Goal: Task Accomplishment & Management: Manage account settings

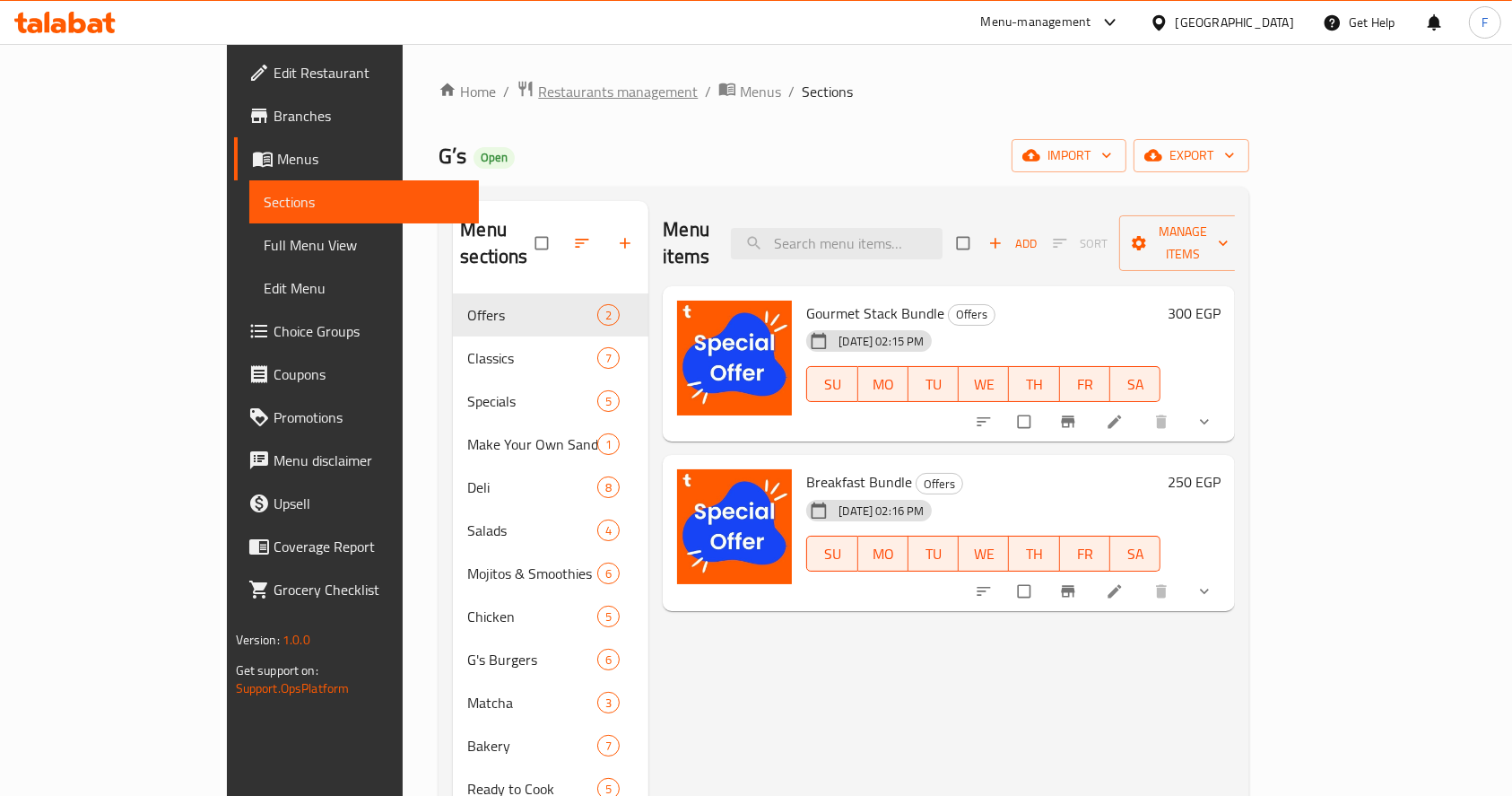
click at [538, 90] on span "Restaurants management" at bounding box center [617, 91] width 160 height 22
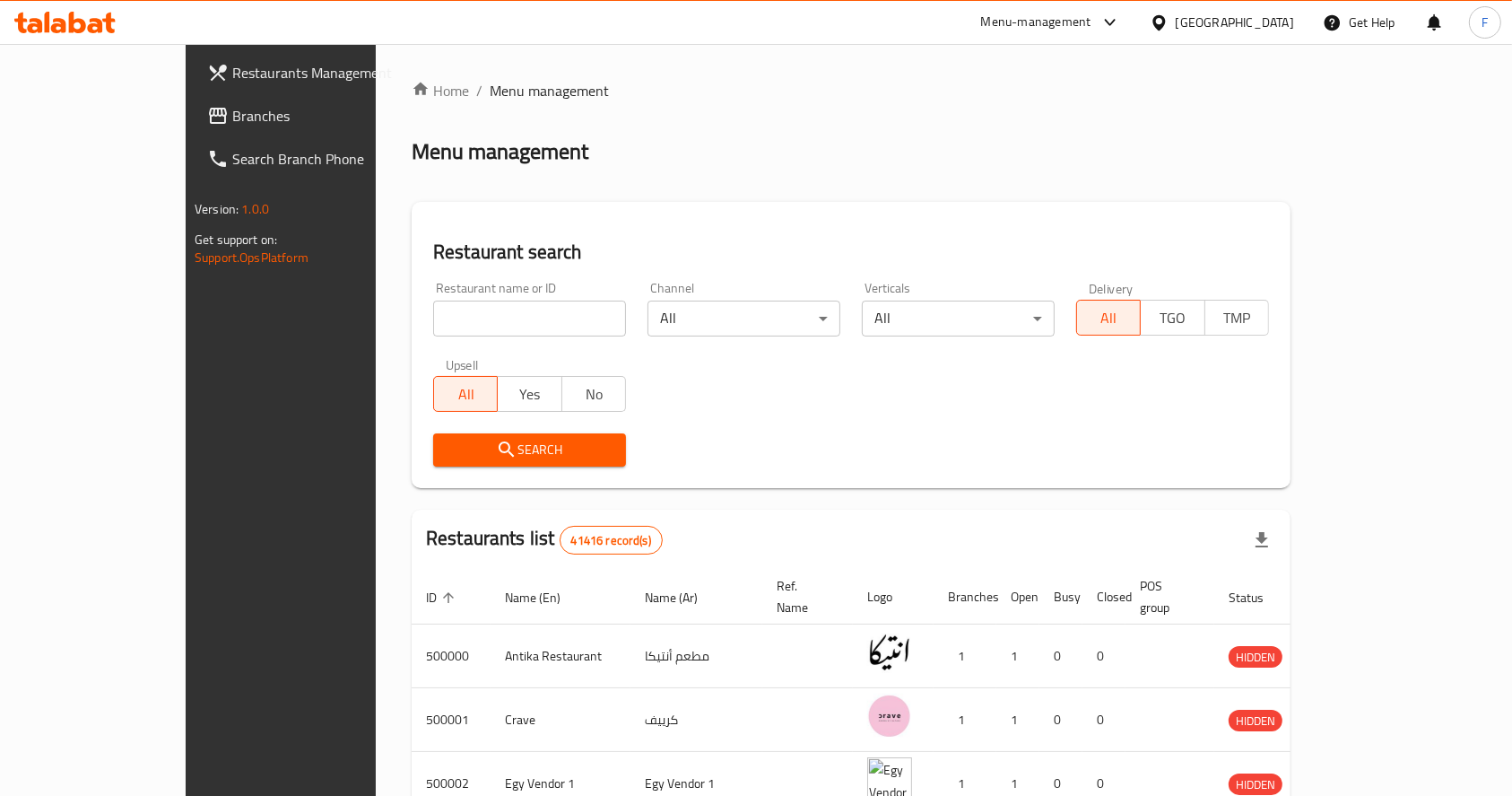
click at [433, 320] on input "search" at bounding box center [529, 319] width 193 height 36
type input "asdekaa"
click at [448, 448] on span "Search" at bounding box center [530, 450] width 165 height 23
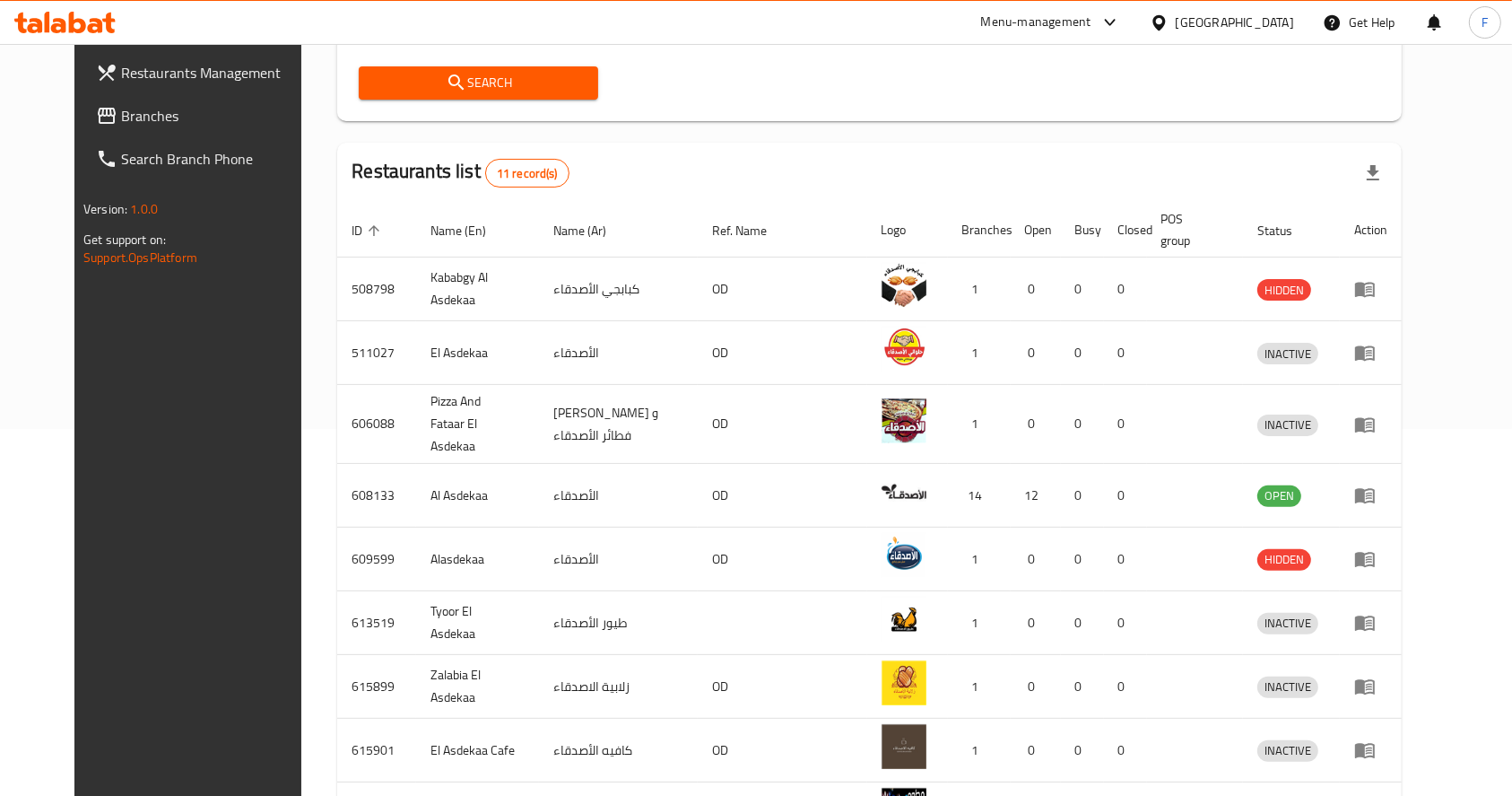
scroll to position [368, 0]
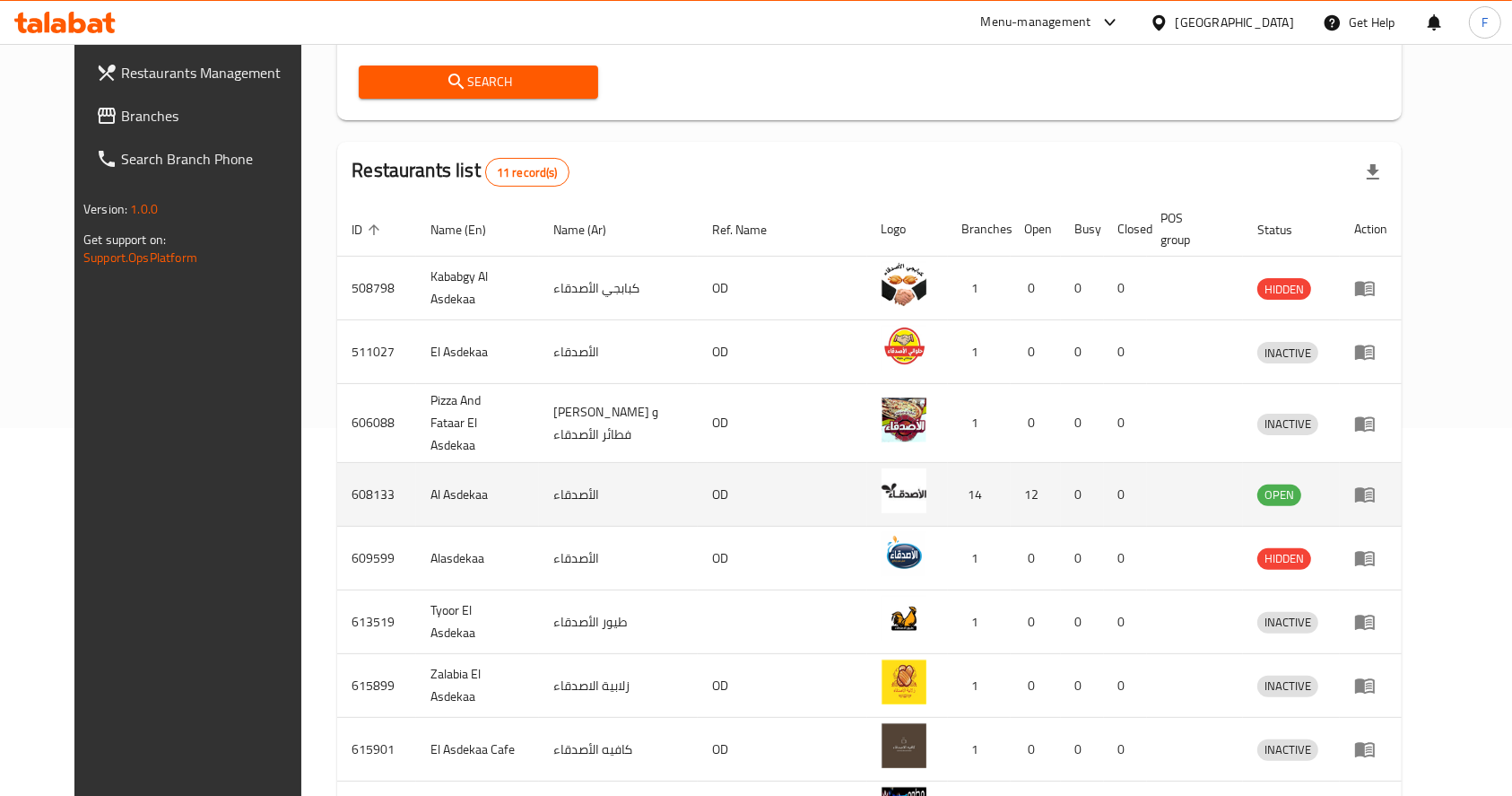
click at [1376, 483] on icon "enhanced table" at bounding box center [1365, 494] width 22 height 22
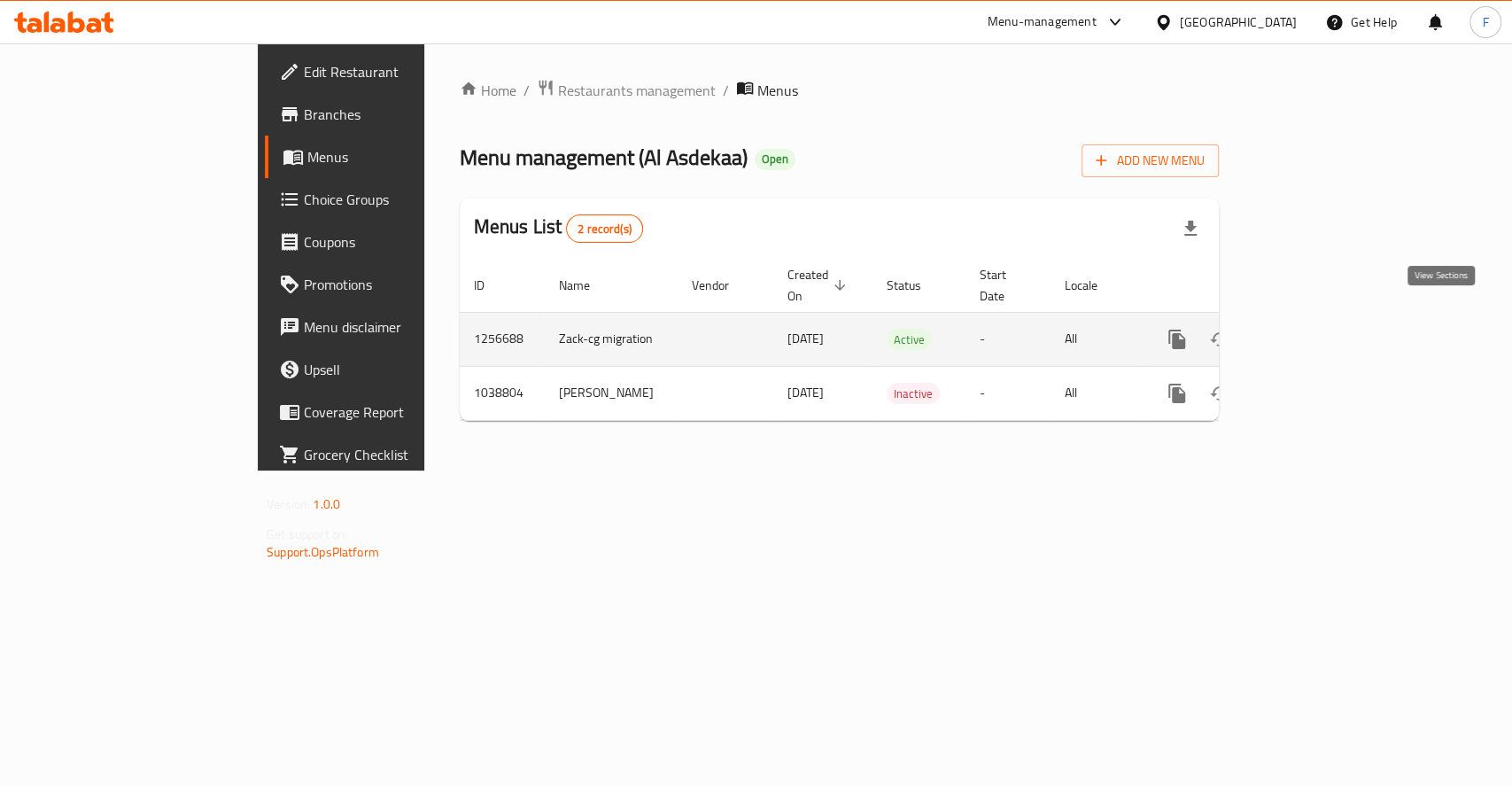
click at [1315, 329] on icon "enhanced table" at bounding box center [1305, 340] width 21 height 21
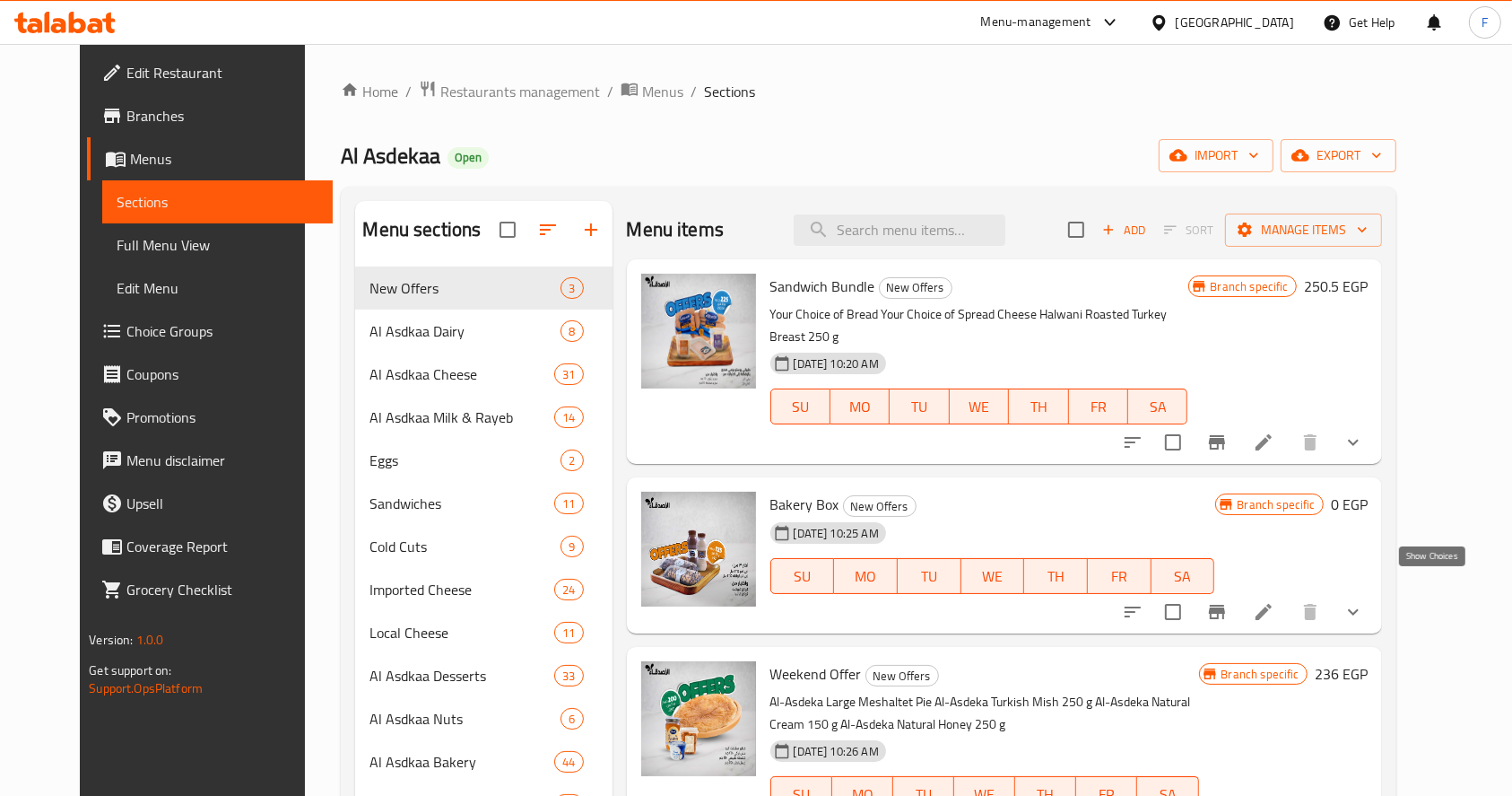
click at [1375, 600] on button "show more" at bounding box center [1353, 612] width 43 height 43
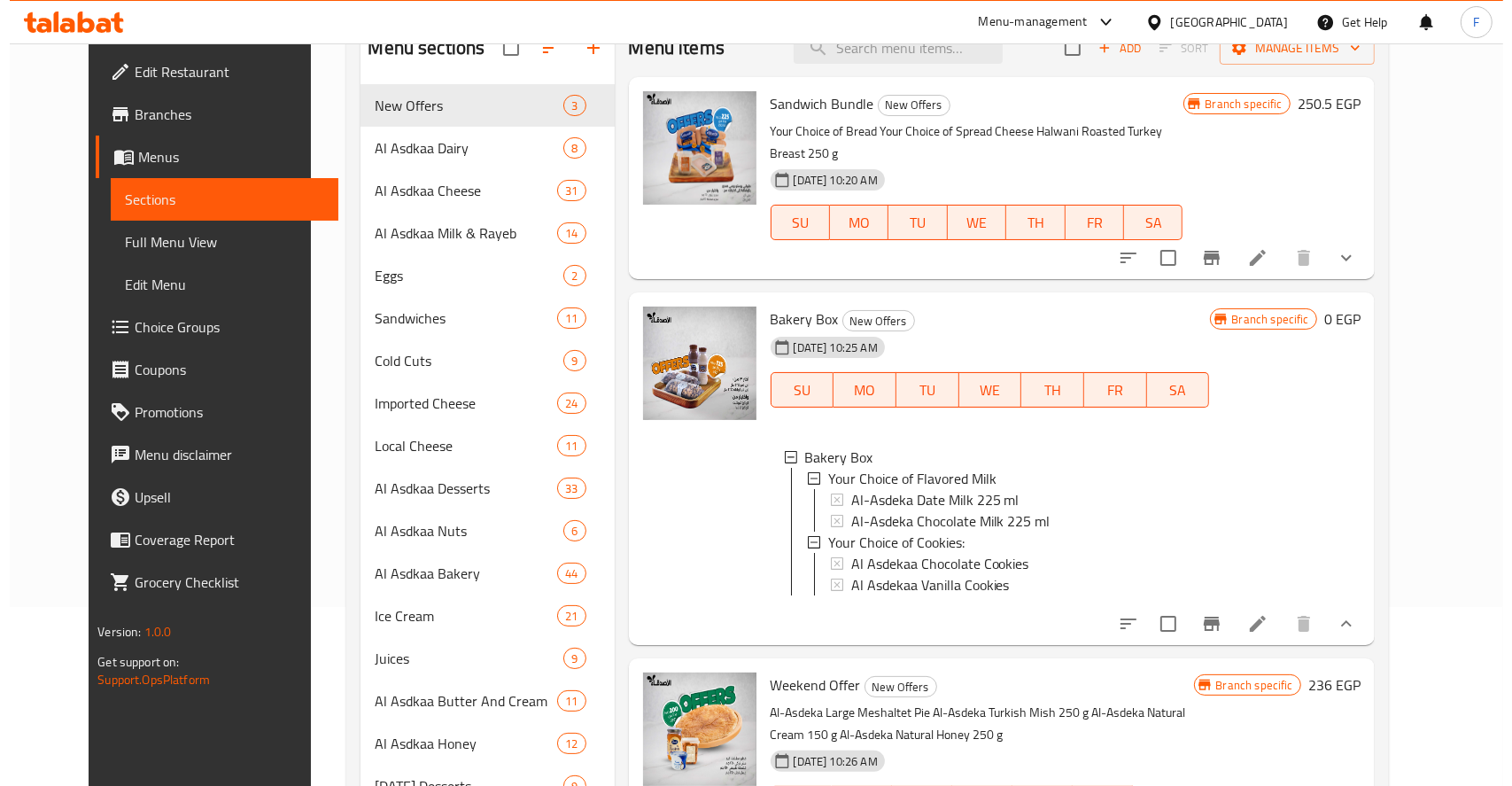
scroll to position [188, 0]
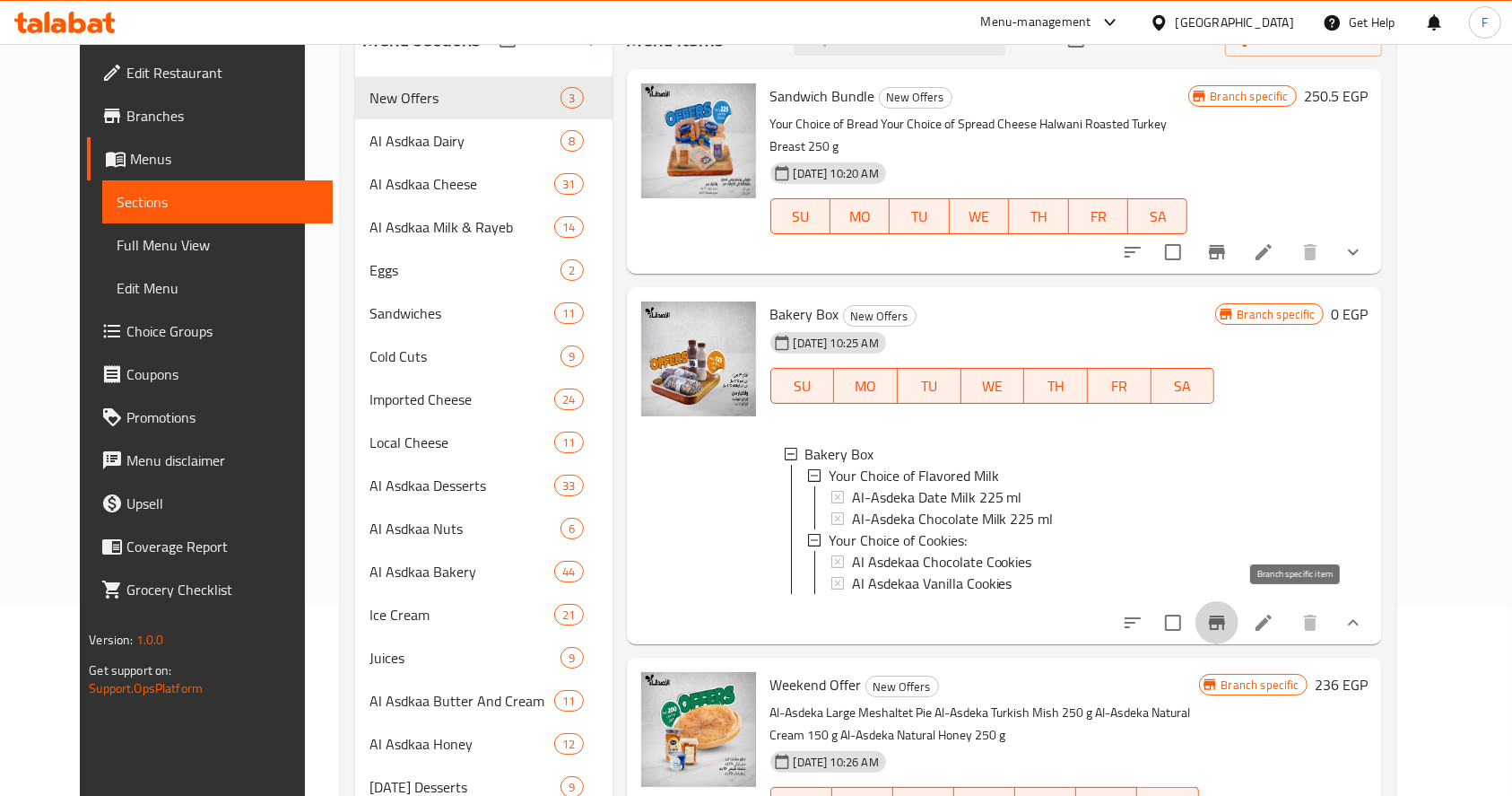
click at [1225, 616] on icon "Branch-specific-item" at bounding box center [1217, 622] width 16 height 15
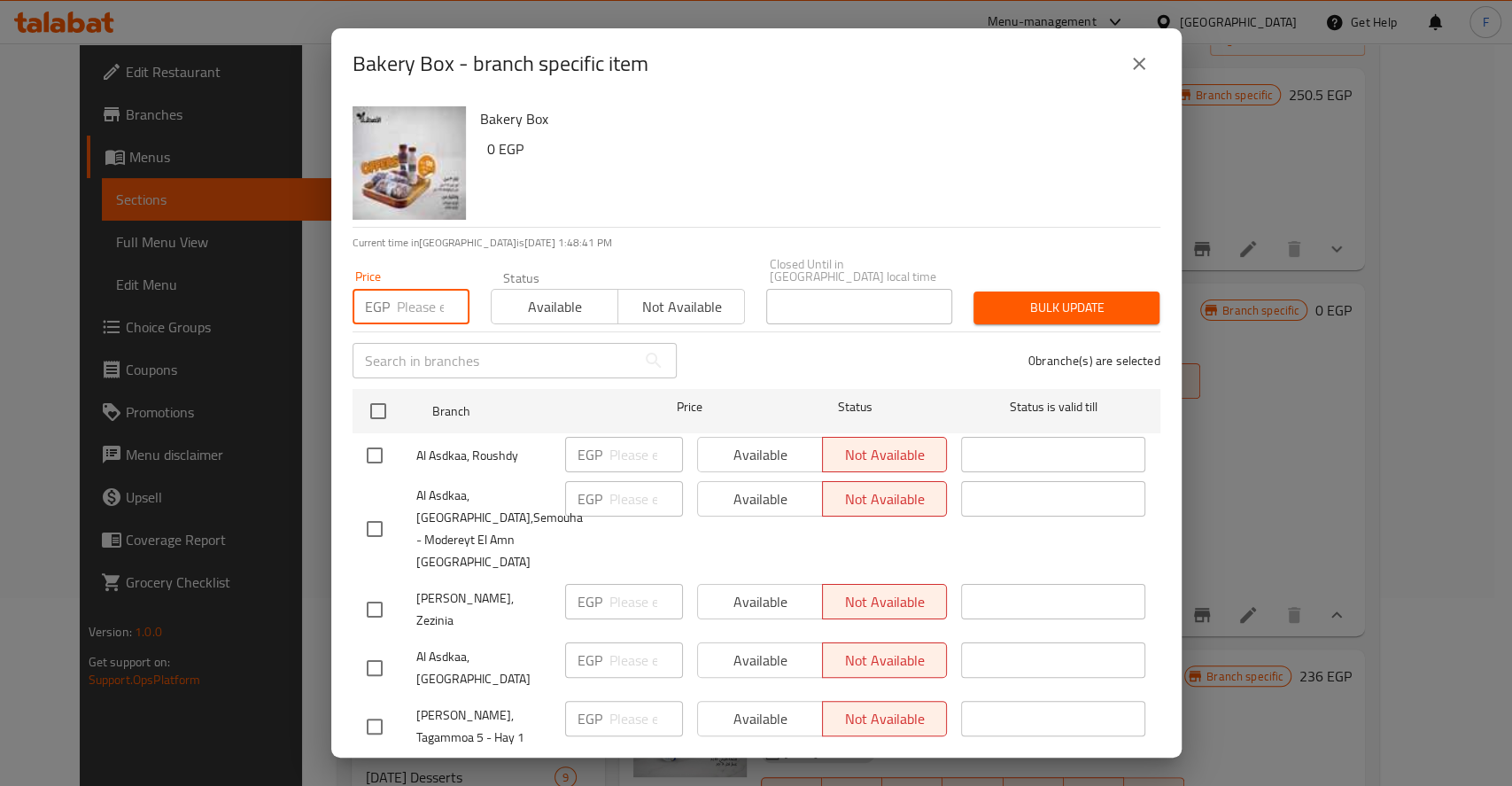
click at [405, 305] on input "number" at bounding box center [433, 306] width 73 height 36
type input "142"
click at [644, 304] on span "Not available" at bounding box center [681, 307] width 112 height 26
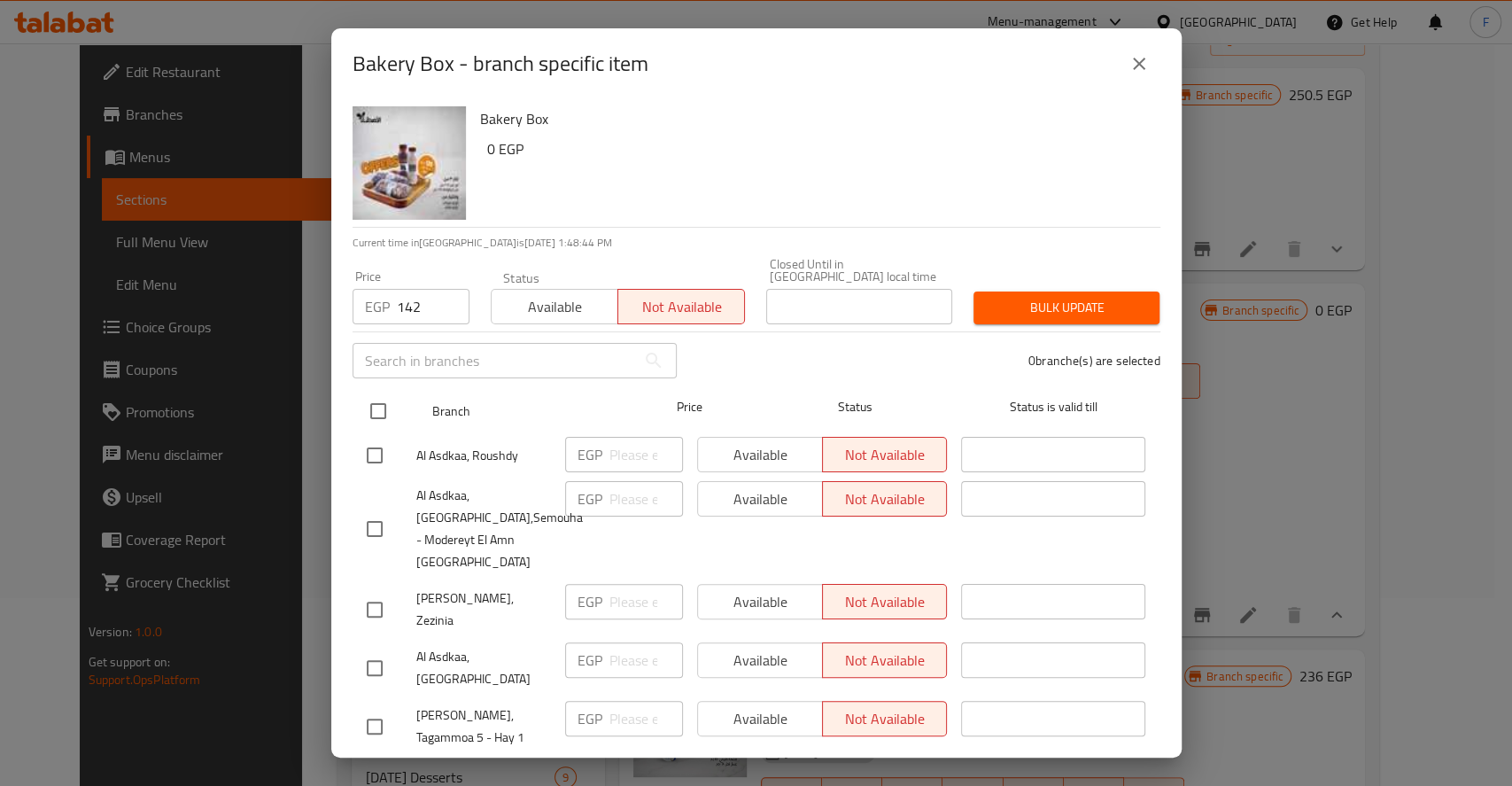
click at [377, 397] on input "checkbox" at bounding box center [378, 410] width 37 height 37
checkbox input "true"
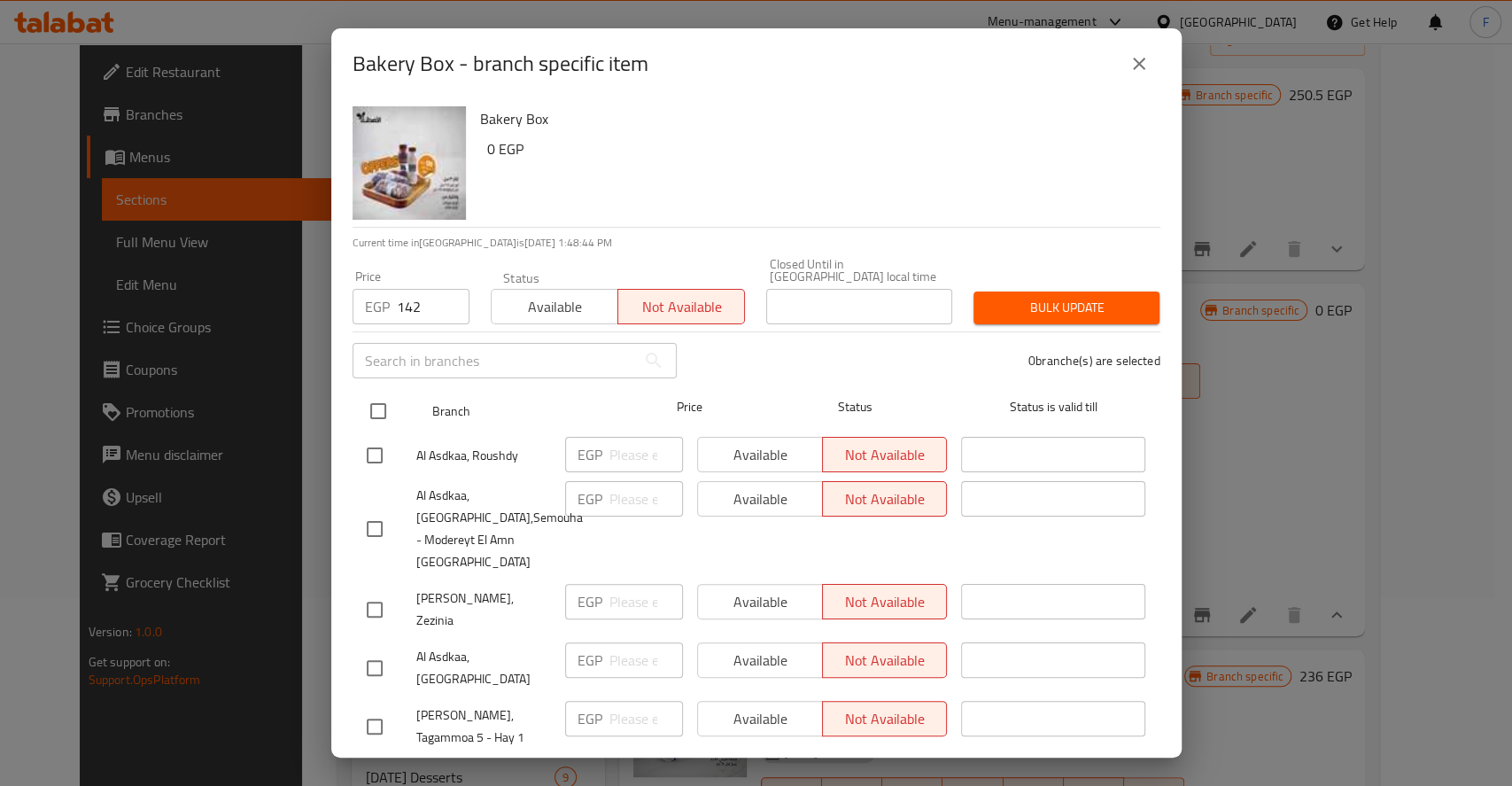
checkbox input "true"
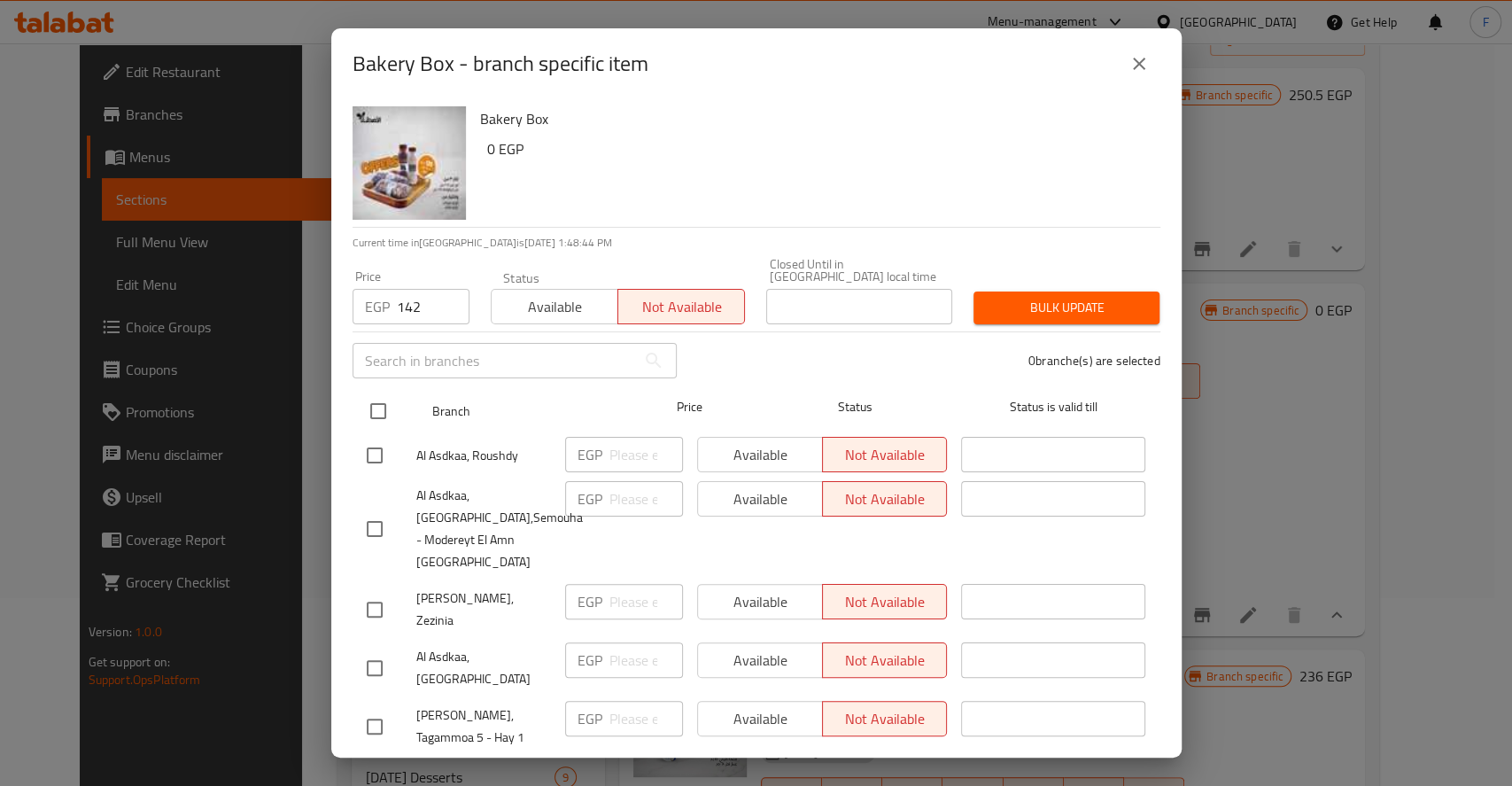
checkbox input "true"
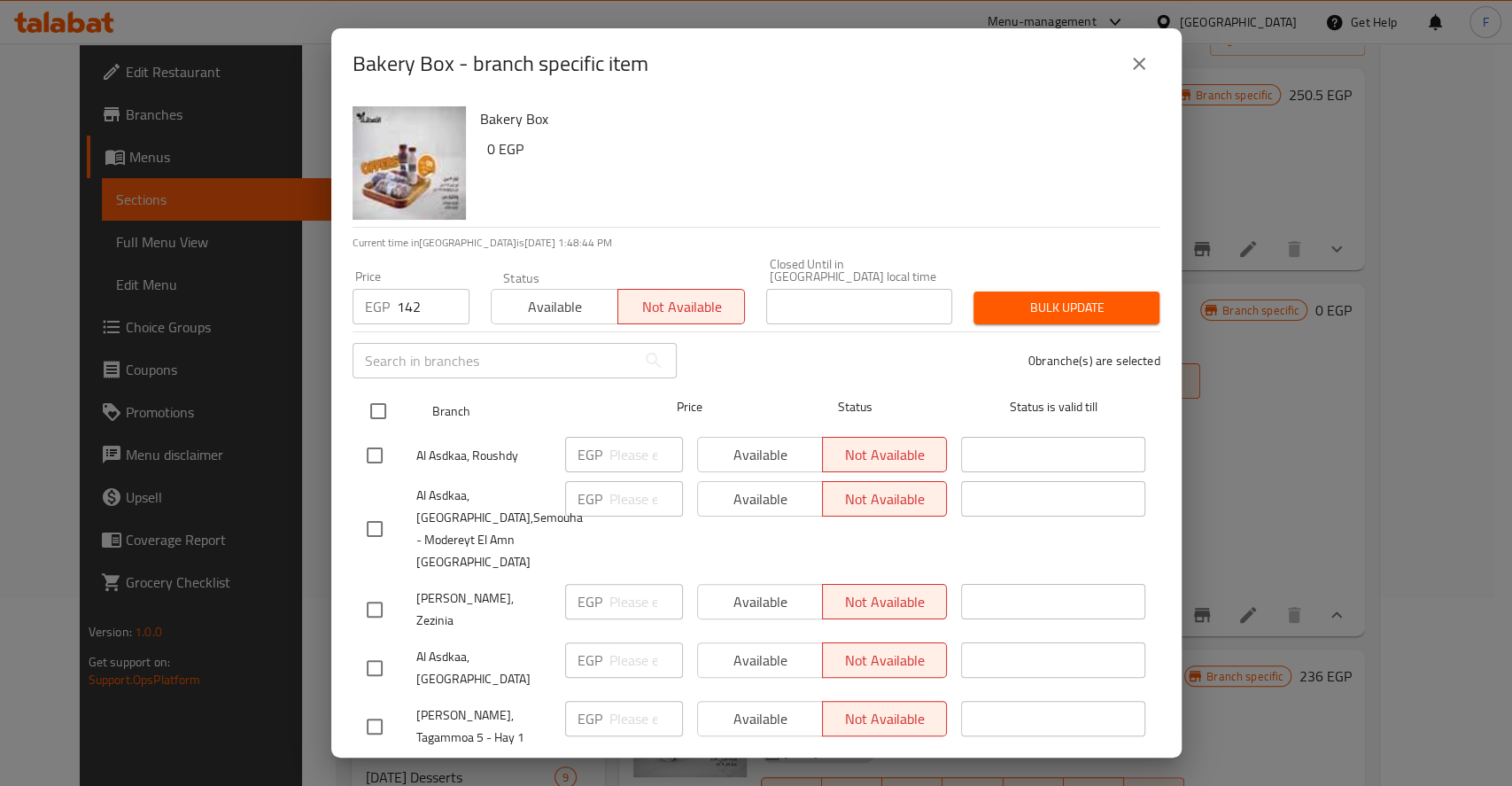
checkbox input "true"
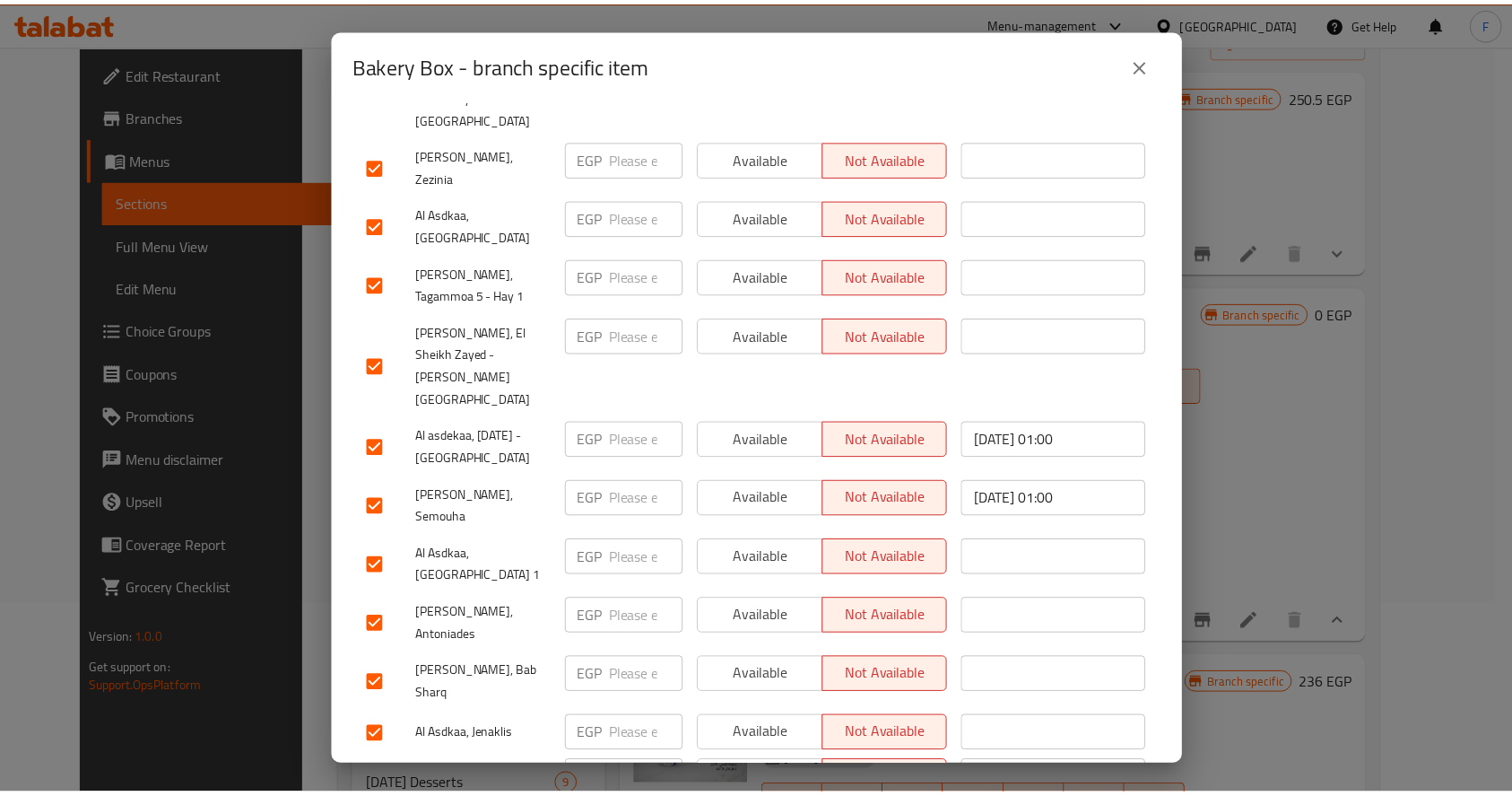
scroll to position [0, 0]
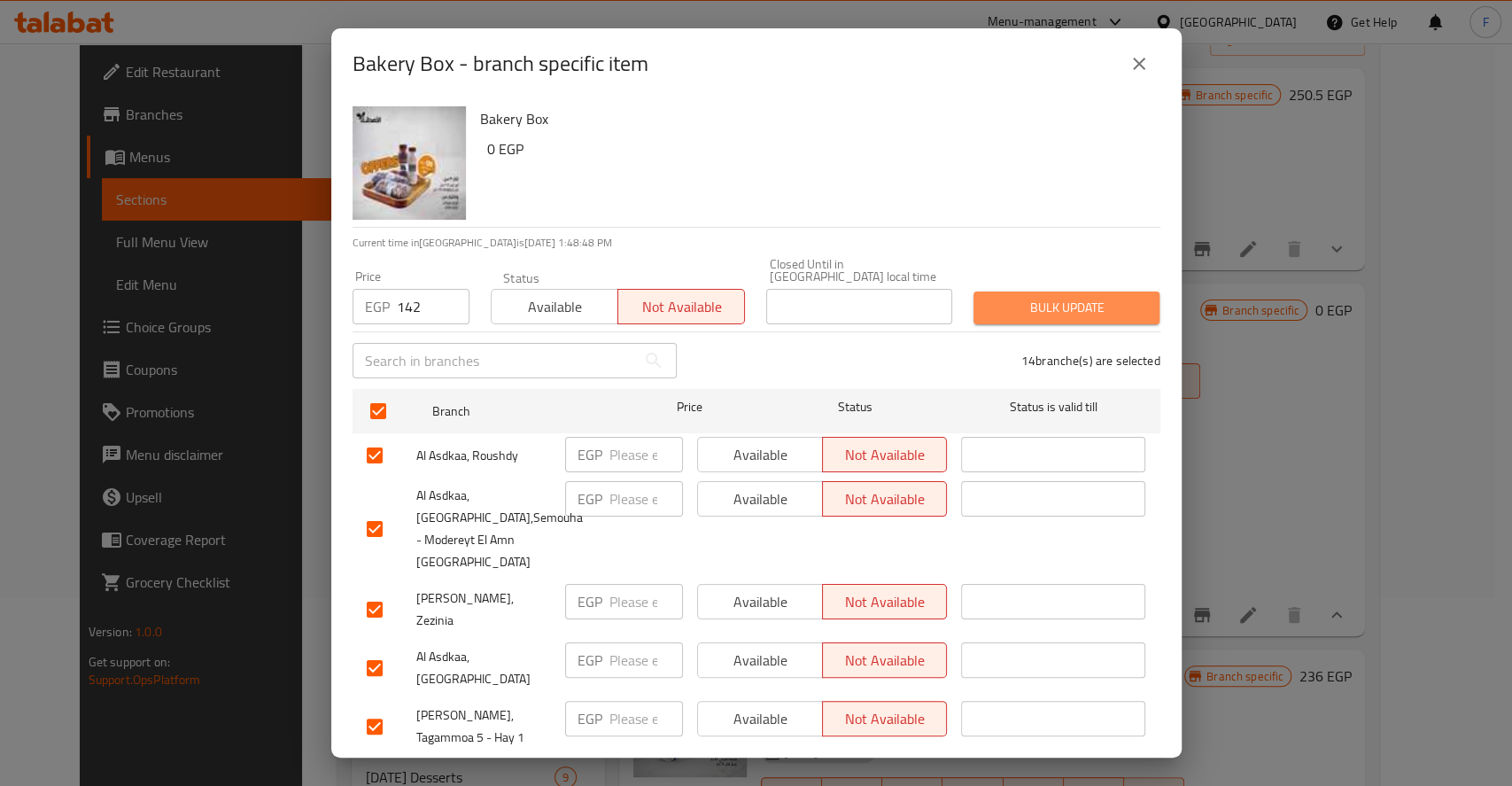
click at [1056, 298] on span "Bulk update" at bounding box center [1067, 308] width 158 height 22
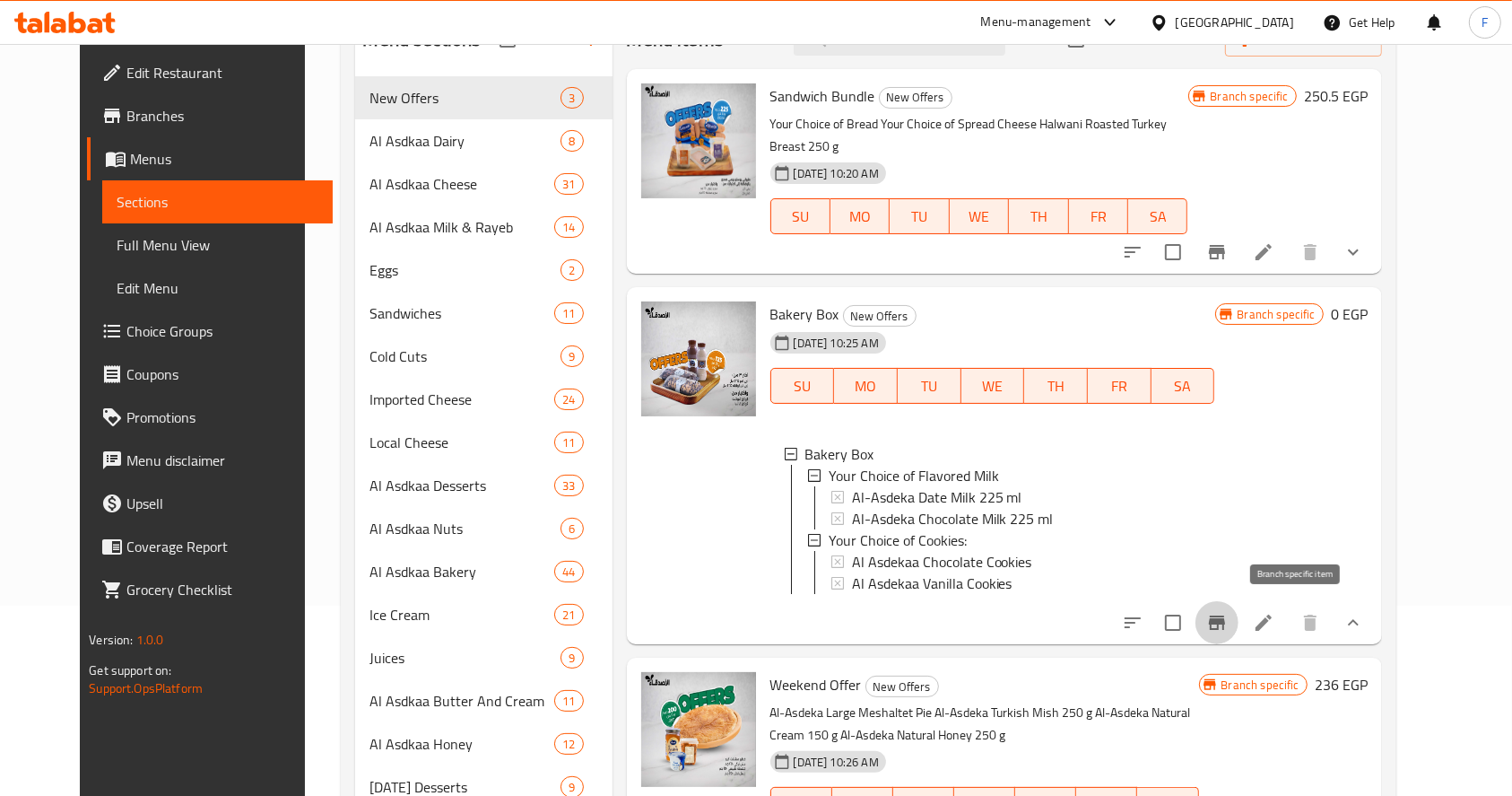
click at [1228, 622] on icon "Branch-specific-item" at bounding box center [1217, 622] width 22 height 22
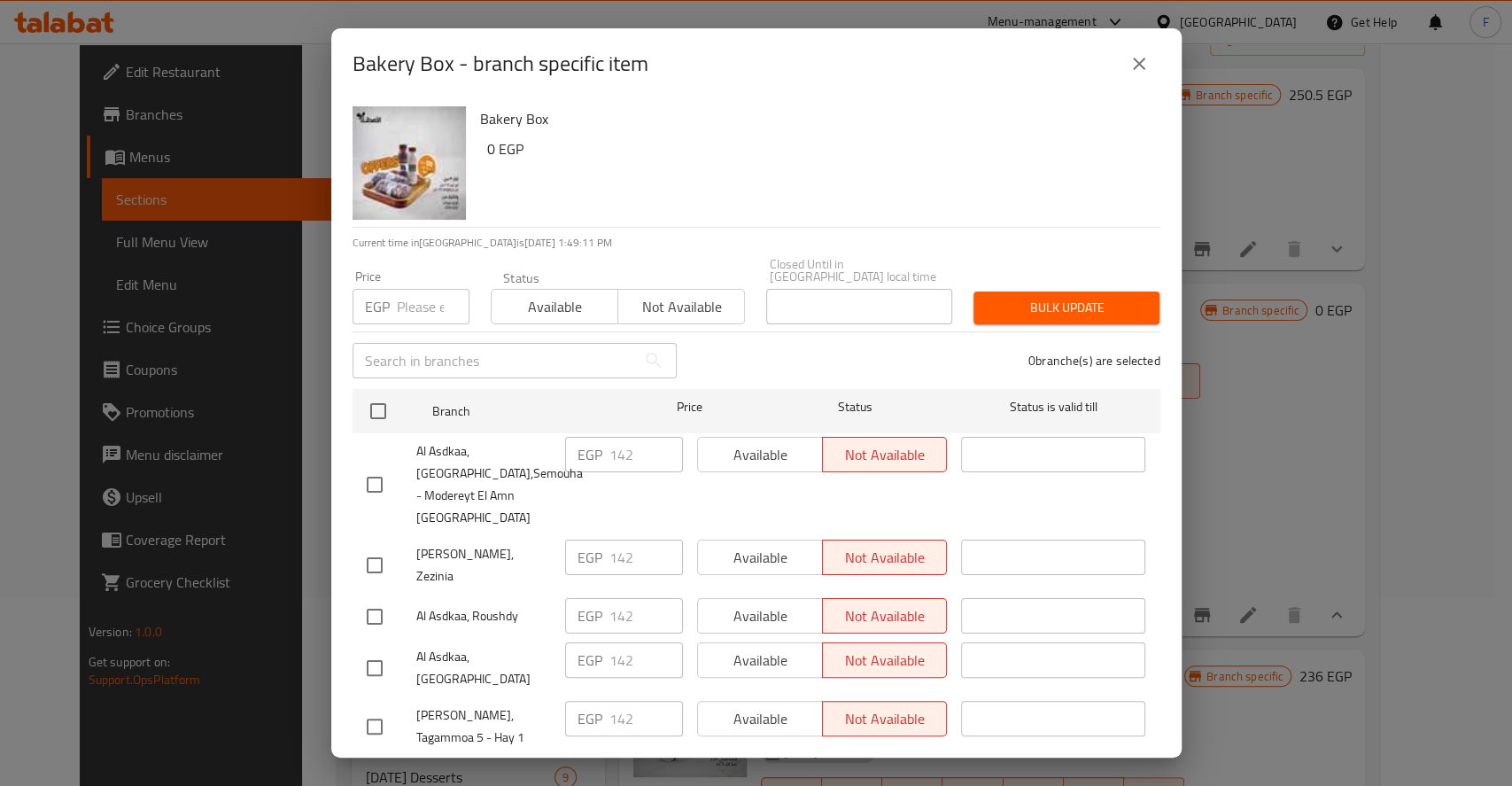
click at [1143, 68] on icon "close" at bounding box center [1139, 63] width 13 height 13
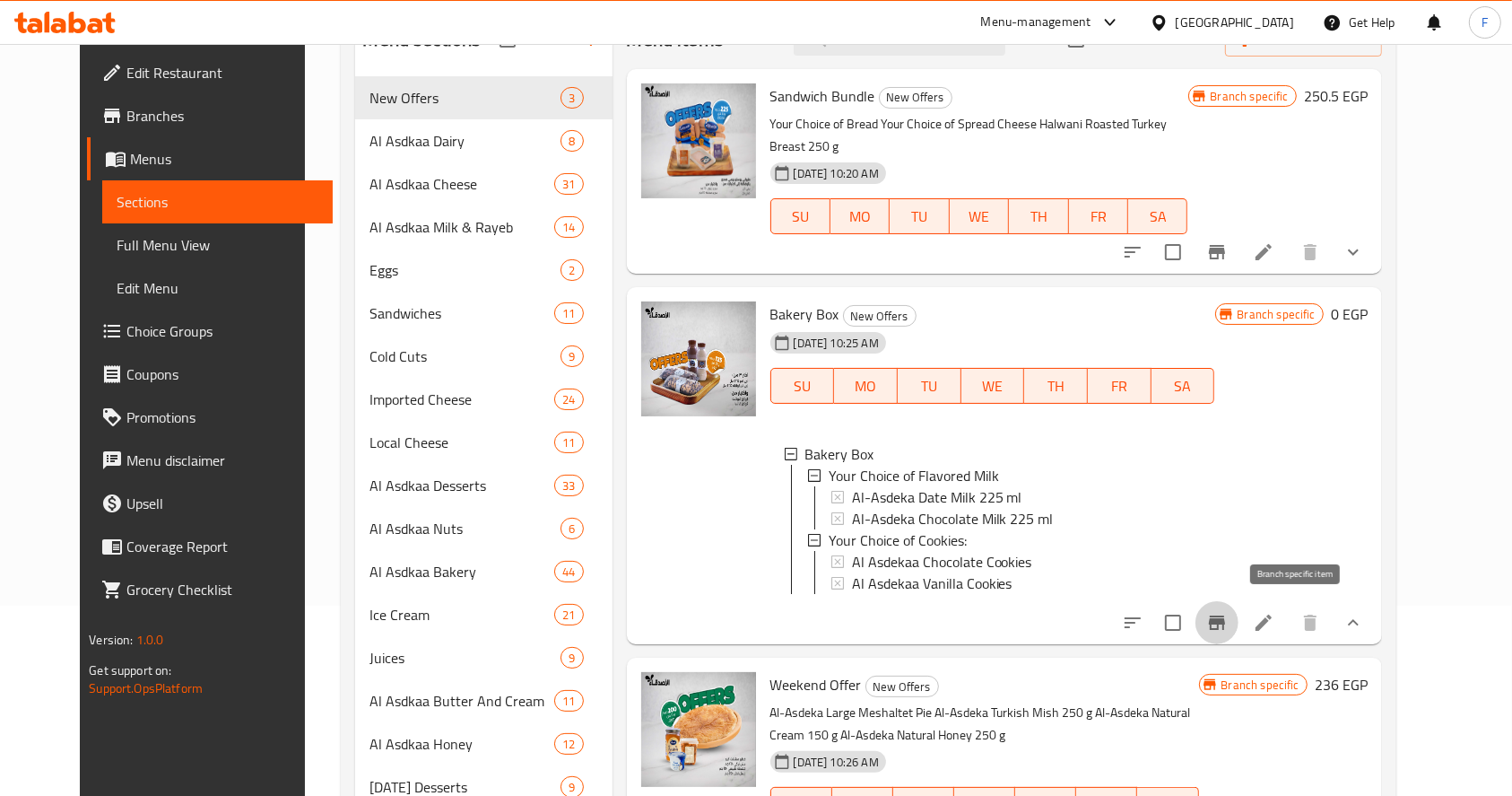
click at [1228, 622] on icon "Branch-specific-item" at bounding box center [1217, 622] width 22 height 22
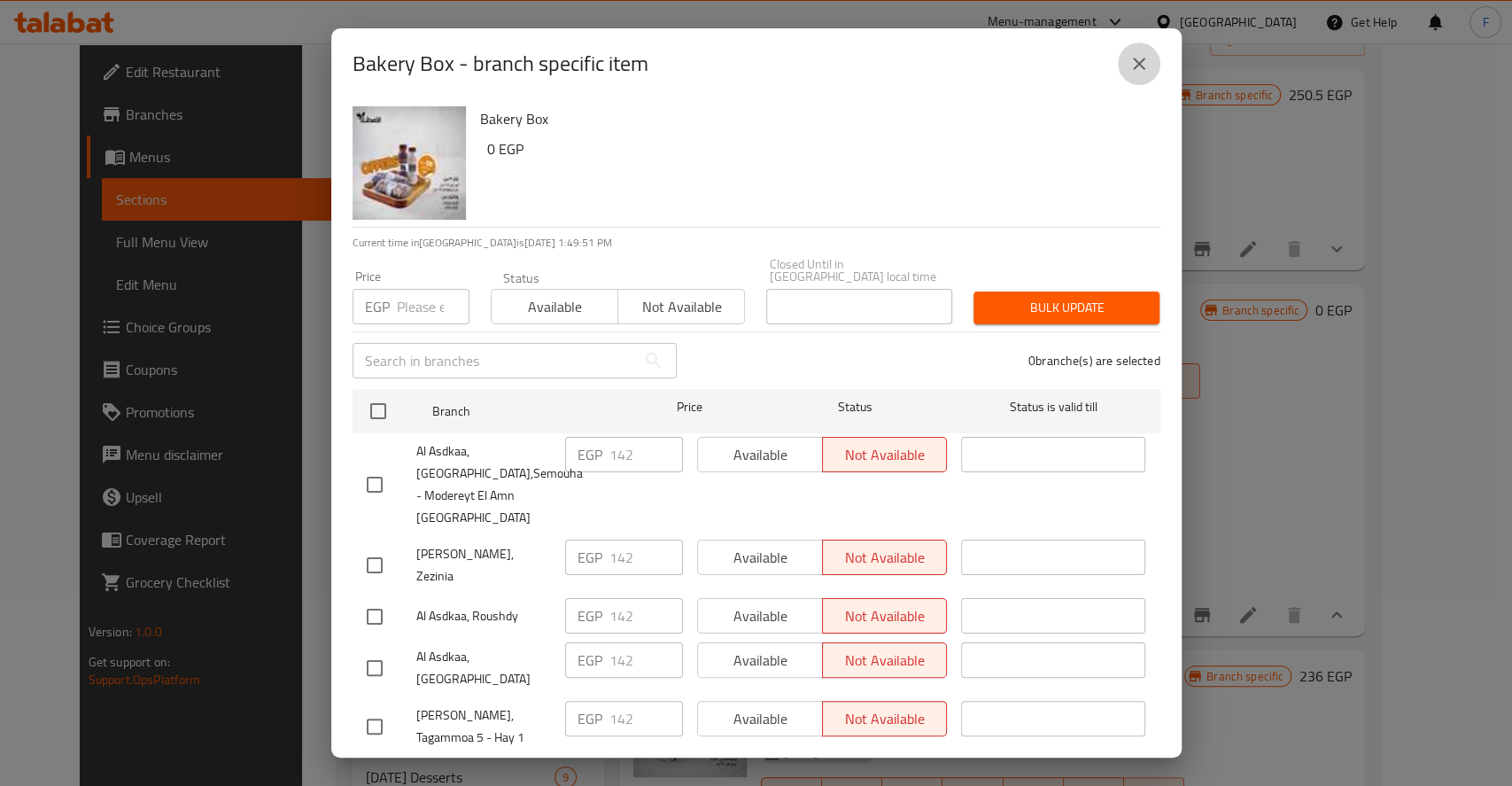
click at [1145, 62] on icon "close" at bounding box center [1139, 64] width 21 height 21
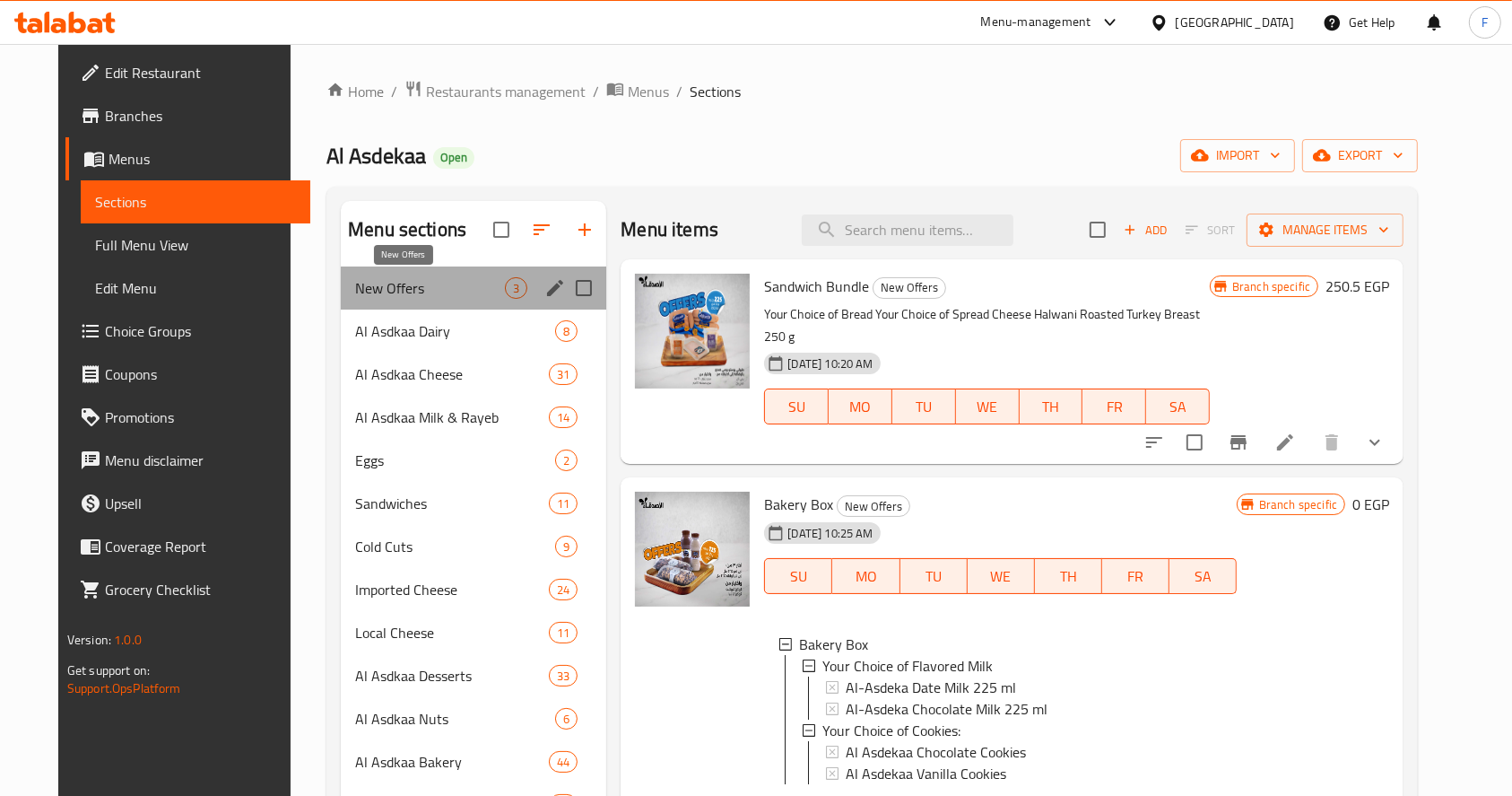
click at [355, 296] on span "New Offers" at bounding box center [429, 288] width 150 height 22
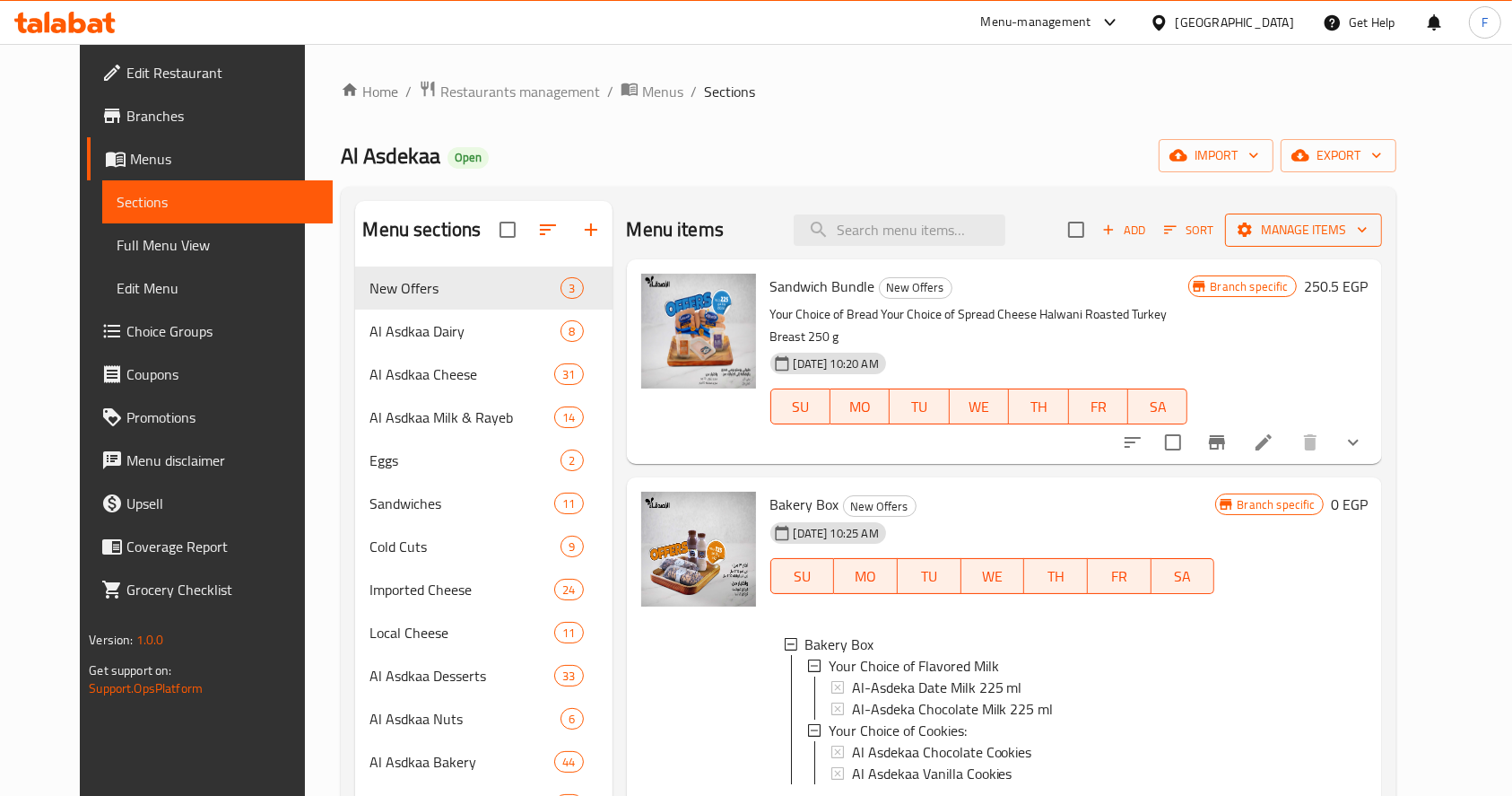
click at [1335, 221] on span "Manage items" at bounding box center [1303, 229] width 128 height 23
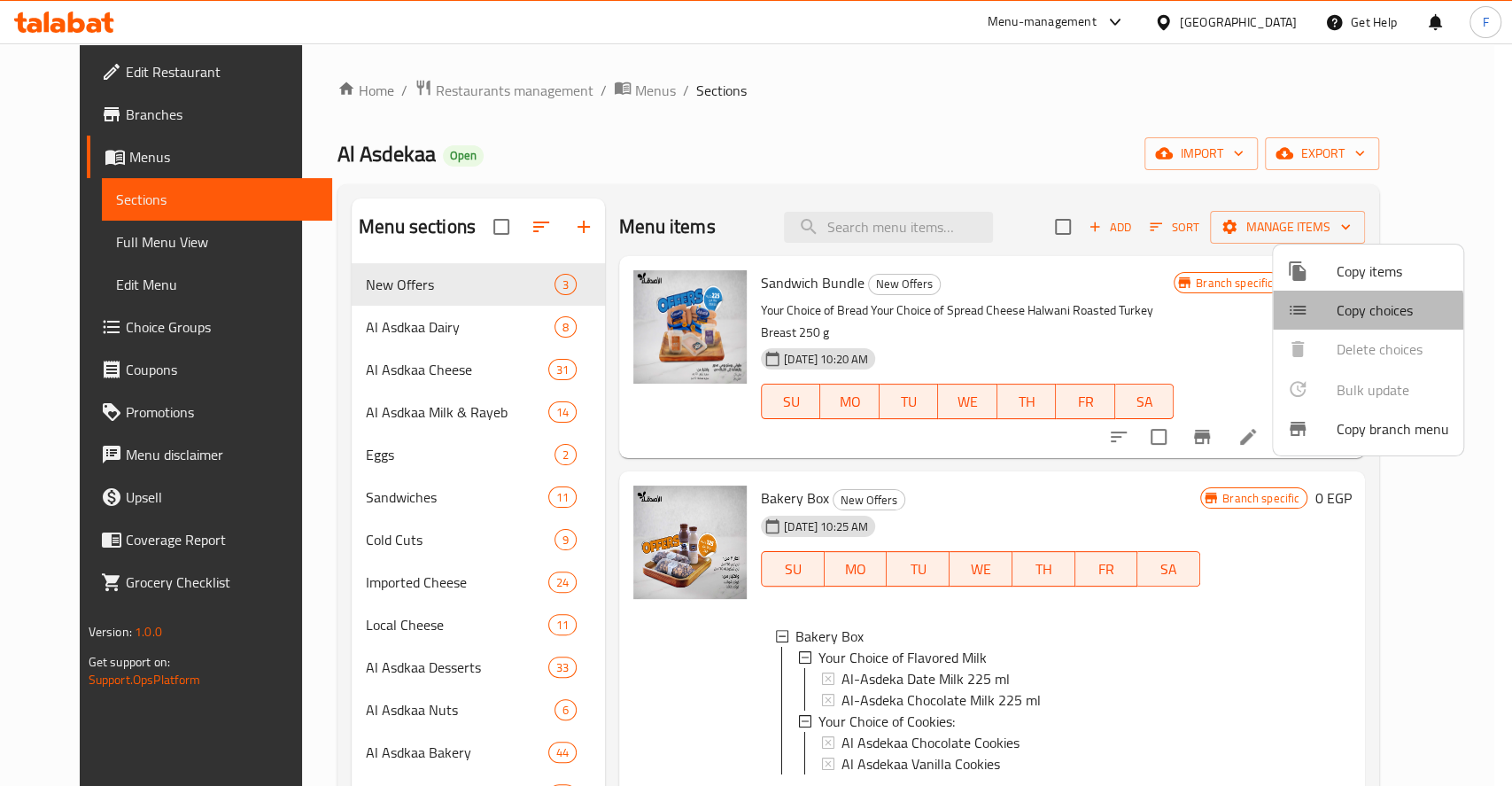
click at [1365, 314] on span "Copy choices" at bounding box center [1393, 310] width 112 height 21
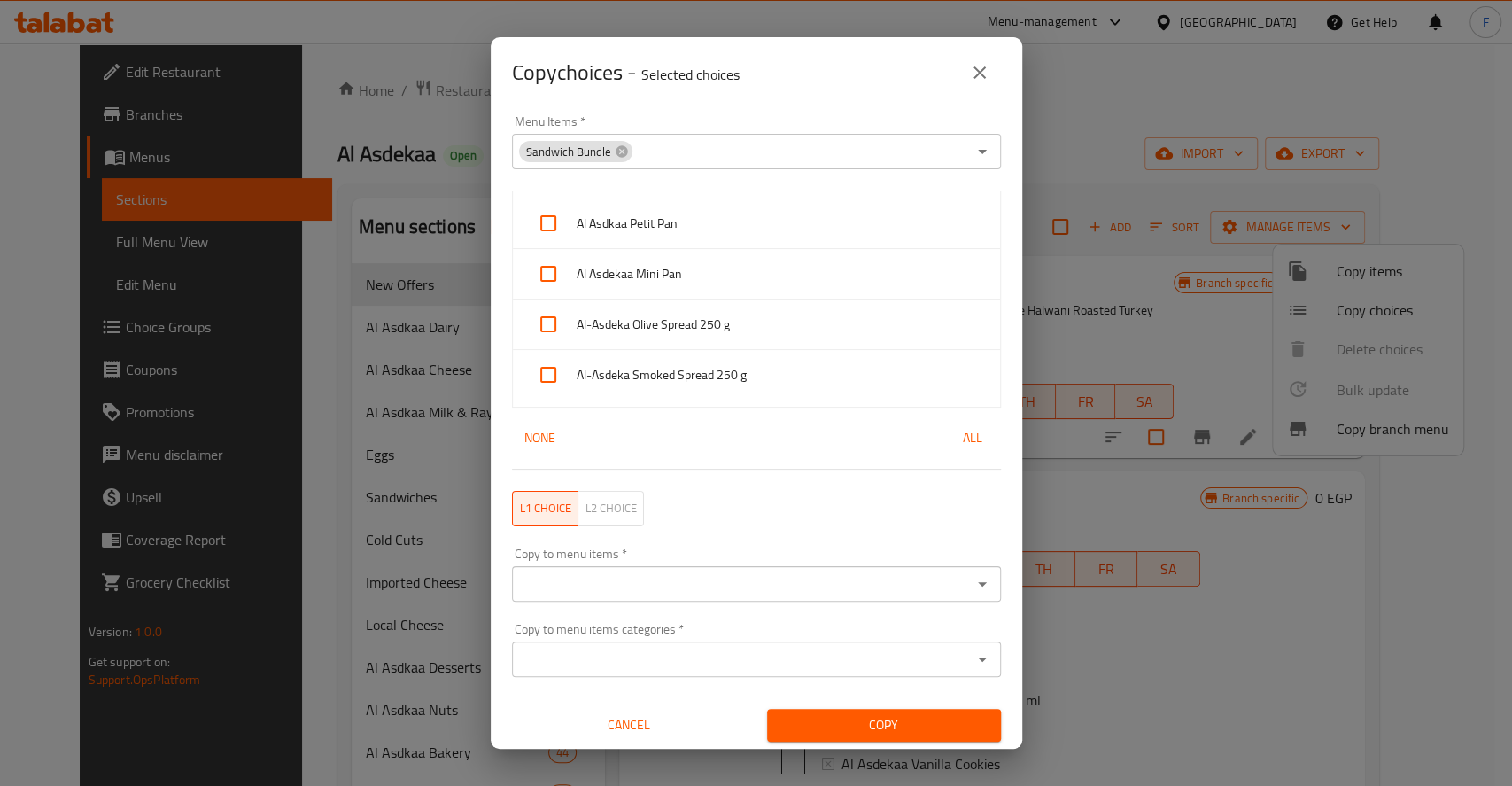
click at [984, 72] on icon "close" at bounding box center [980, 73] width 21 height 21
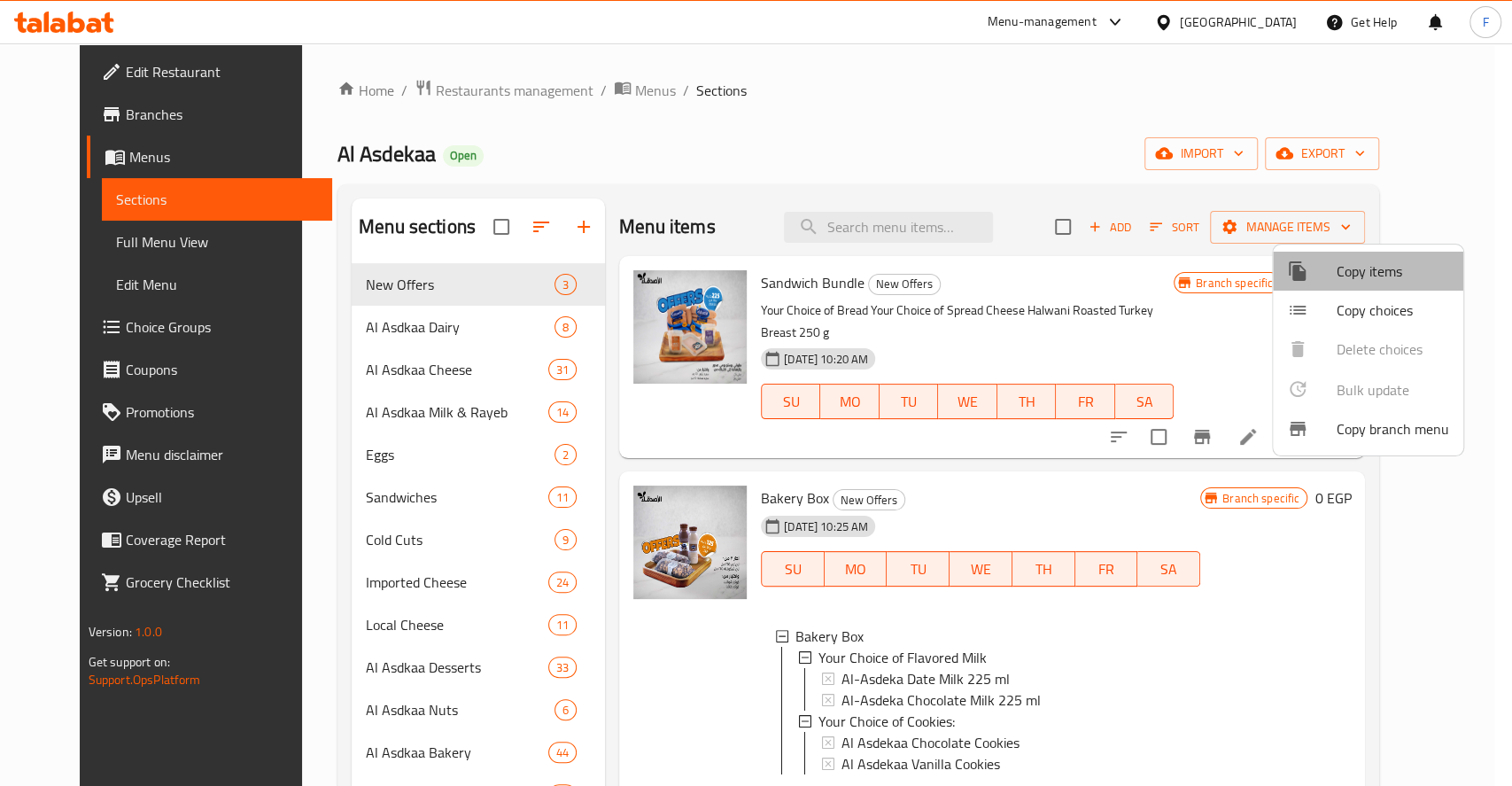
click at [1380, 267] on span "Copy items" at bounding box center [1393, 271] width 112 height 21
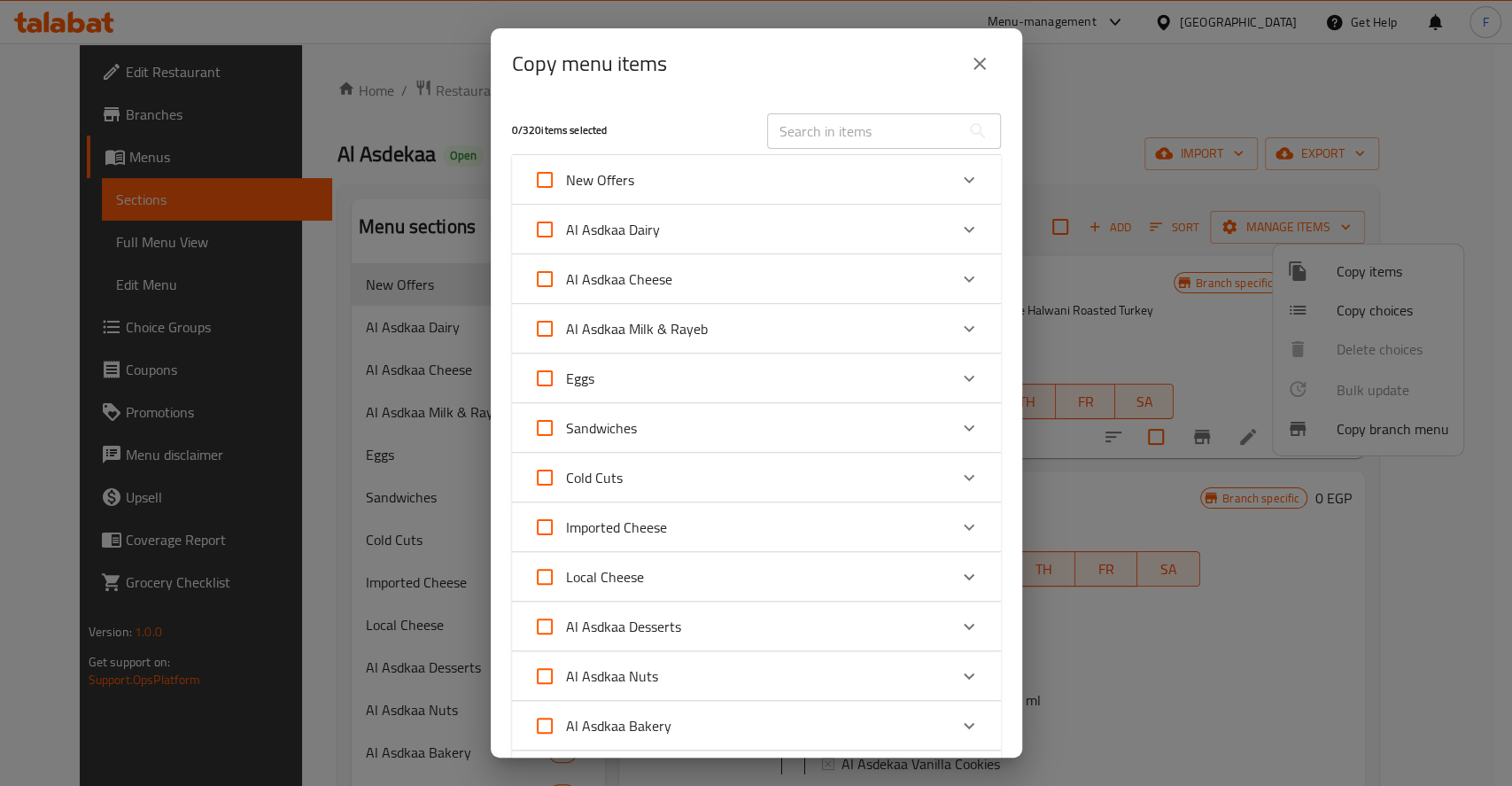
click at [687, 171] on div "New Offers" at bounding box center [741, 180] width 414 height 43
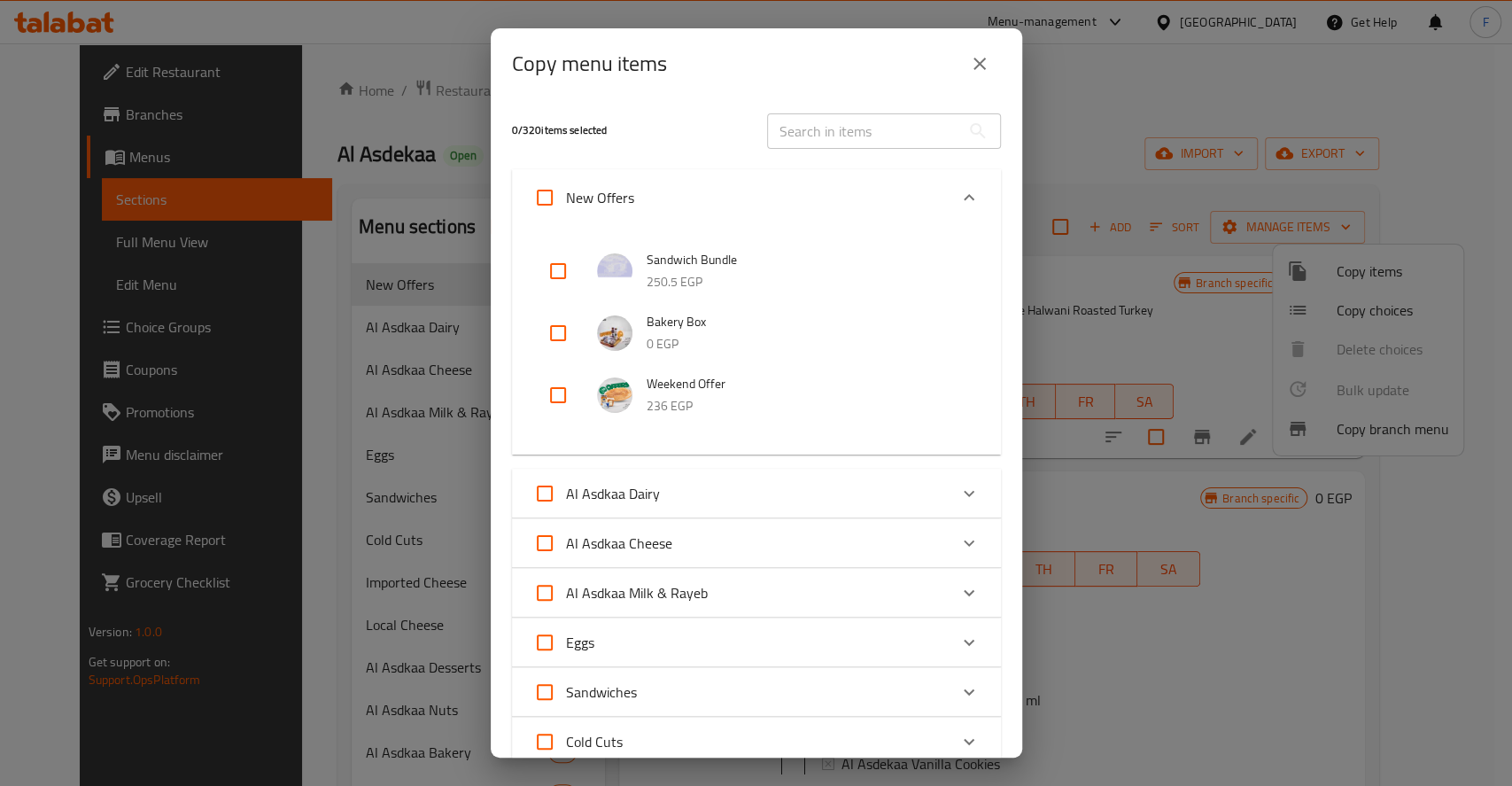
click at [552, 329] on input "checkbox" at bounding box center [559, 333] width 43 height 43
checkbox input "true"
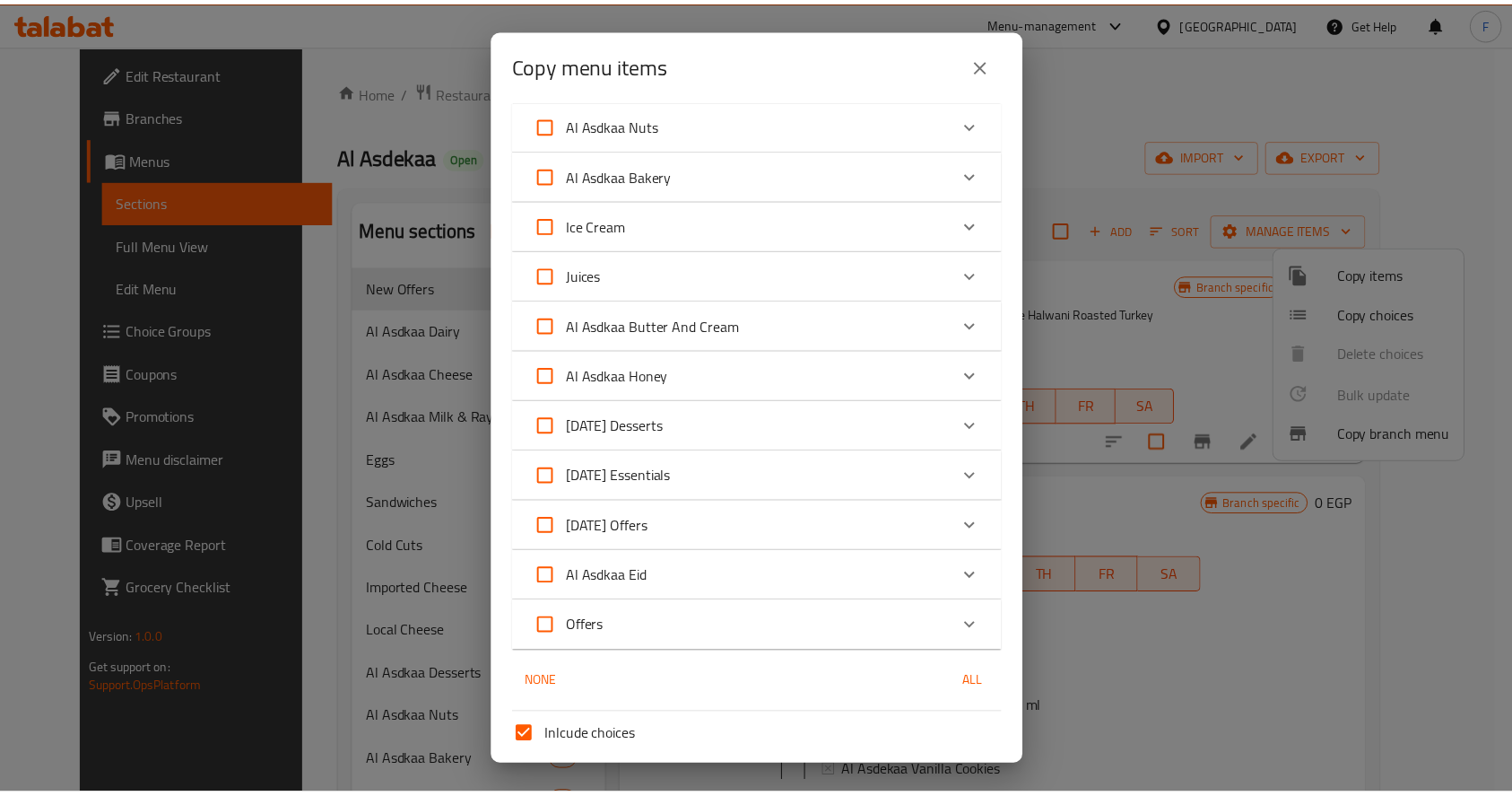
scroll to position [970, 0]
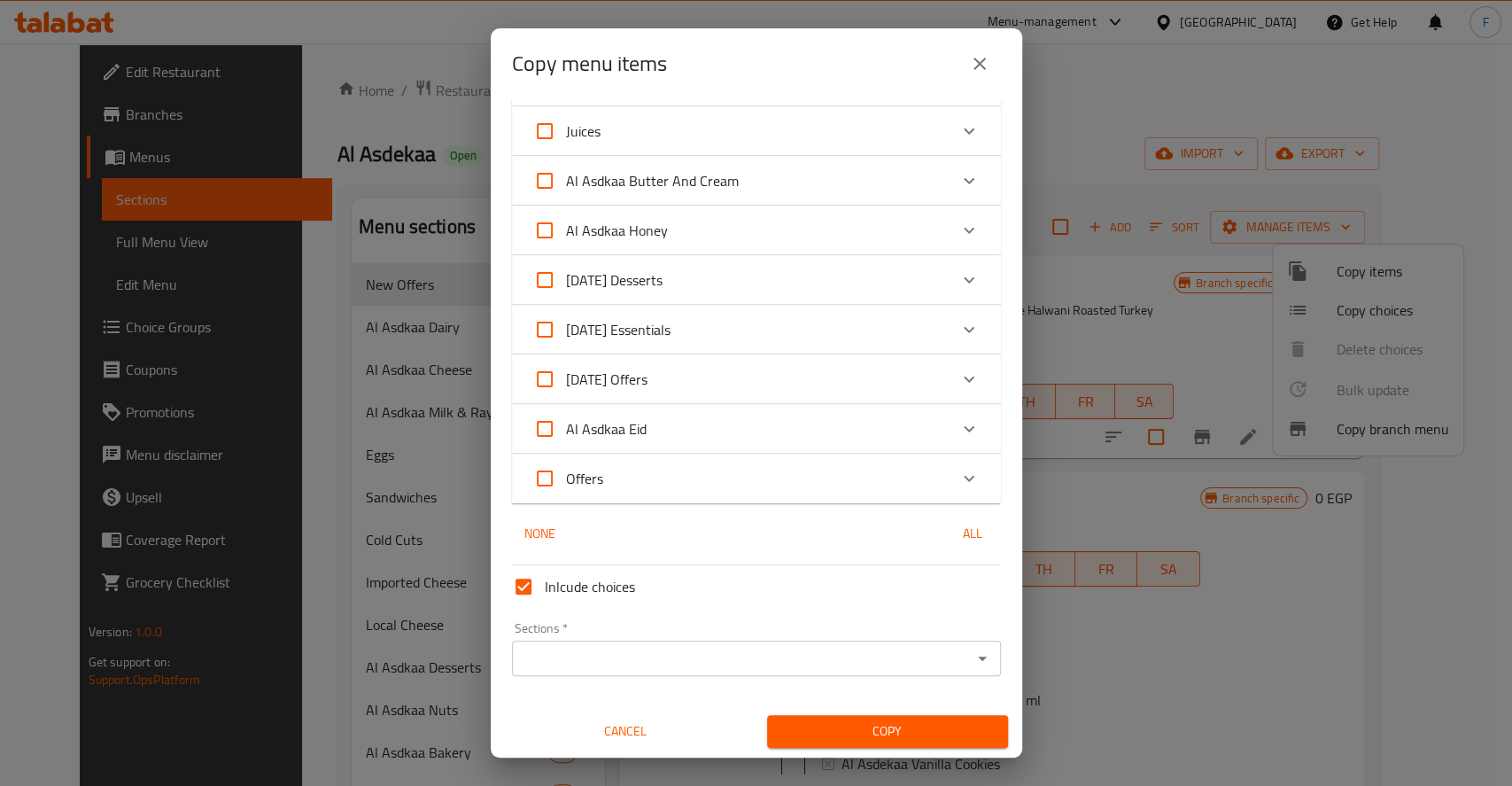
click at [701, 660] on input "Sections   *" at bounding box center [742, 658] width 449 height 25
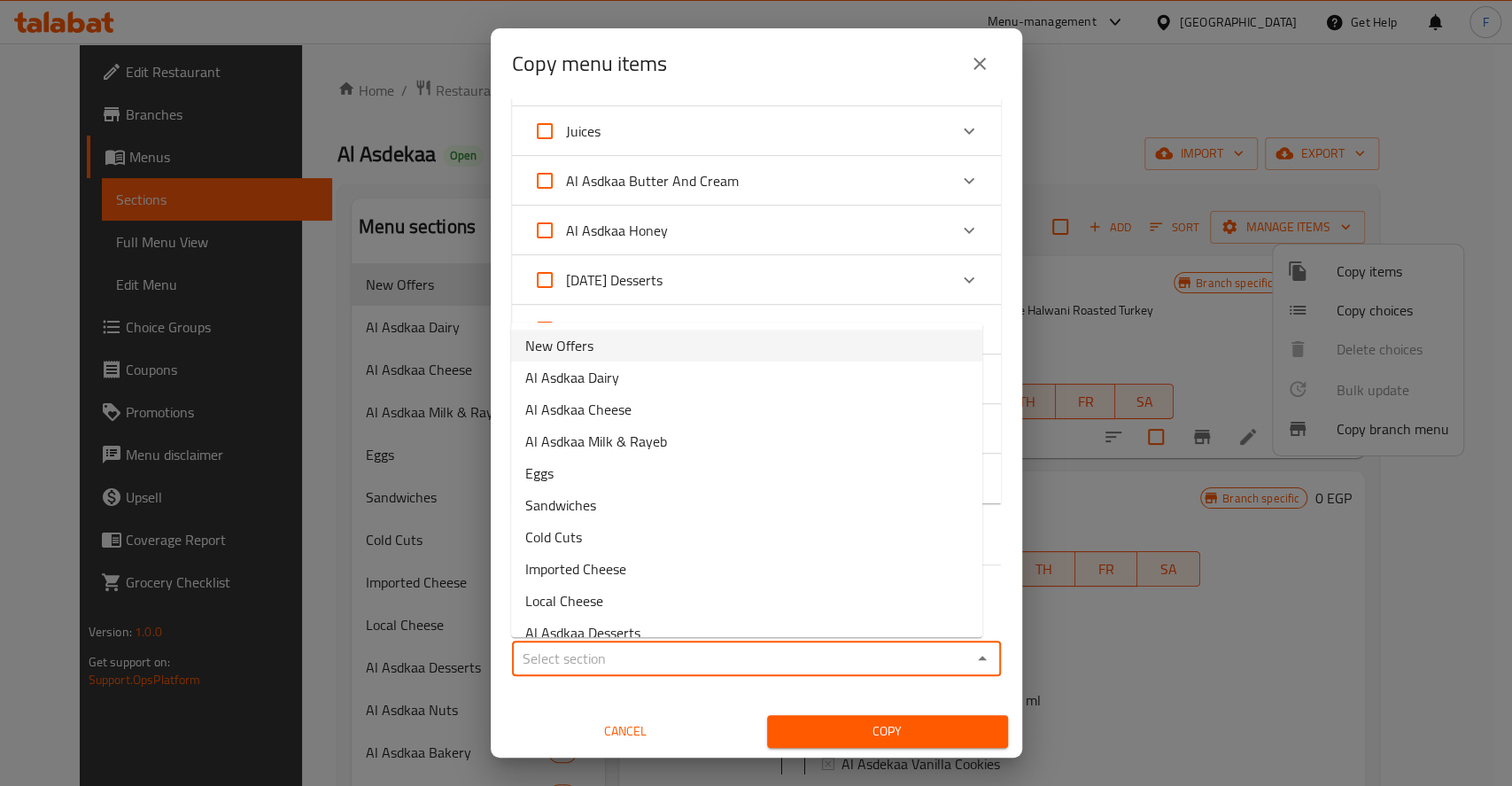
click at [589, 346] on span "New Offers" at bounding box center [559, 346] width 68 height 21
type input "New Offers"
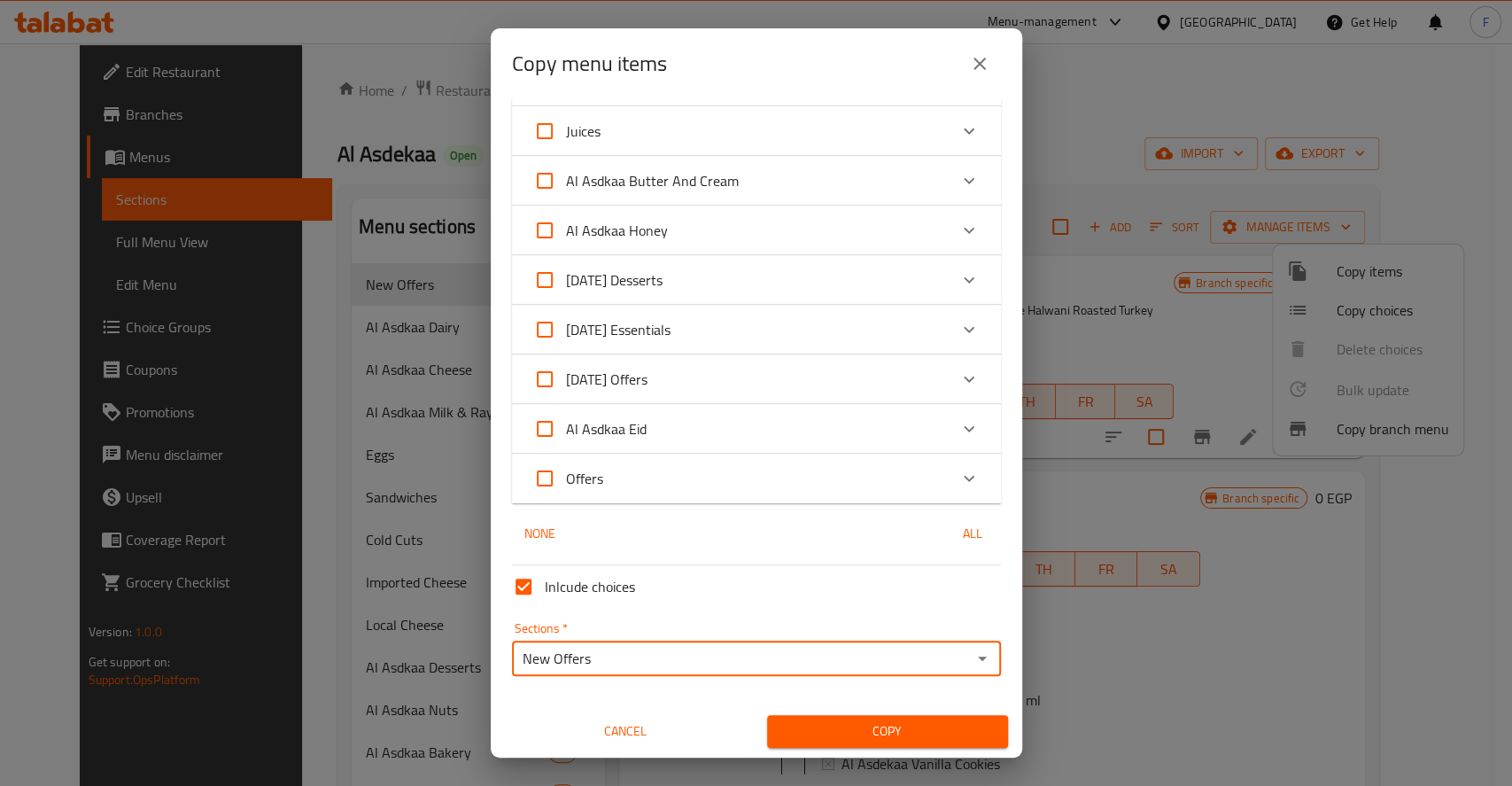
click at [880, 737] on span "Copy" at bounding box center [888, 731] width 213 height 22
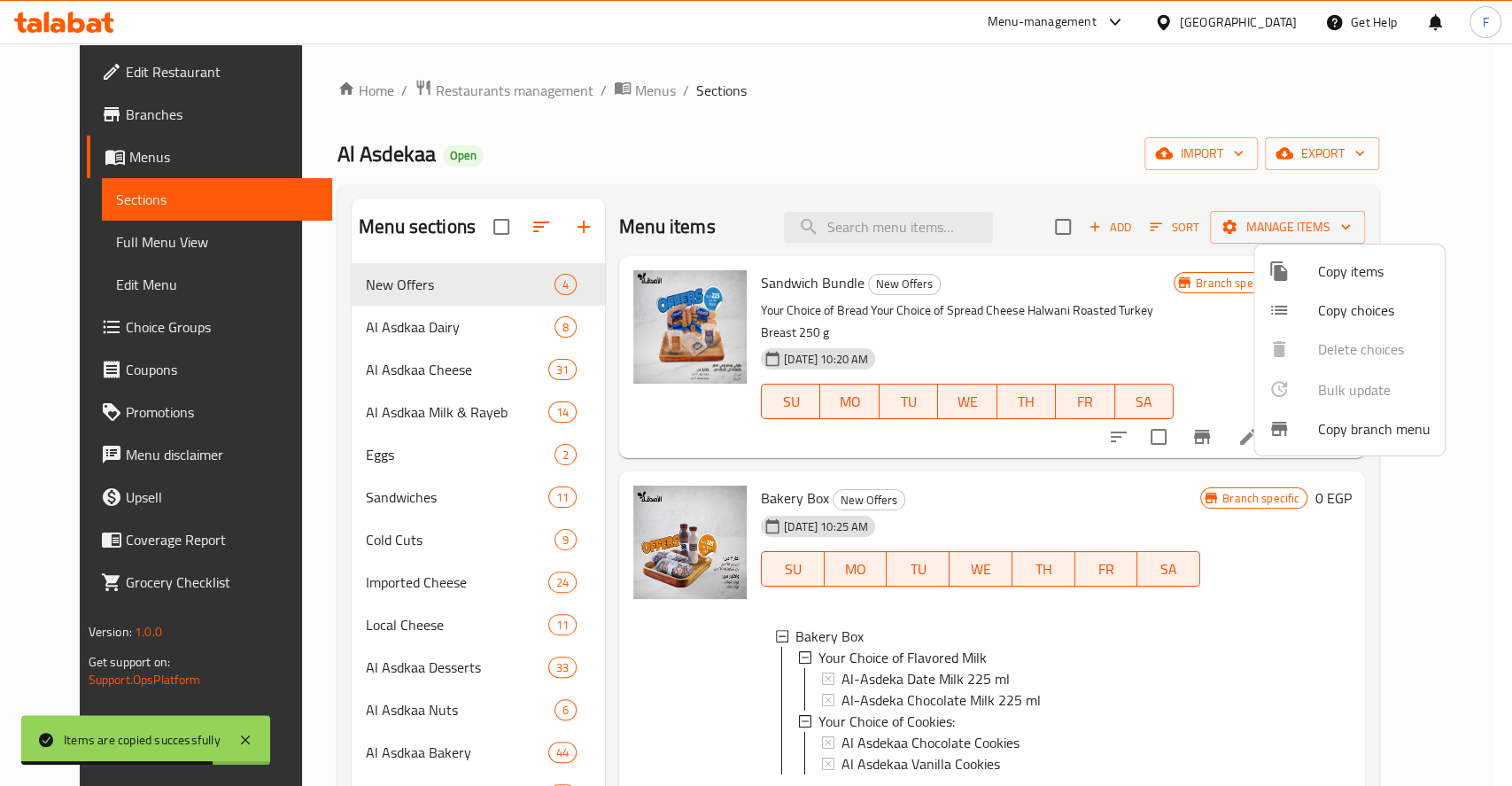
click at [595, 435] on div at bounding box center [756, 393] width 1512 height 786
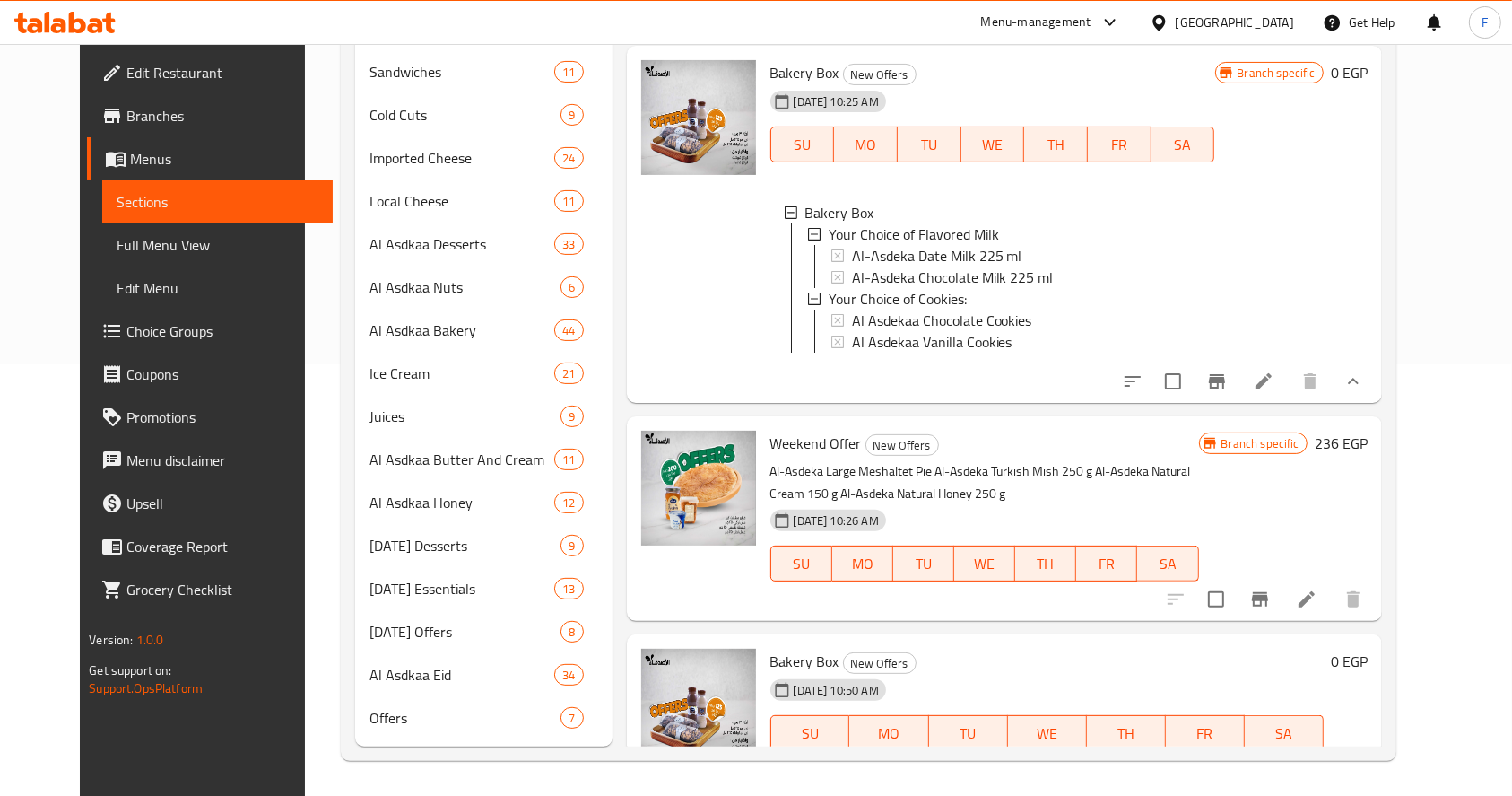
scroll to position [39, 0]
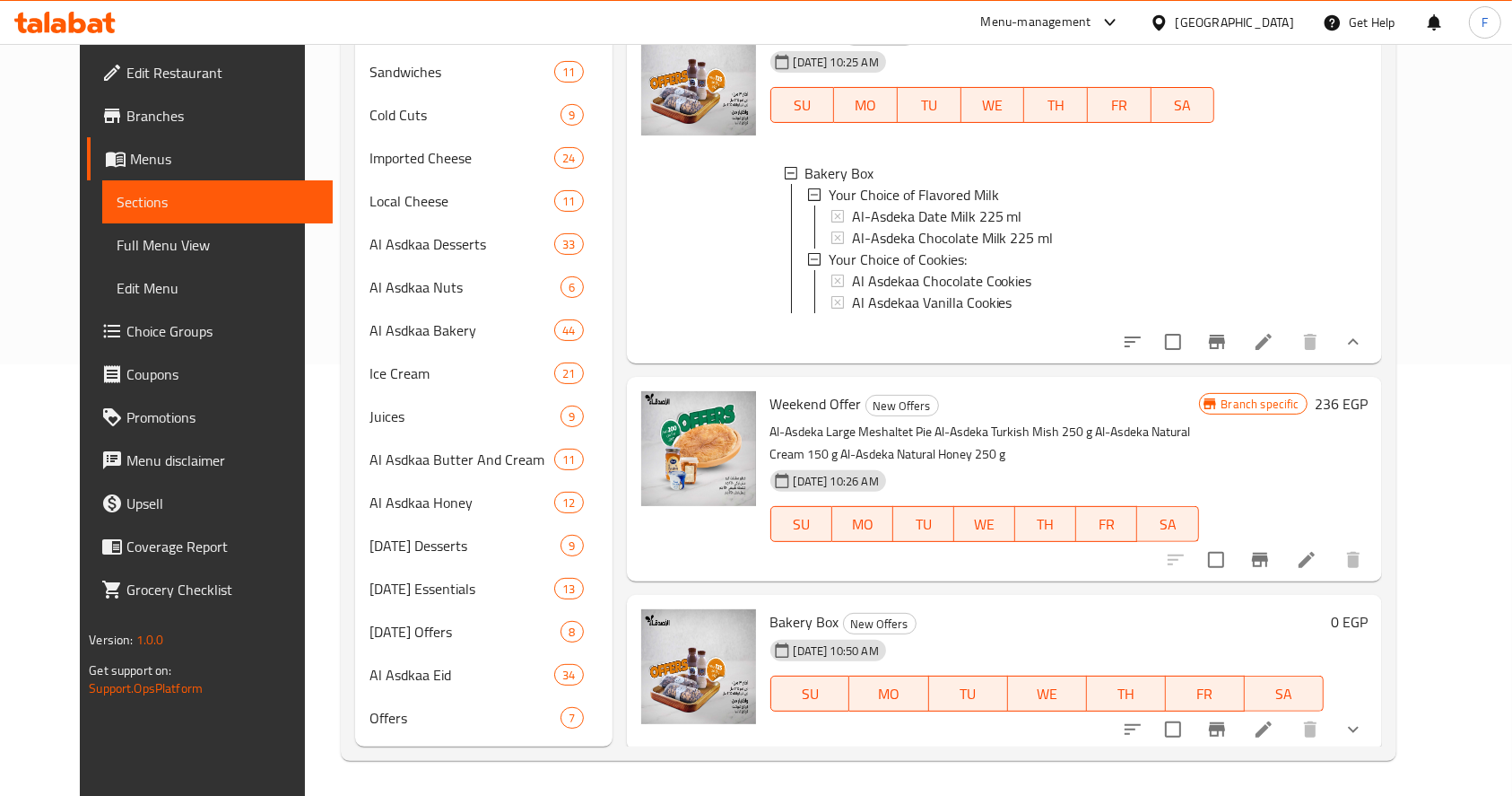
click at [1364, 722] on icon "show more" at bounding box center [1353, 729] width 22 height 22
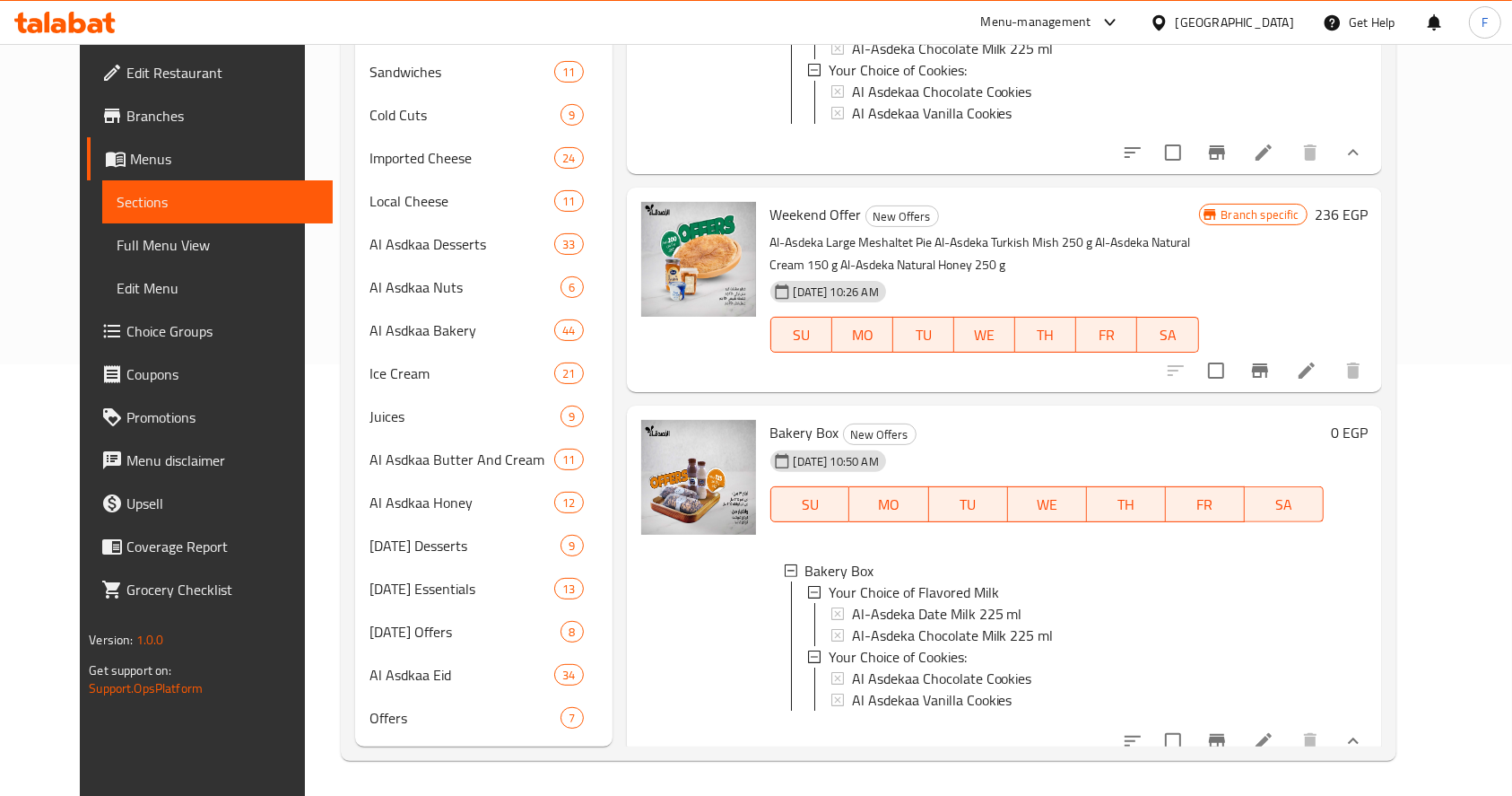
scroll to position [259, 0]
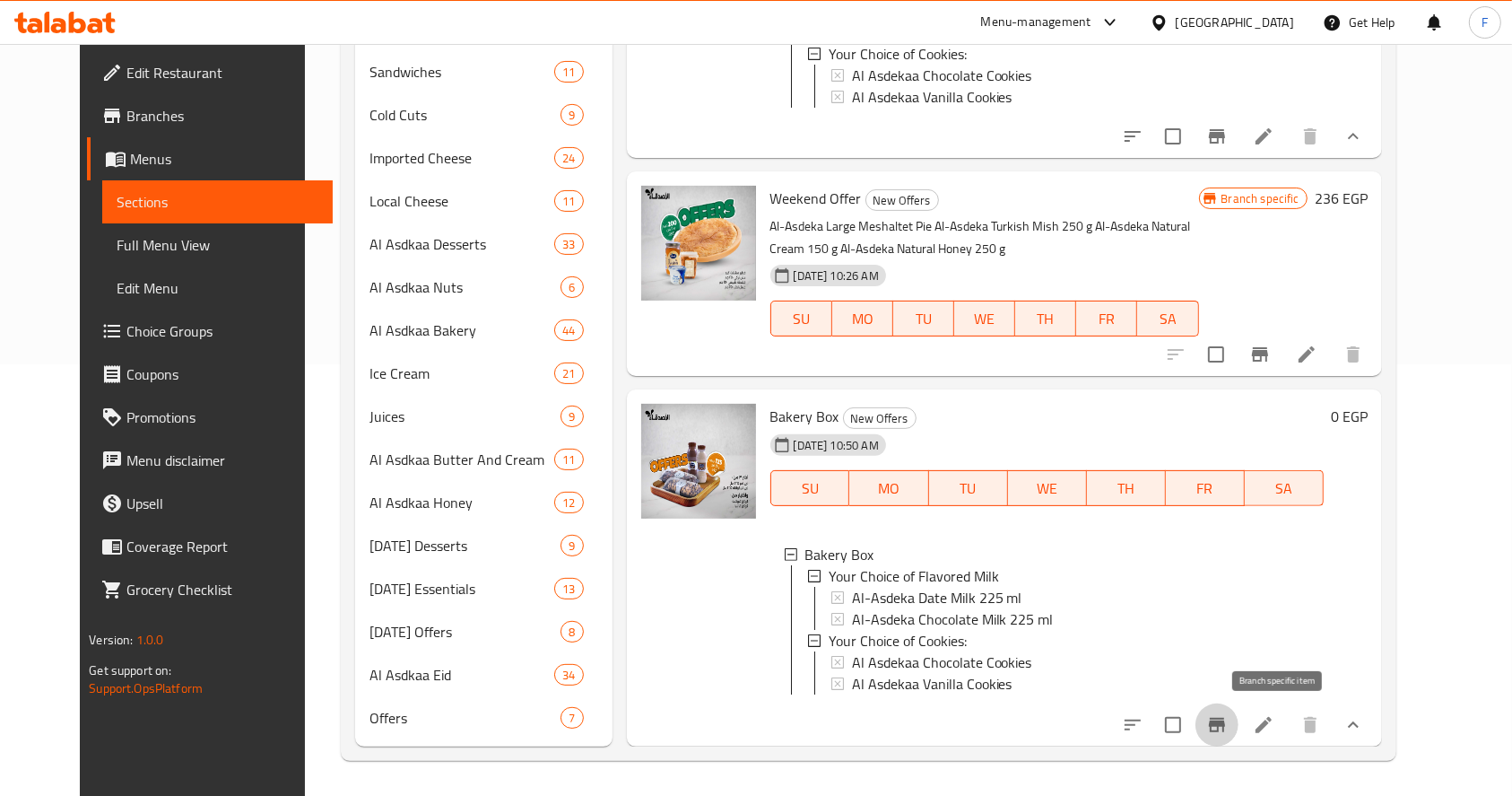
click at [1225, 718] on icon "Branch-specific-item" at bounding box center [1217, 724] width 16 height 15
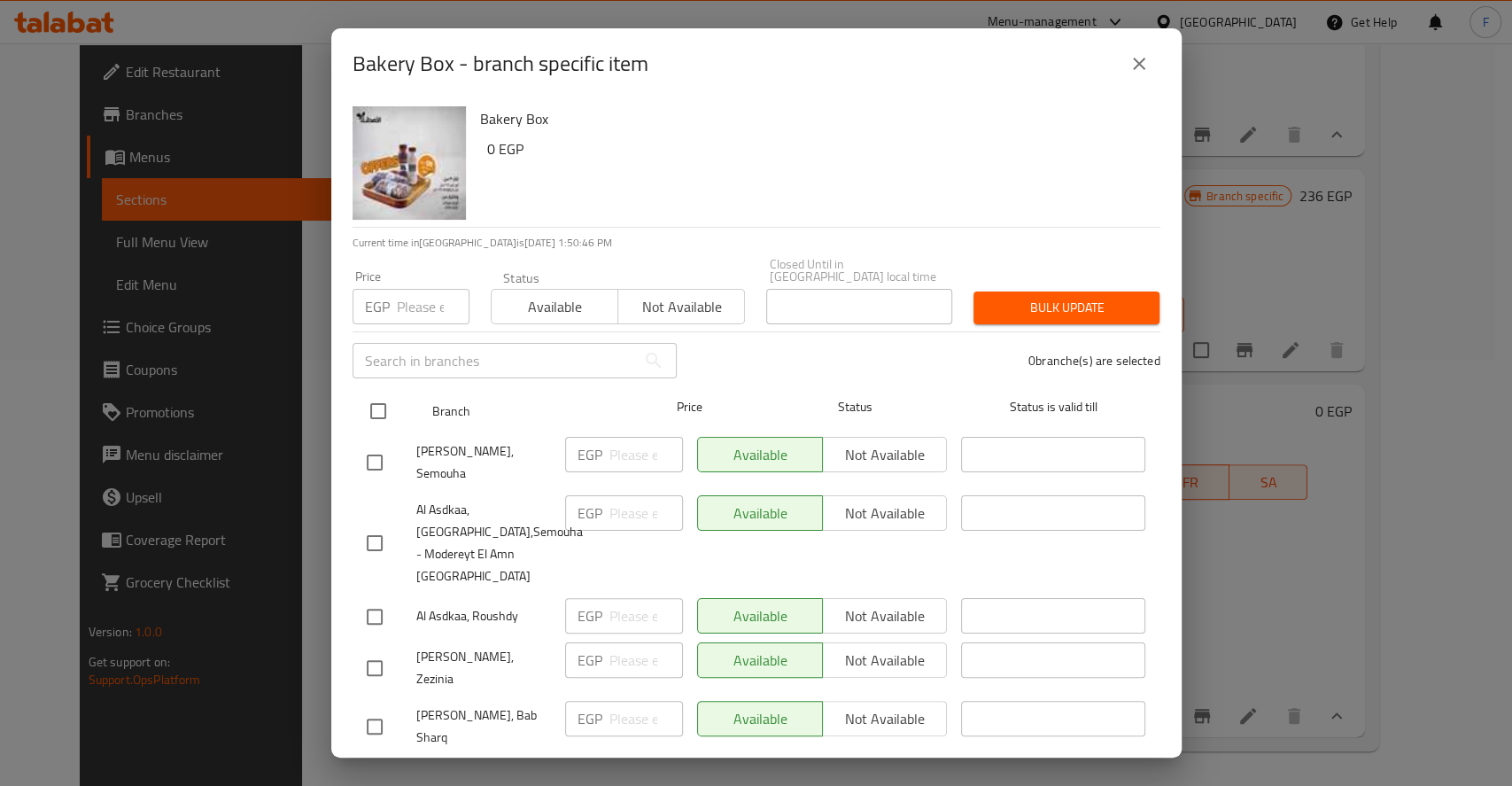
click at [381, 398] on input "checkbox" at bounding box center [378, 410] width 37 height 37
checkbox input "true"
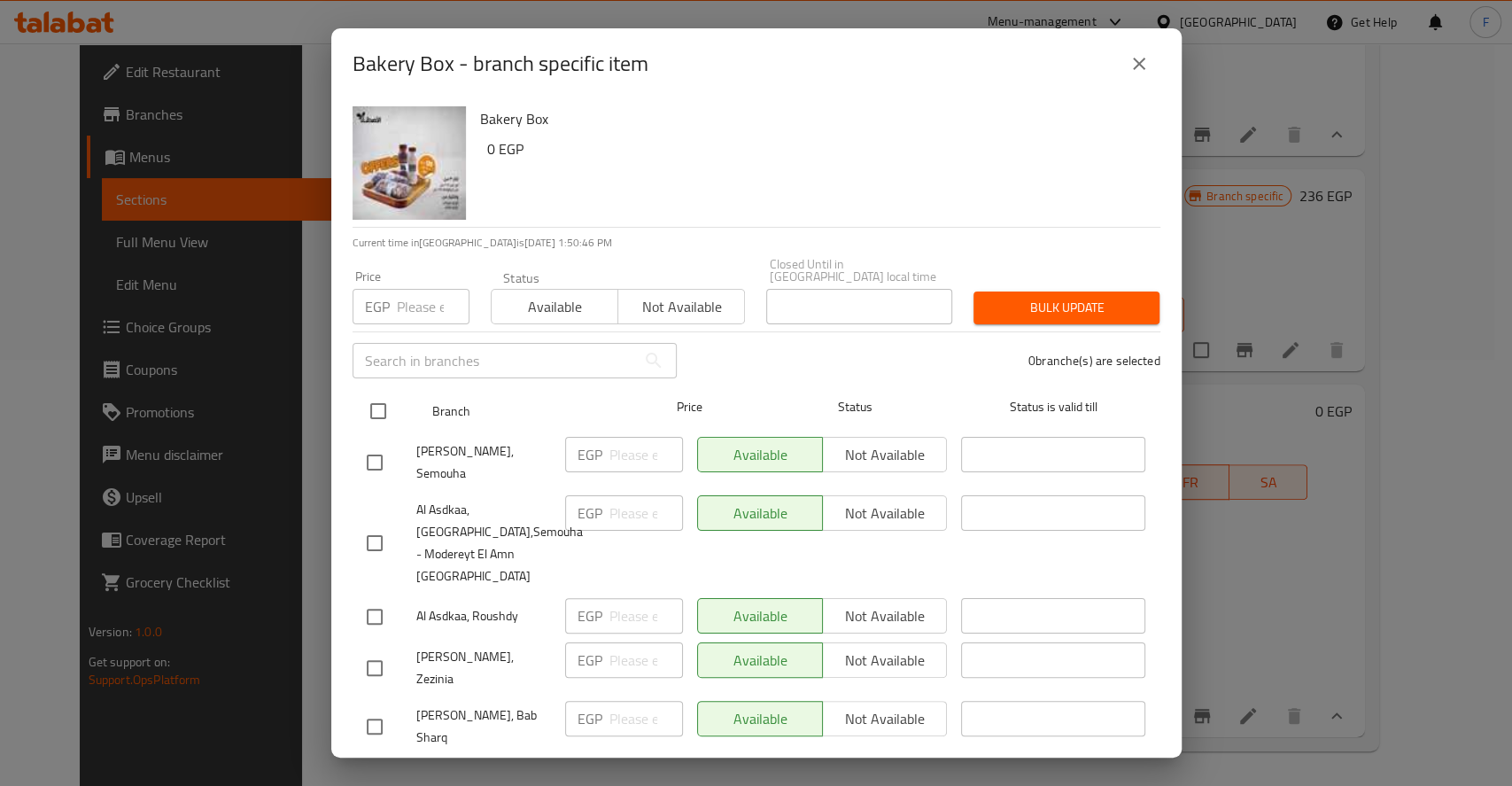
checkbox input "true"
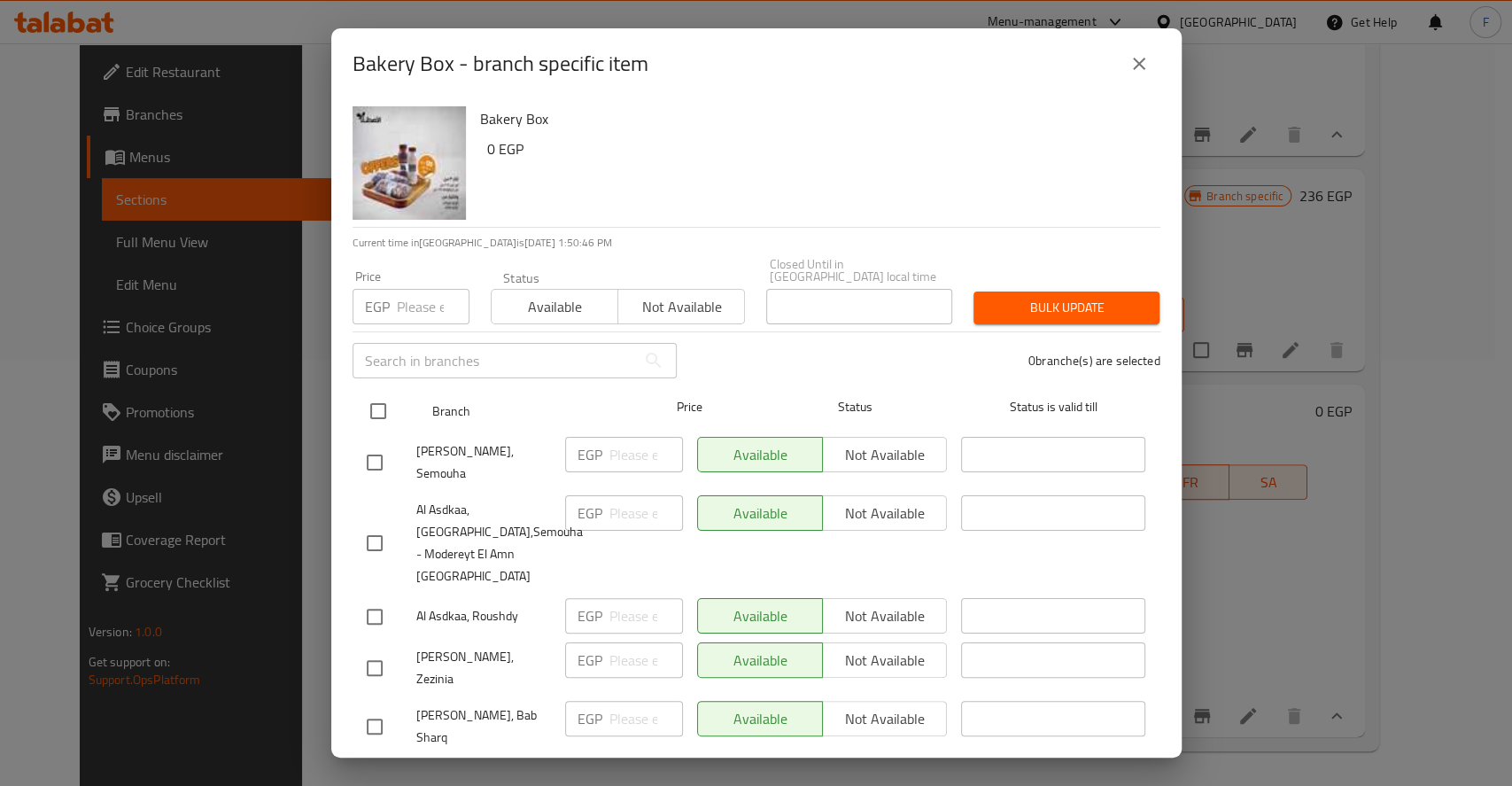
checkbox input "true"
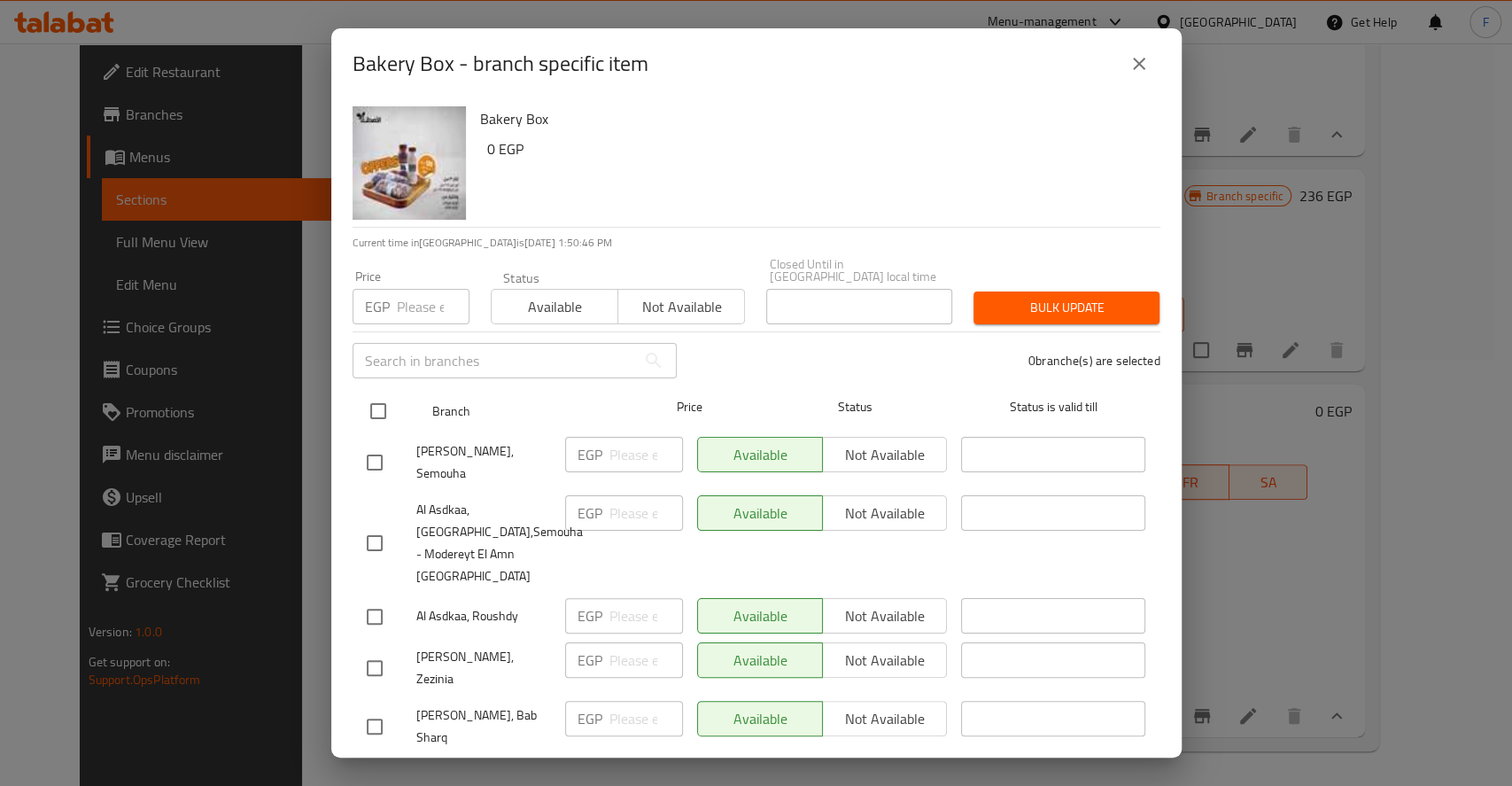
checkbox input "true"
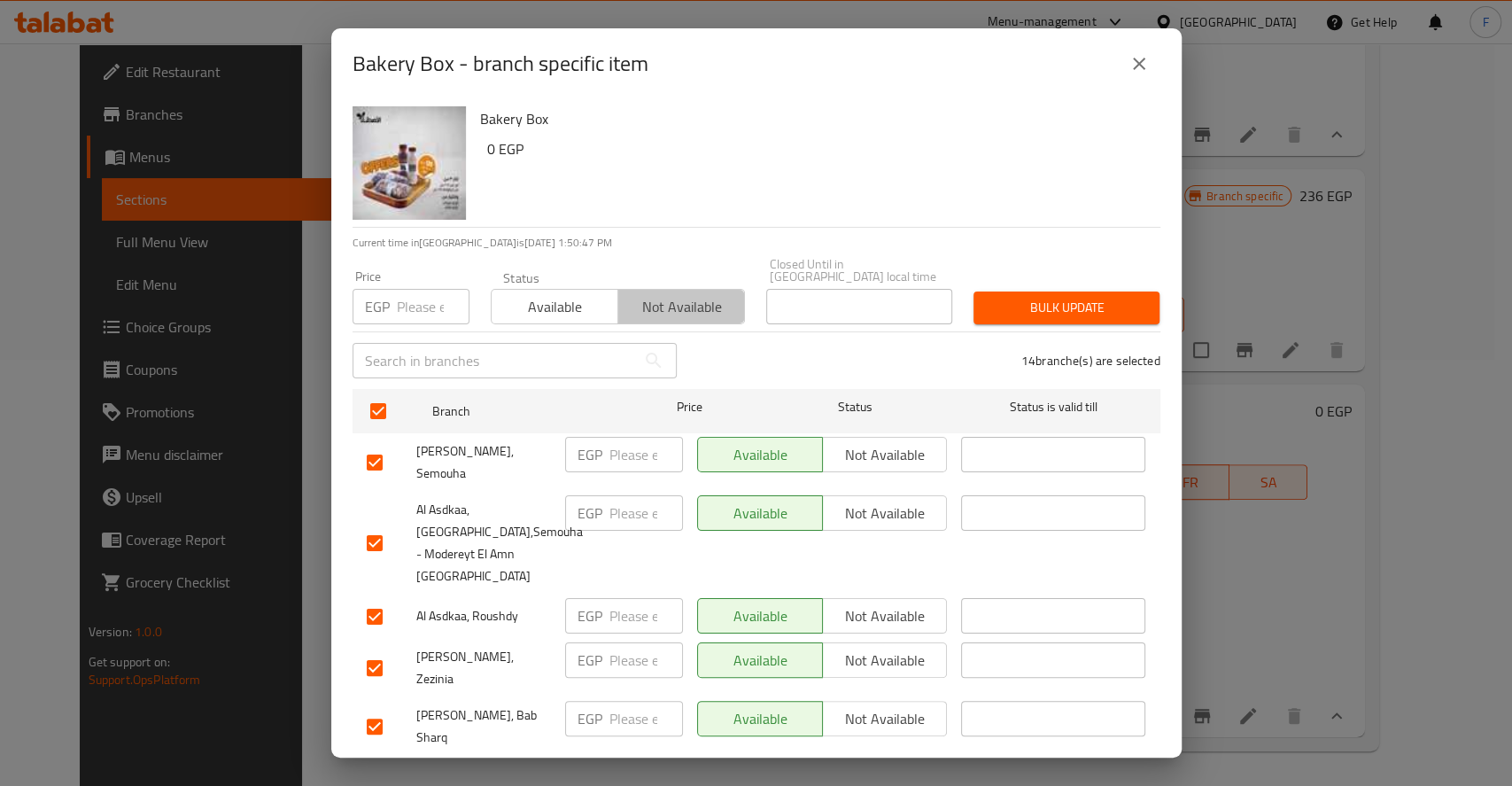
click at [706, 300] on span "Not available" at bounding box center [681, 307] width 112 height 26
click at [1061, 297] on span "Bulk update" at bounding box center [1067, 308] width 158 height 22
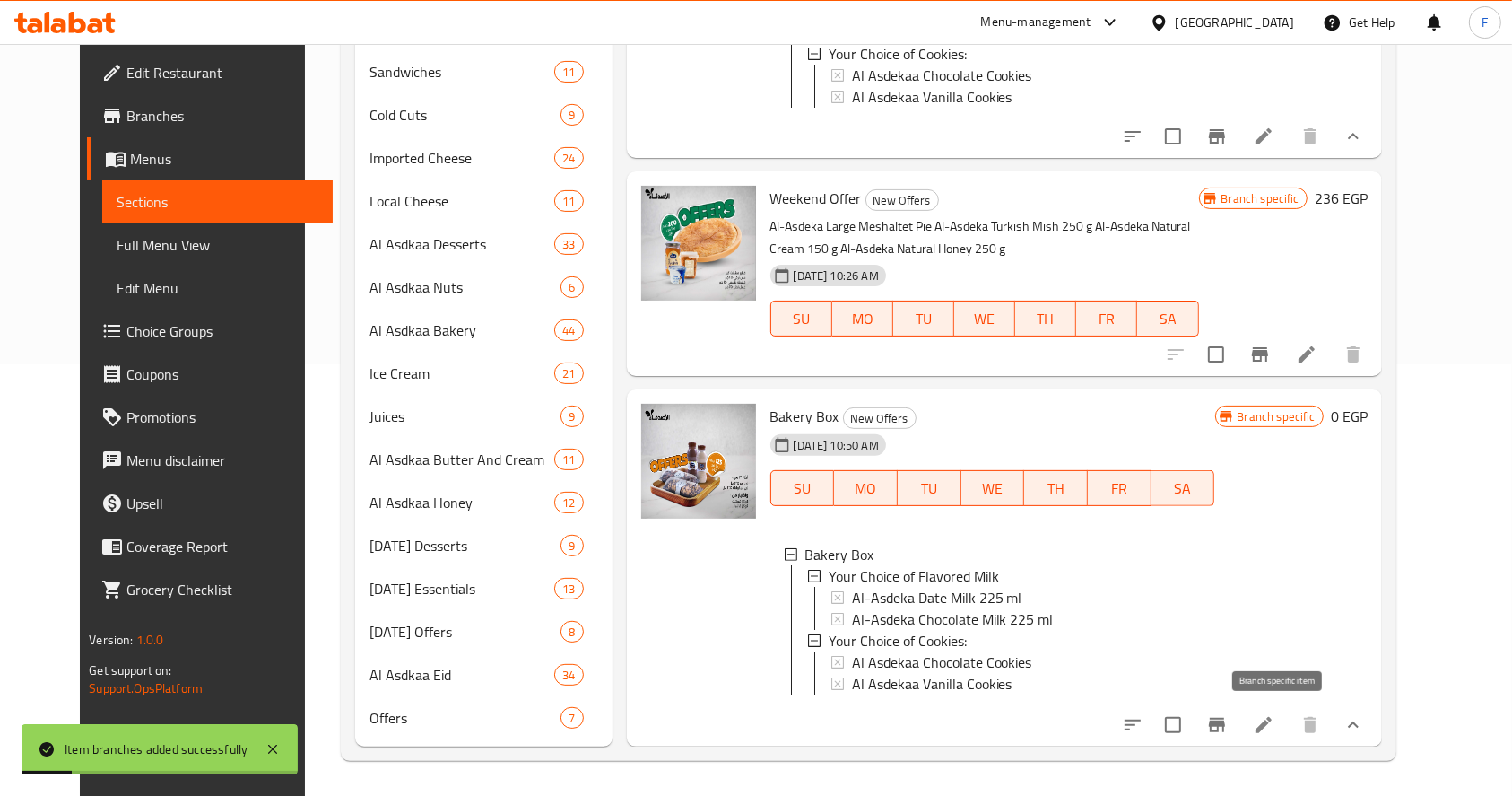
click at [1228, 731] on icon "Branch-specific-item" at bounding box center [1217, 725] width 22 height 22
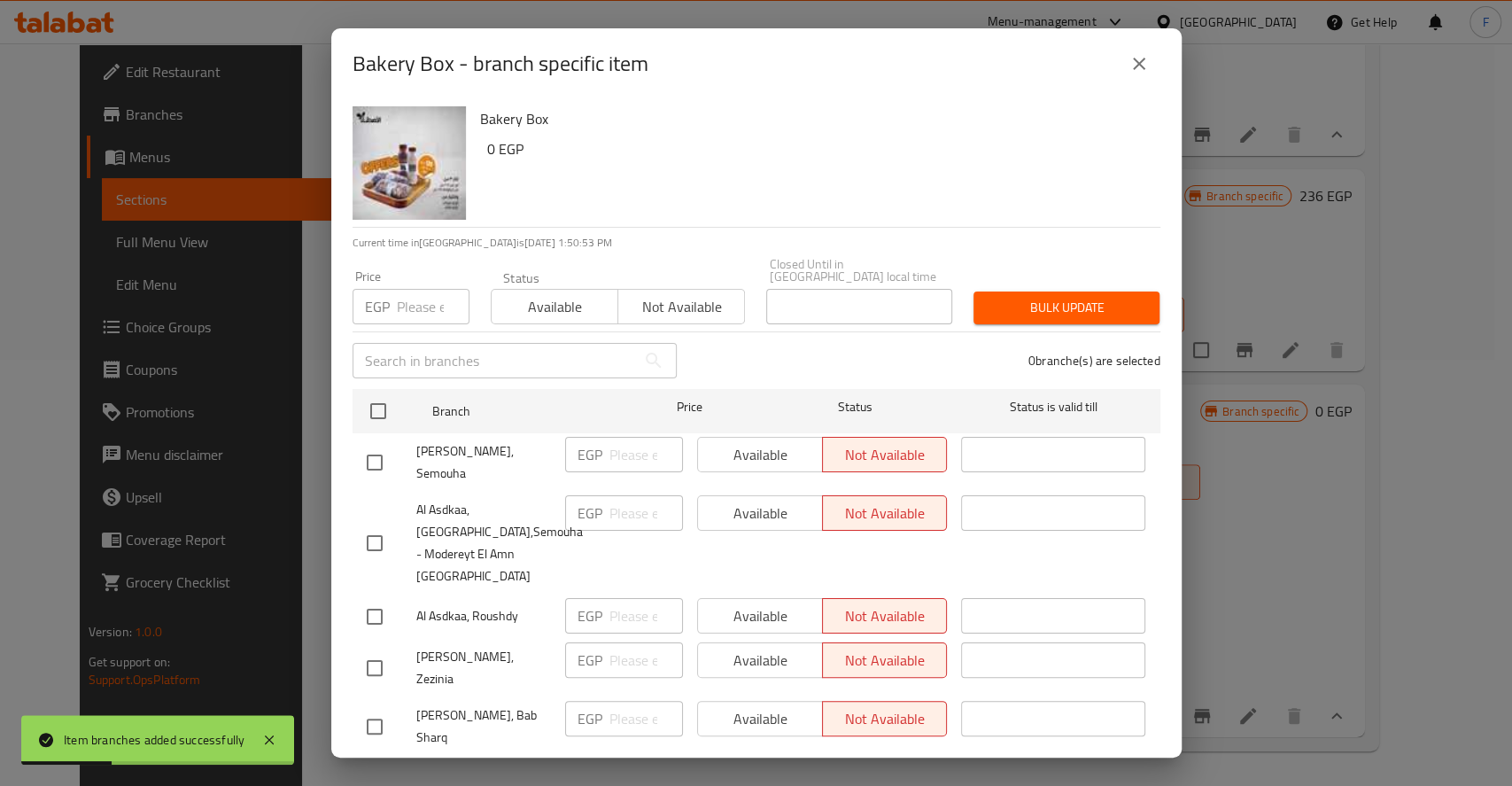
click at [403, 288] on input "number" at bounding box center [433, 306] width 73 height 36
type input "142"
click at [650, 296] on span "Not available" at bounding box center [681, 307] width 112 height 26
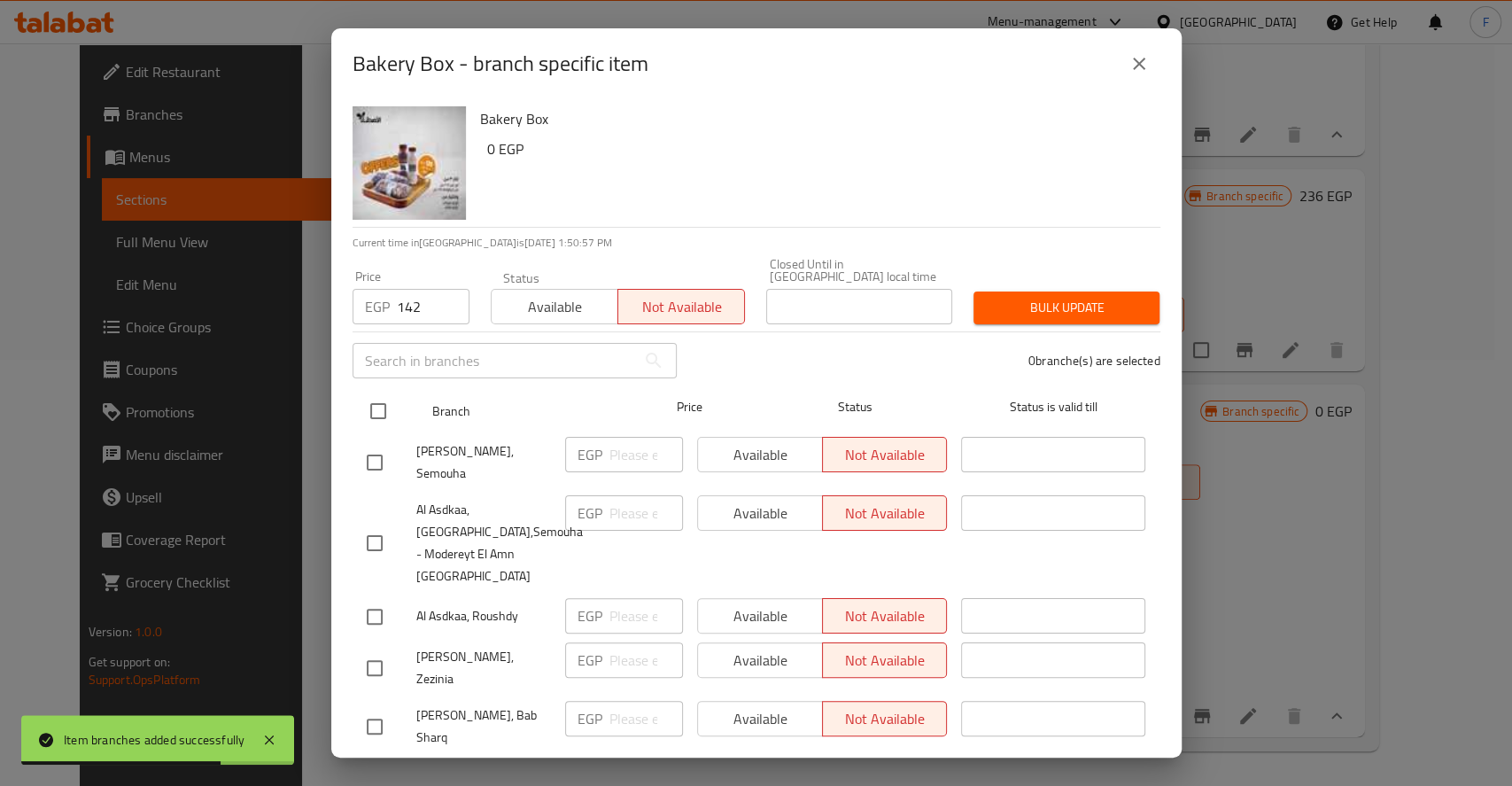
click at [374, 401] on input "checkbox" at bounding box center [378, 410] width 37 height 37
checkbox input "true"
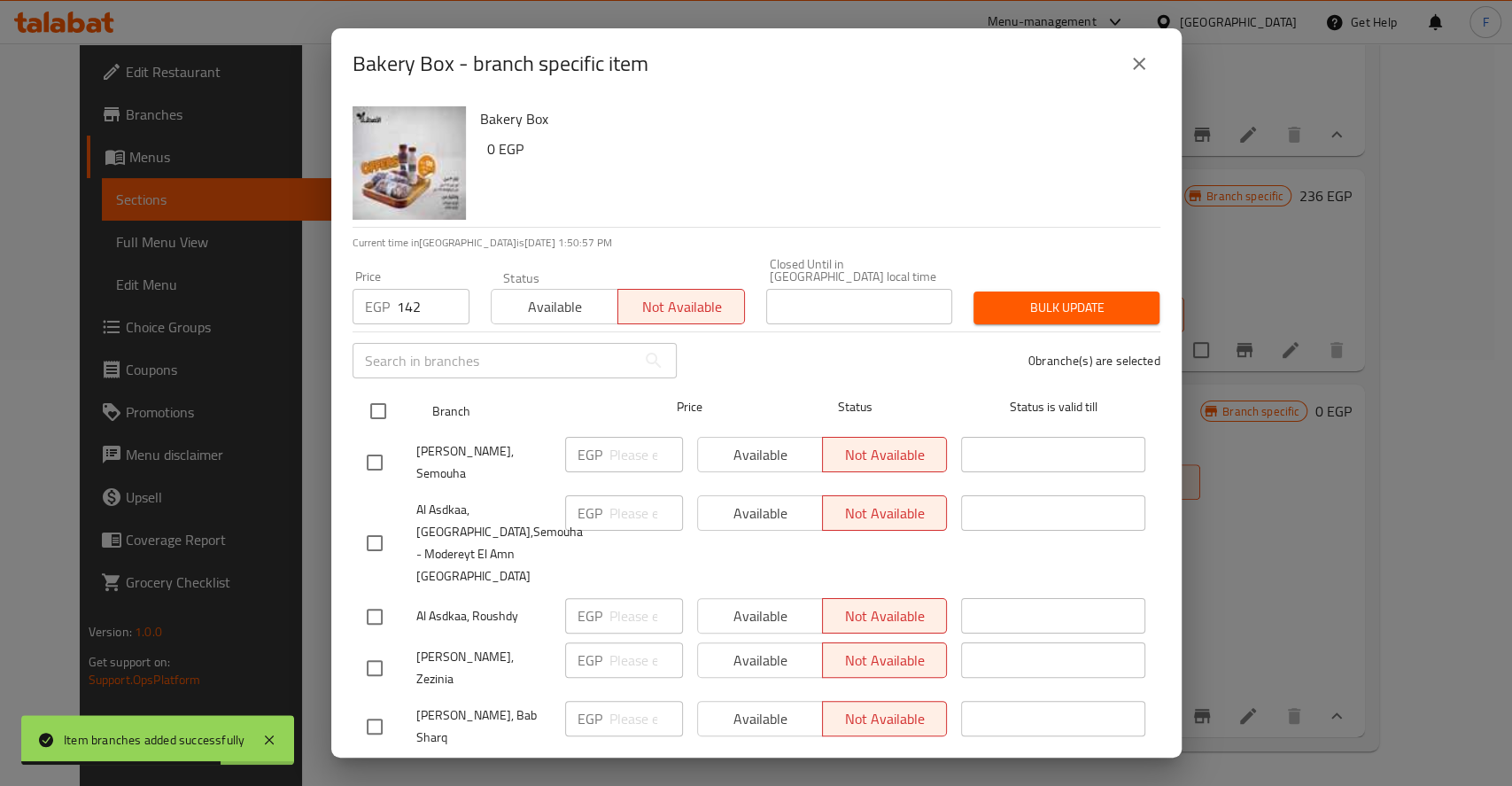
checkbox input "true"
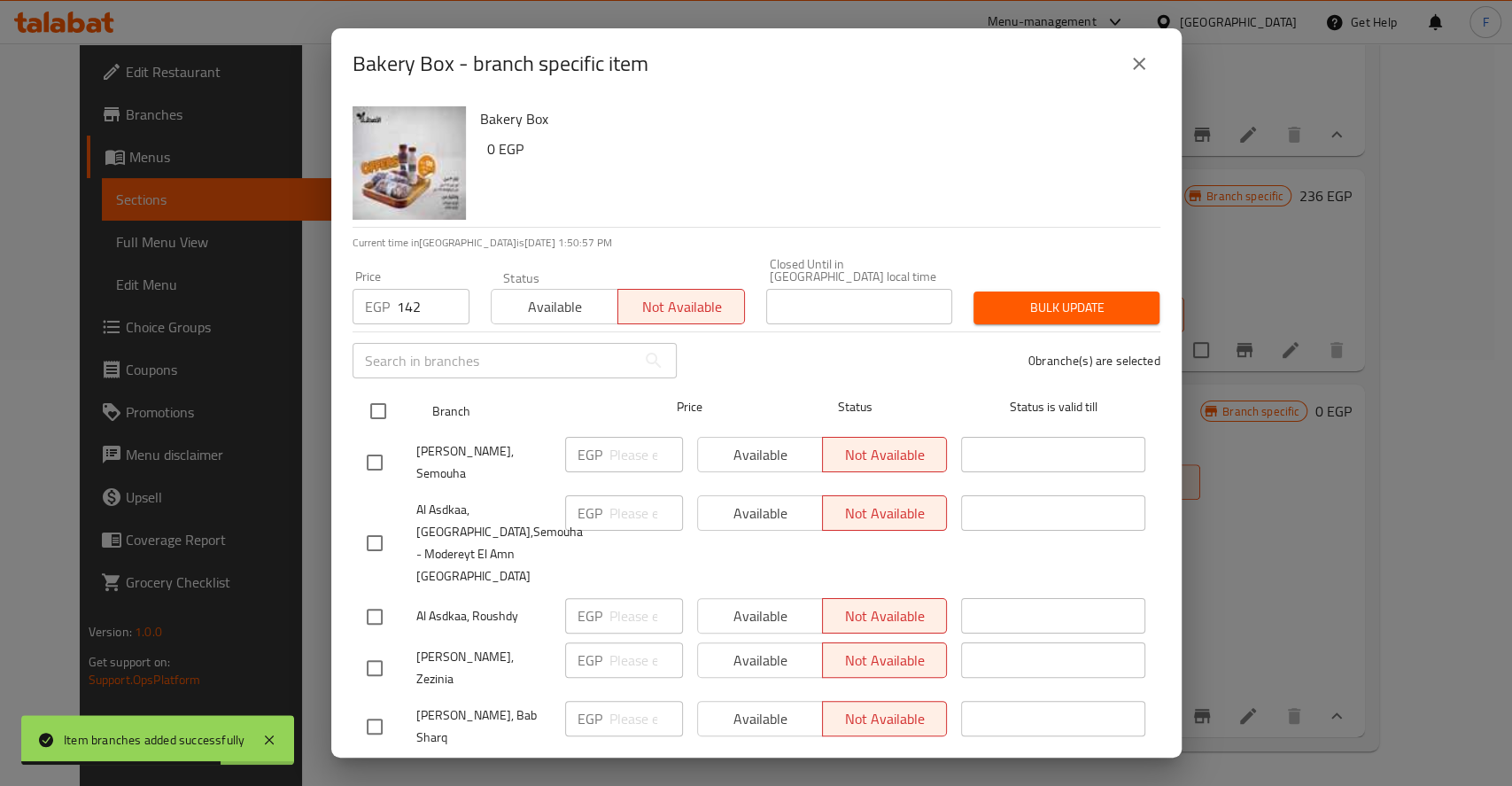
checkbox input "true"
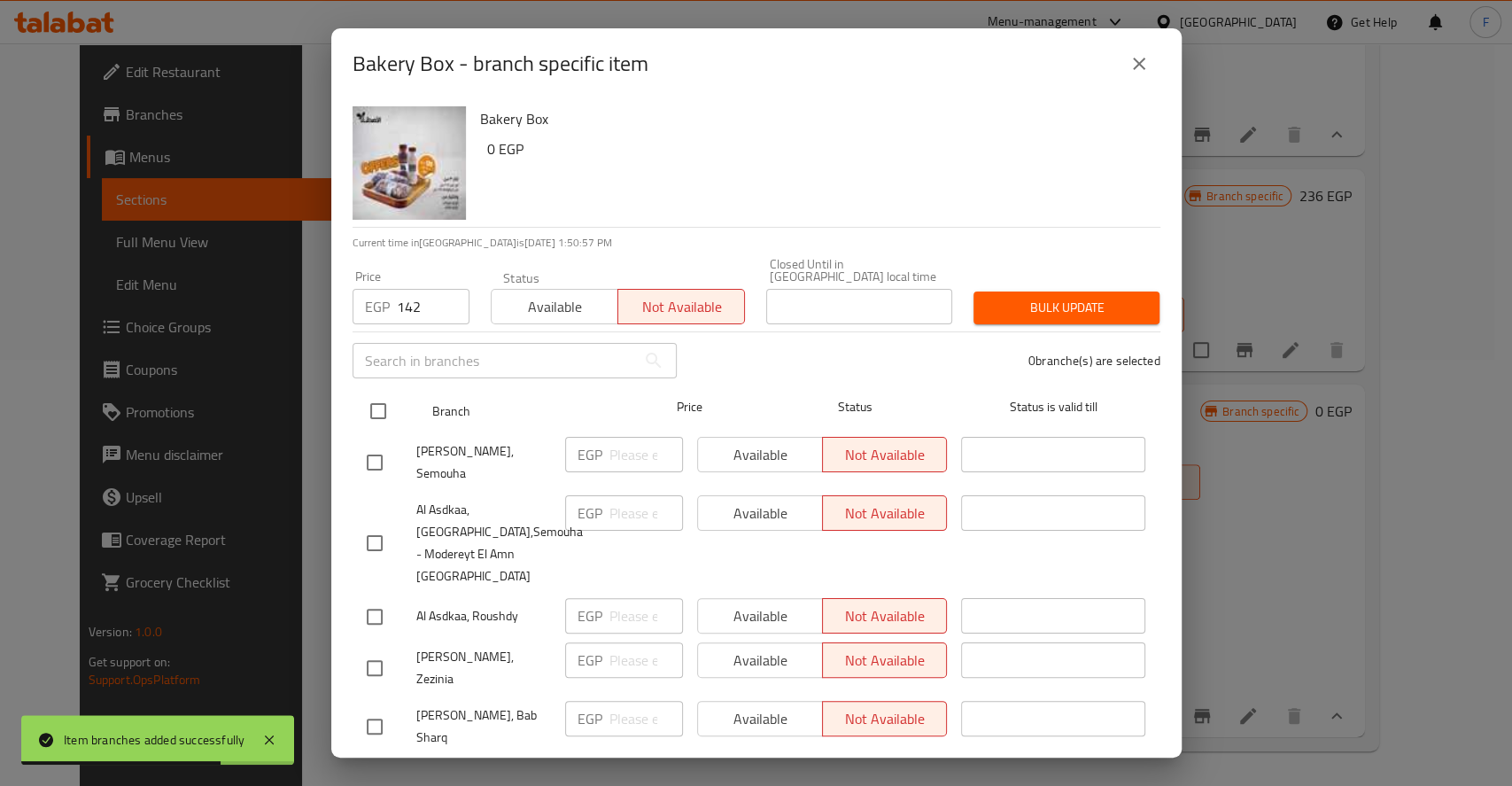
checkbox input "true"
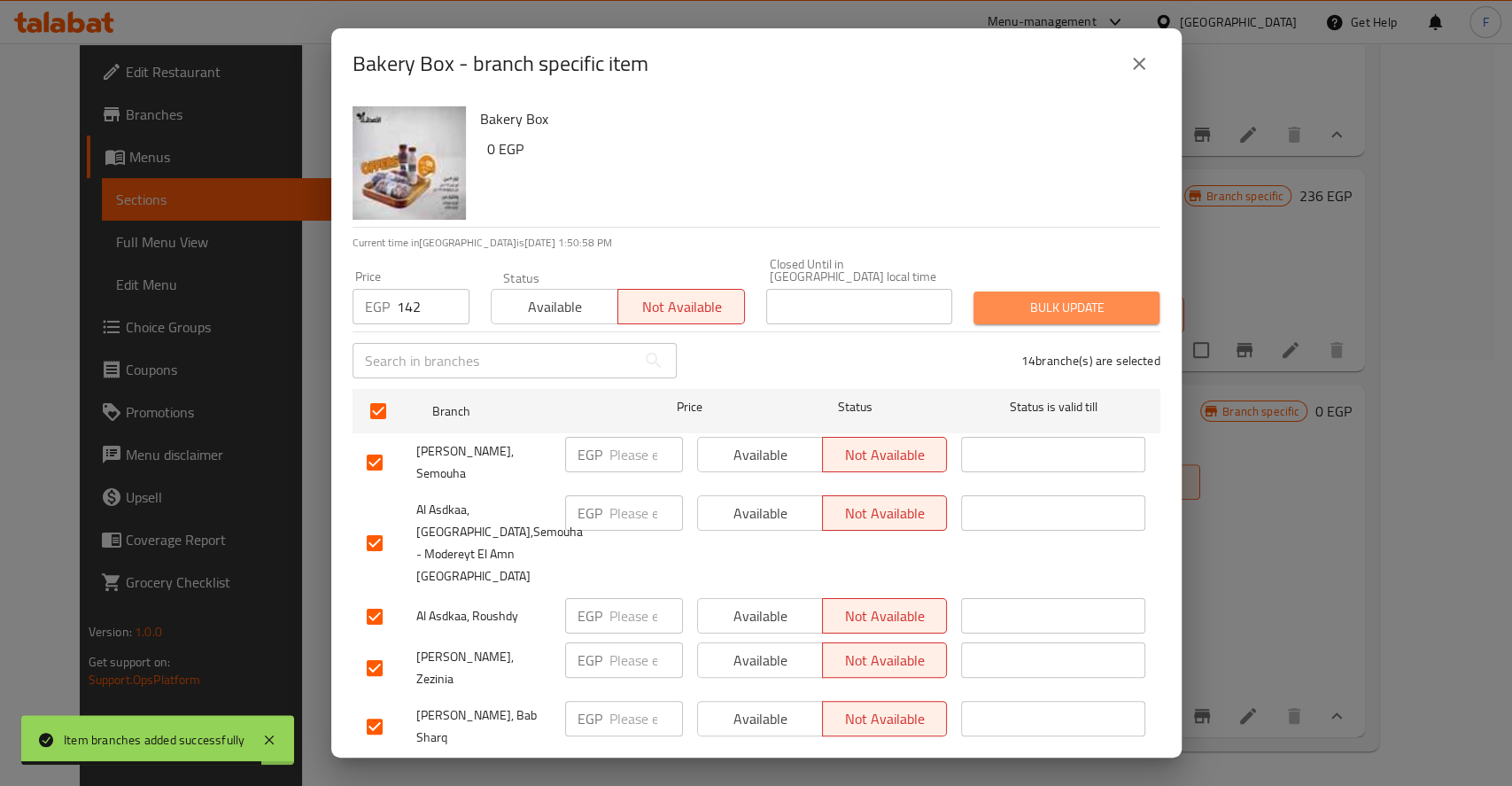
click at [1062, 311] on button "Bulk update" at bounding box center [1067, 308] width 186 height 33
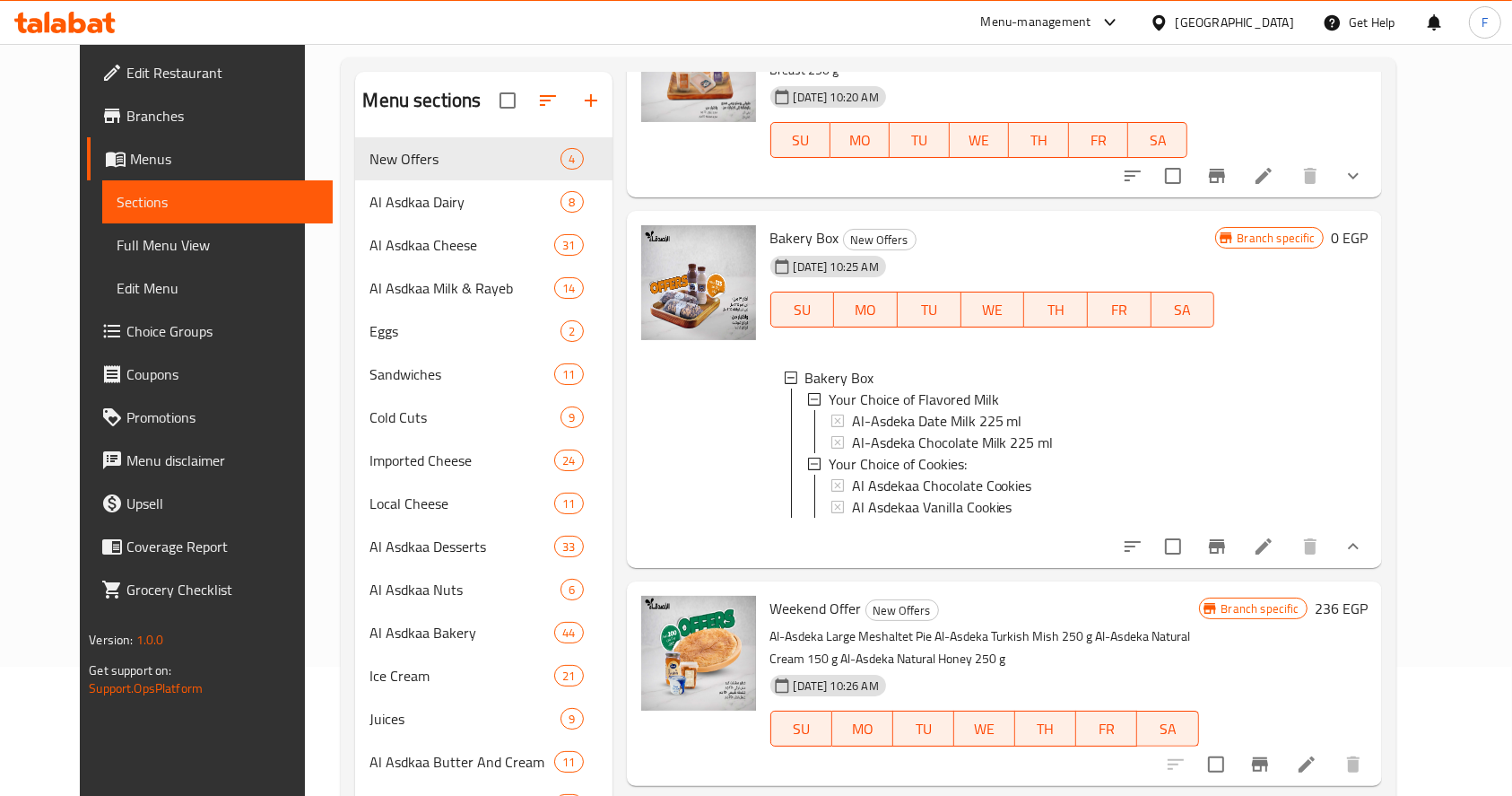
scroll to position [153, 0]
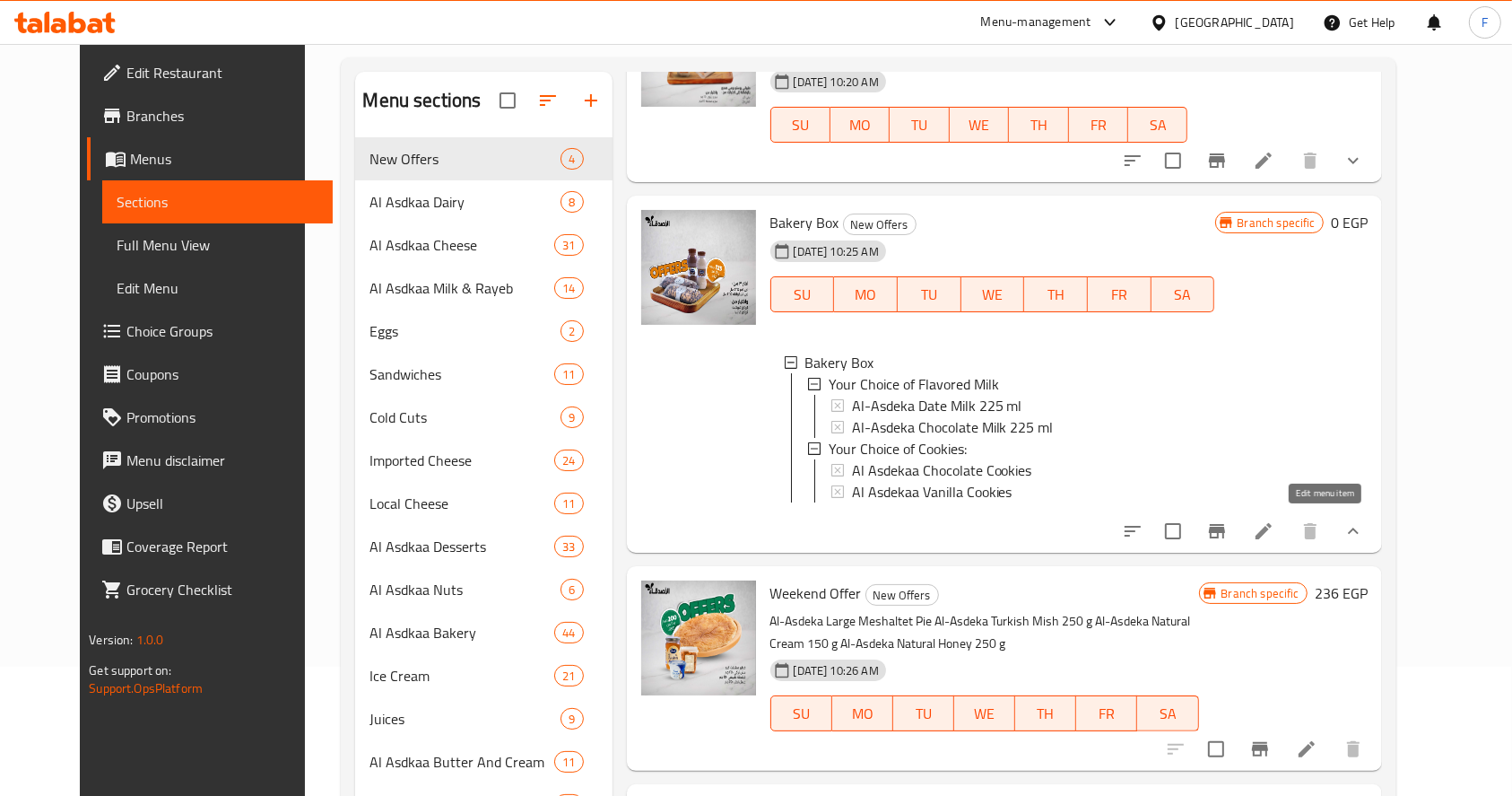
click at [1275, 525] on icon at bounding box center [1264, 531] width 22 height 22
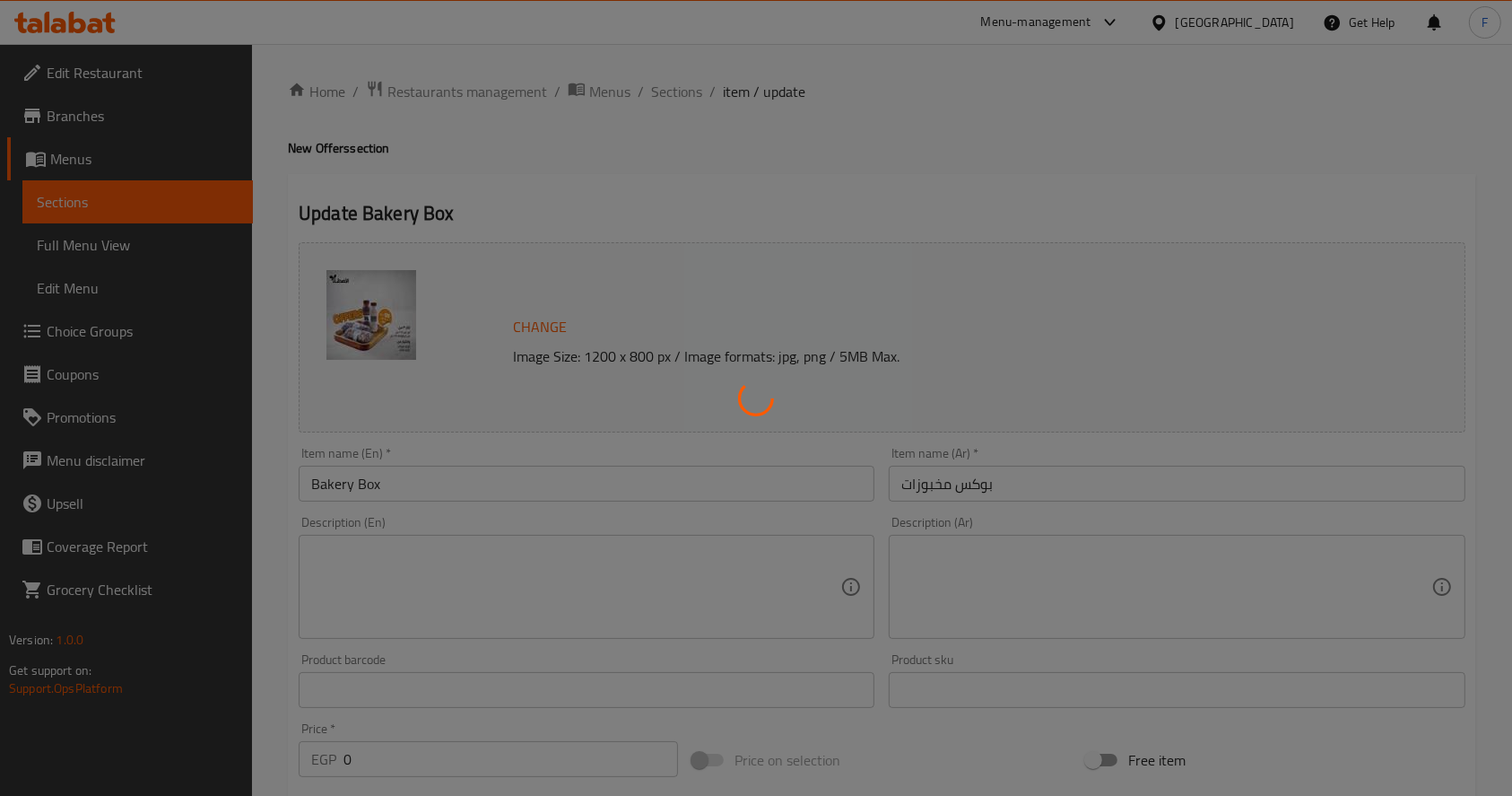
type input "اختيارك من الحليب المنكّه"
type input "1"
type input "اختيارك من الكوكيز"
type input "1"
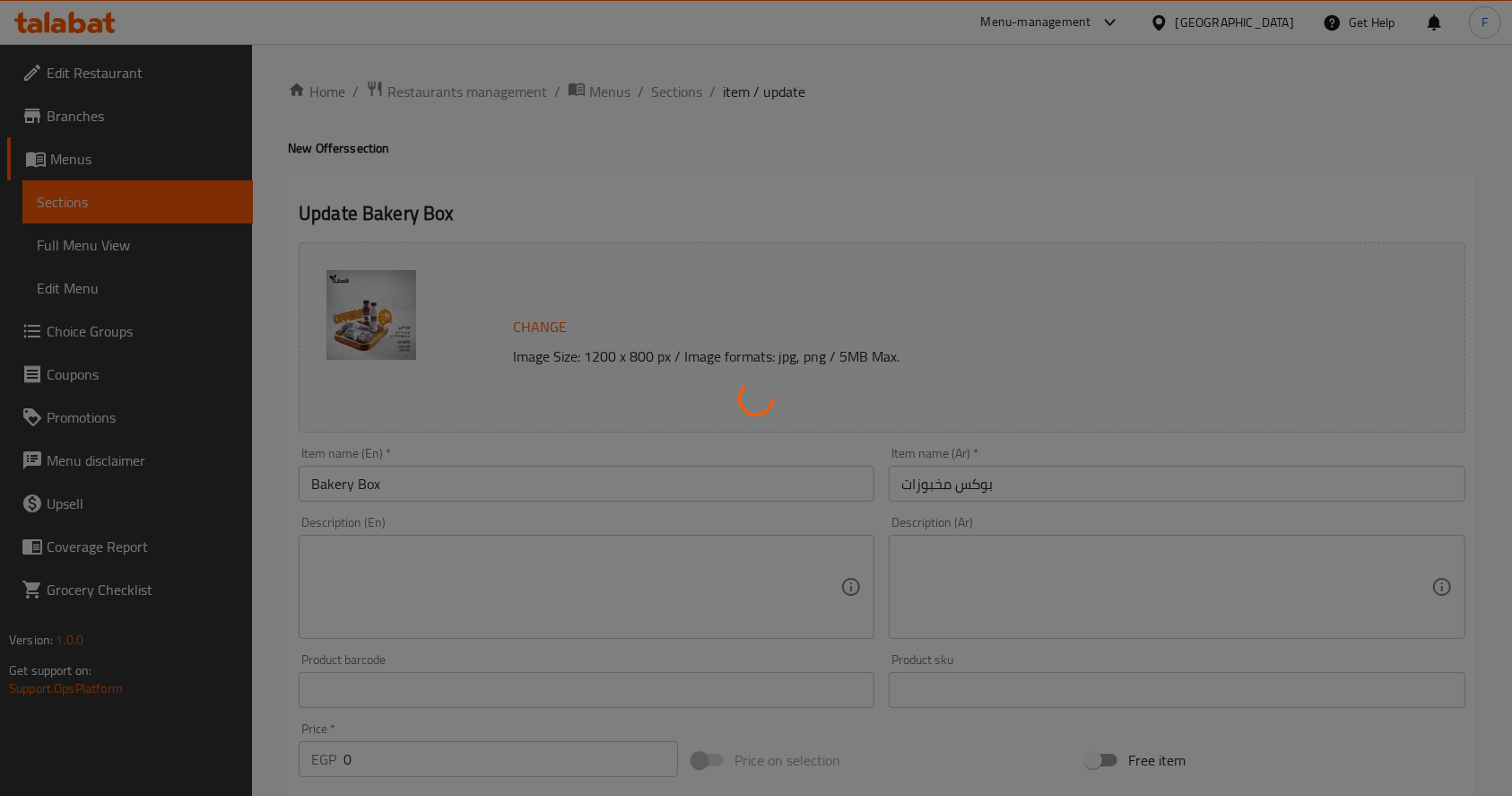
type input "1"
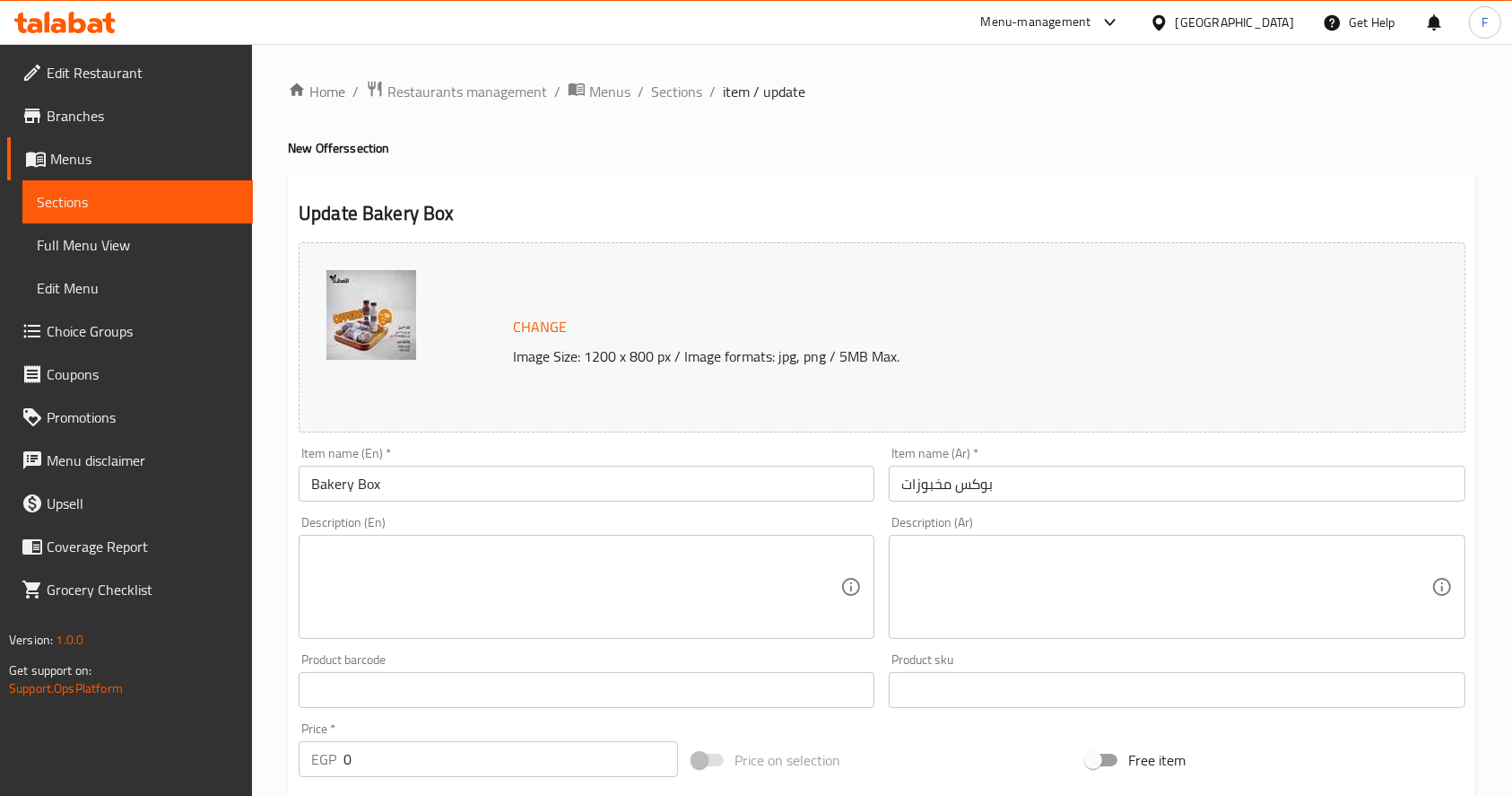
click at [361, 303] on img at bounding box center [371, 316] width 90 height 90
click at [690, 95] on span "Sections" at bounding box center [677, 91] width 51 height 22
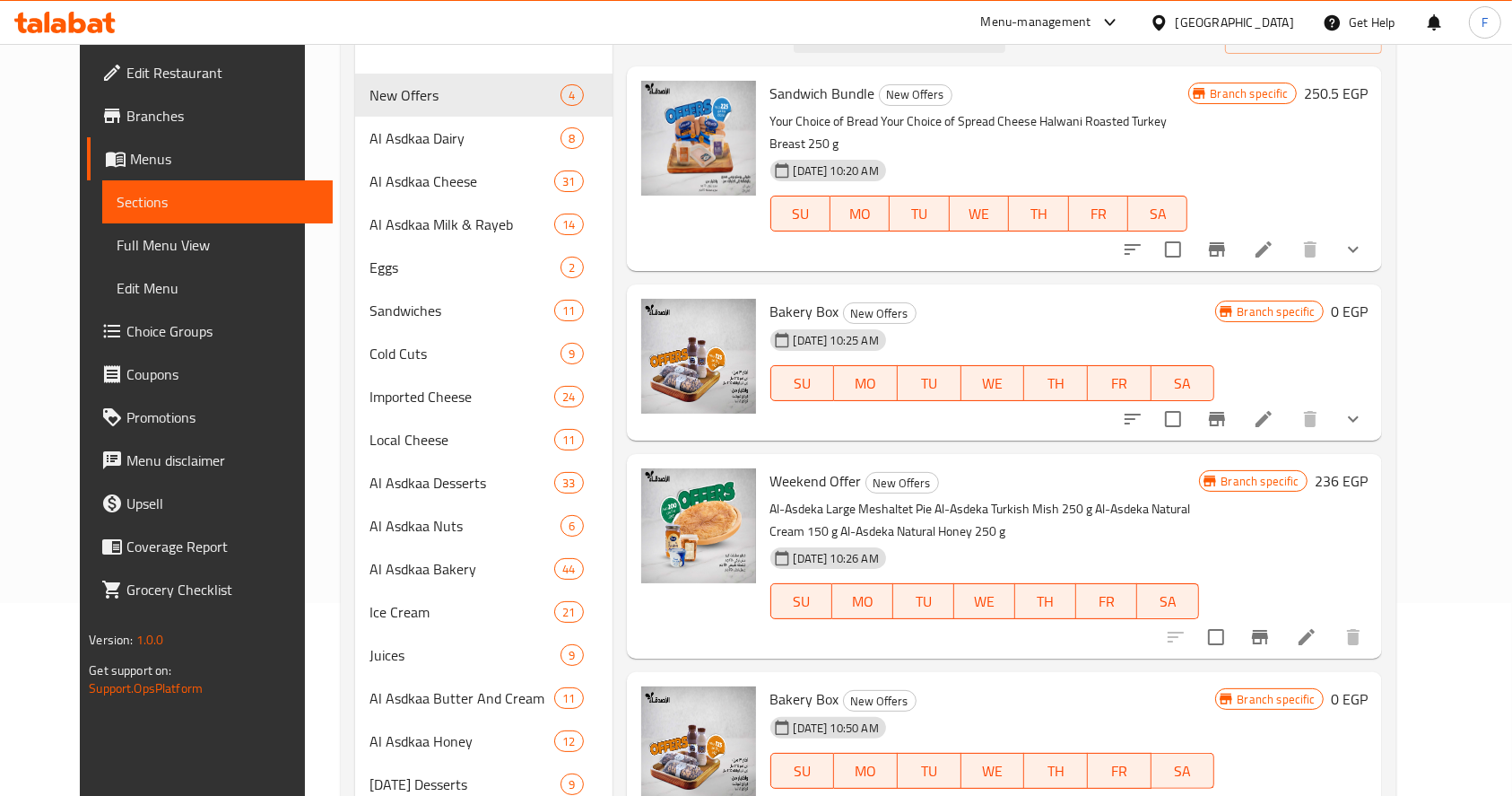
scroll to position [244, 0]
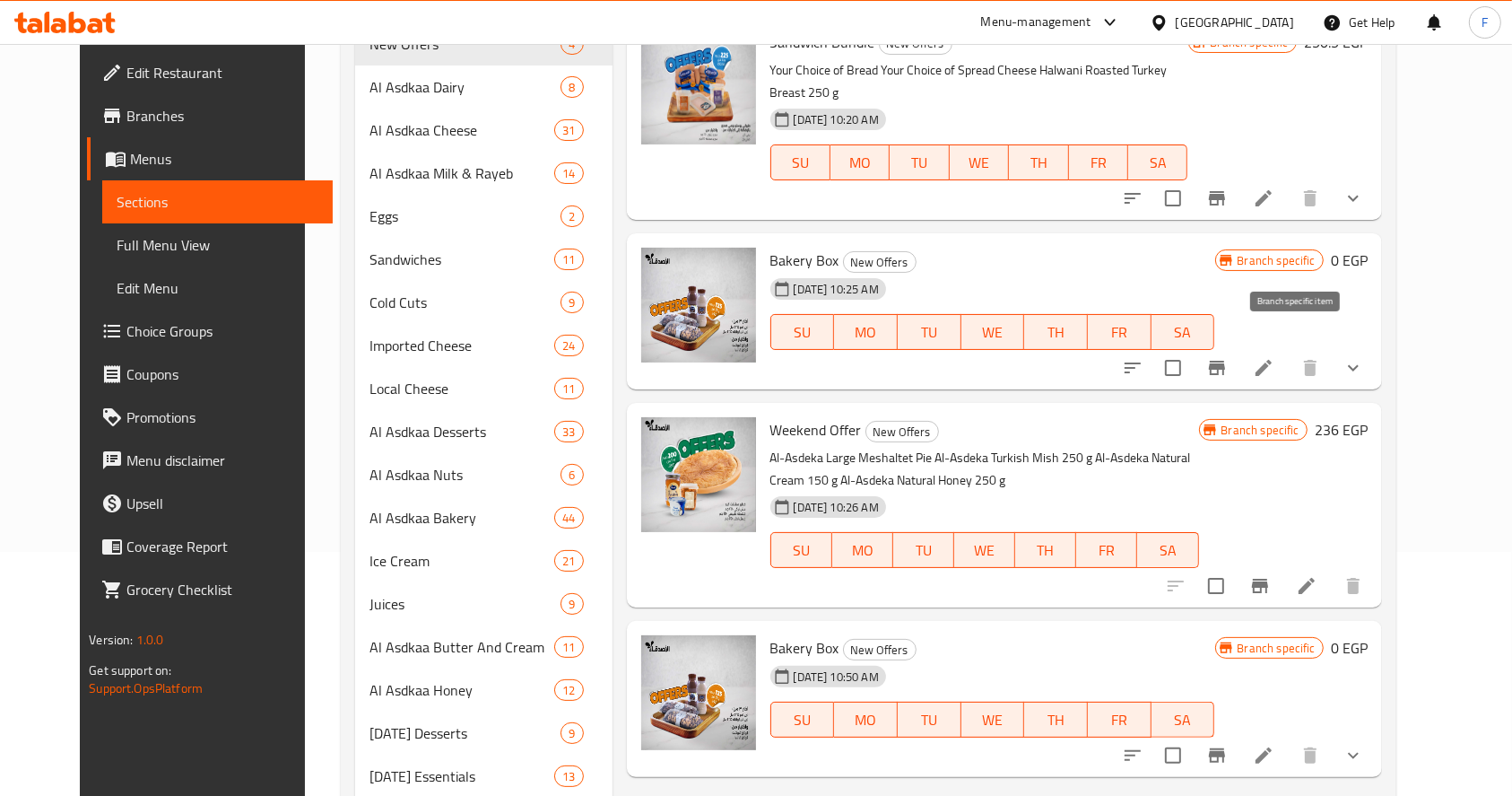
click at [1225, 361] on icon "Branch-specific-item" at bounding box center [1217, 368] width 16 height 15
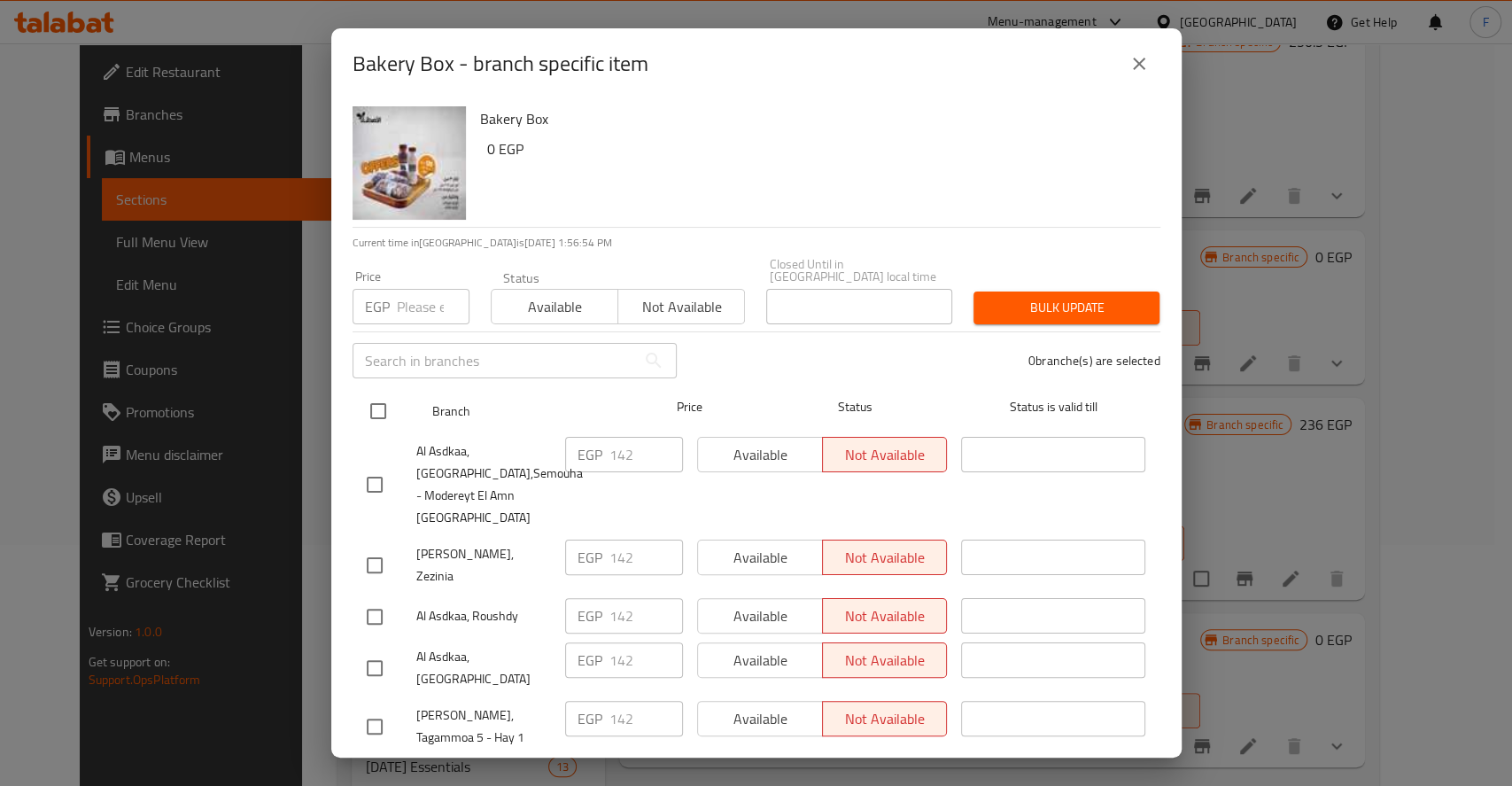
click at [382, 395] on input "checkbox" at bounding box center [378, 410] width 37 height 37
checkbox input "true"
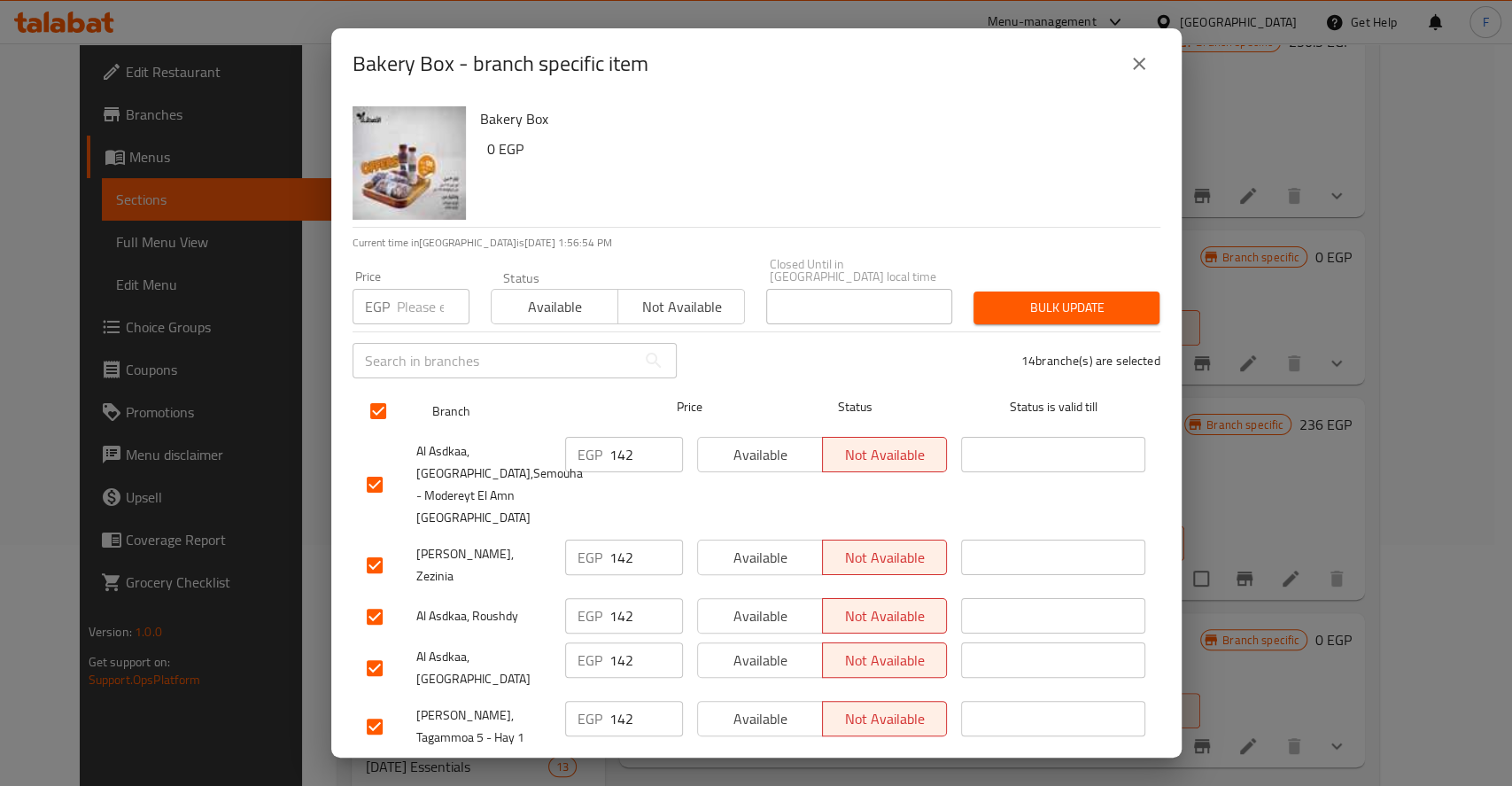
checkbox input "true"
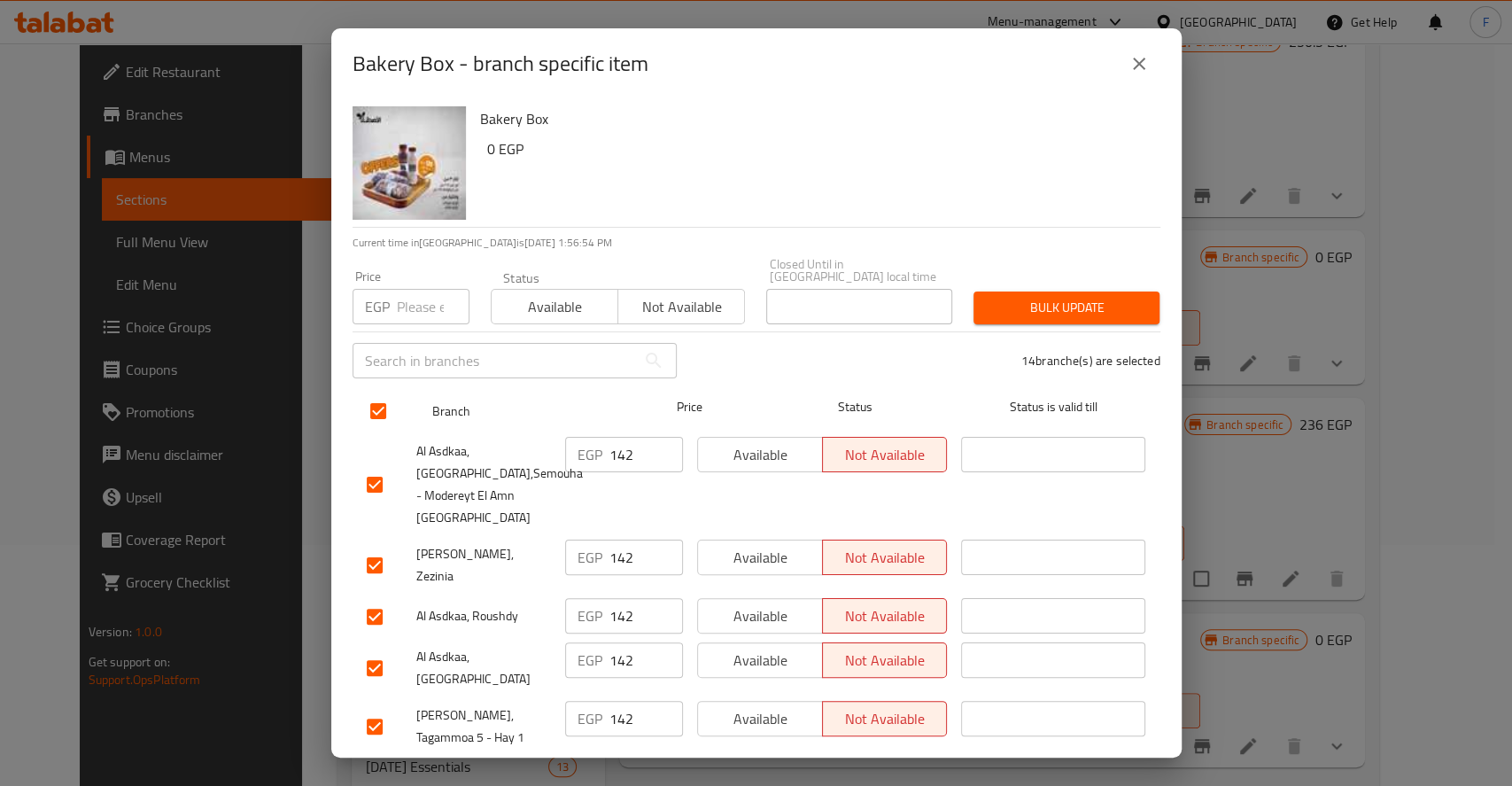
checkbox input "true"
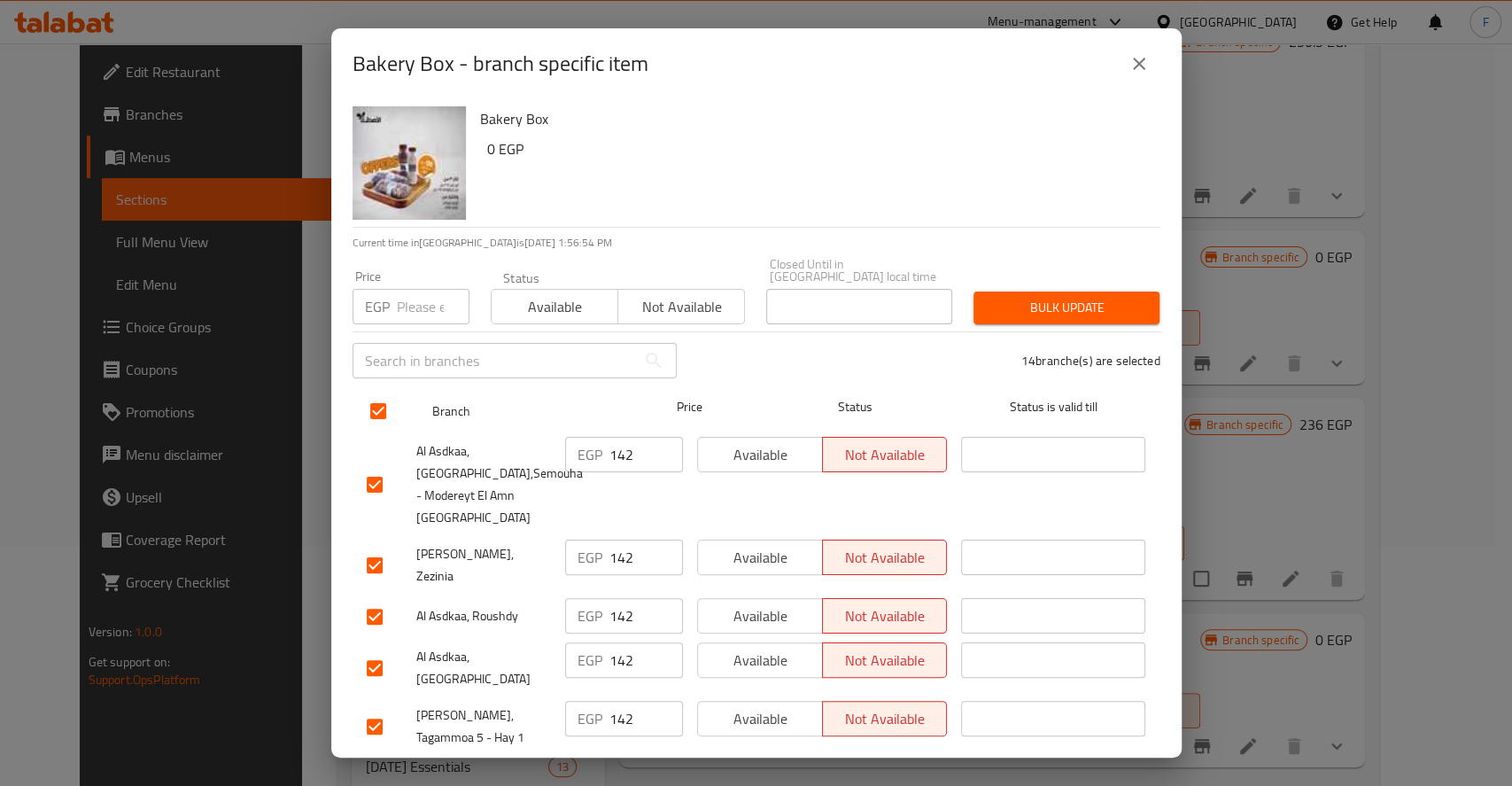
checkbox input "true"
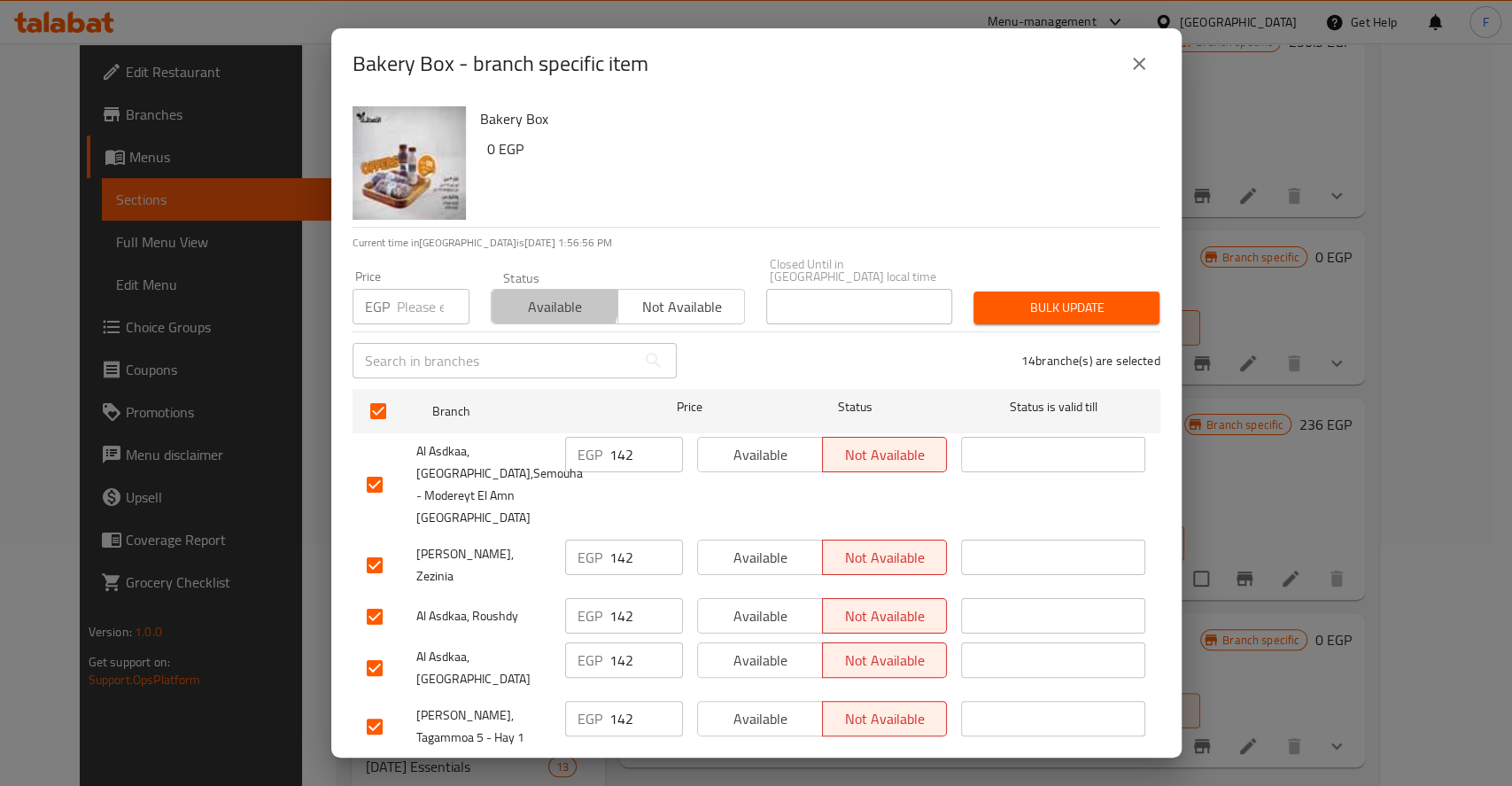
click at [536, 294] on span "Available" at bounding box center [555, 307] width 112 height 26
click at [1072, 297] on span "Bulk update" at bounding box center [1067, 308] width 158 height 22
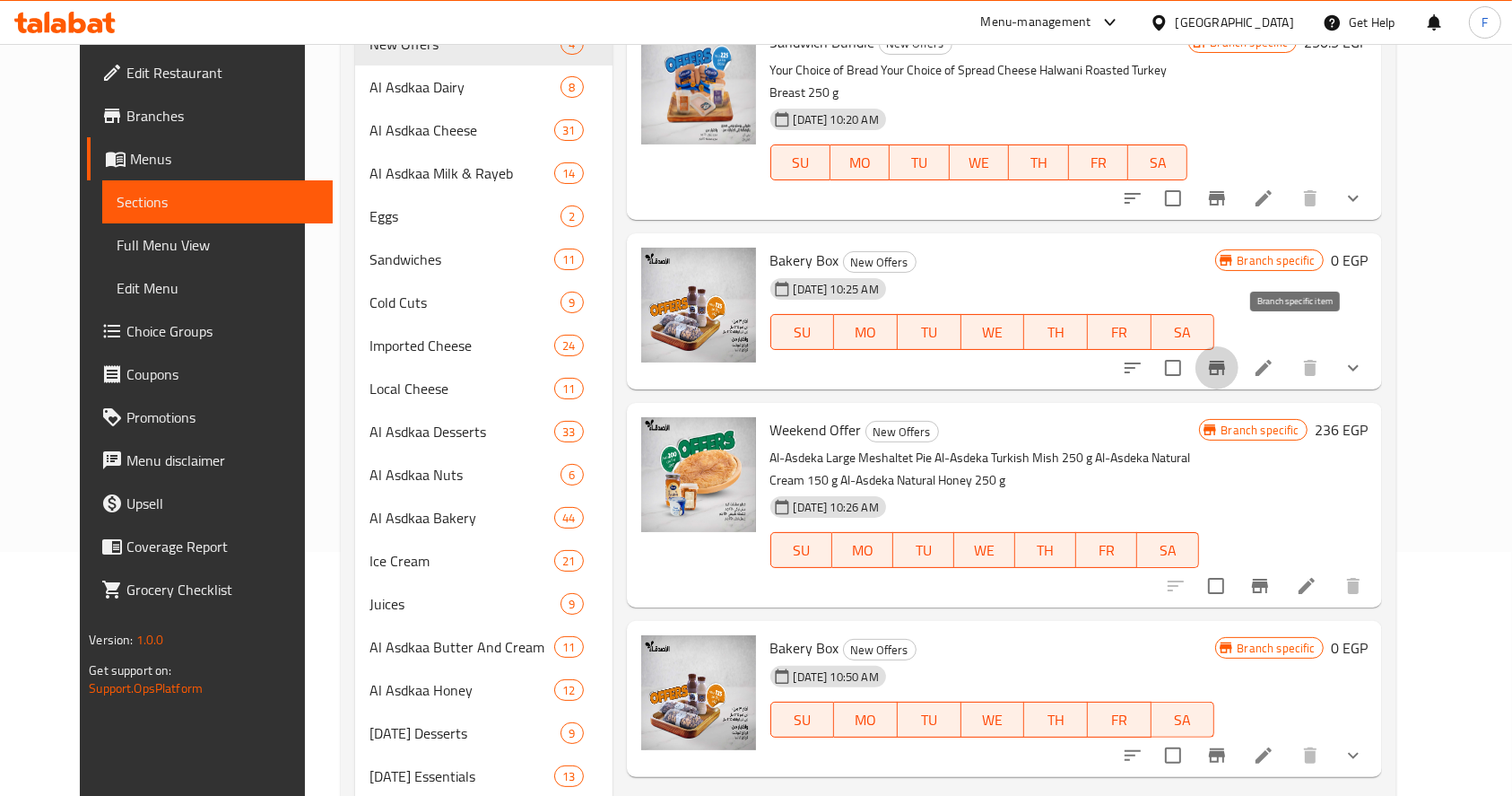
click at [1228, 357] on icon "Branch-specific-item" at bounding box center [1217, 368] width 22 height 22
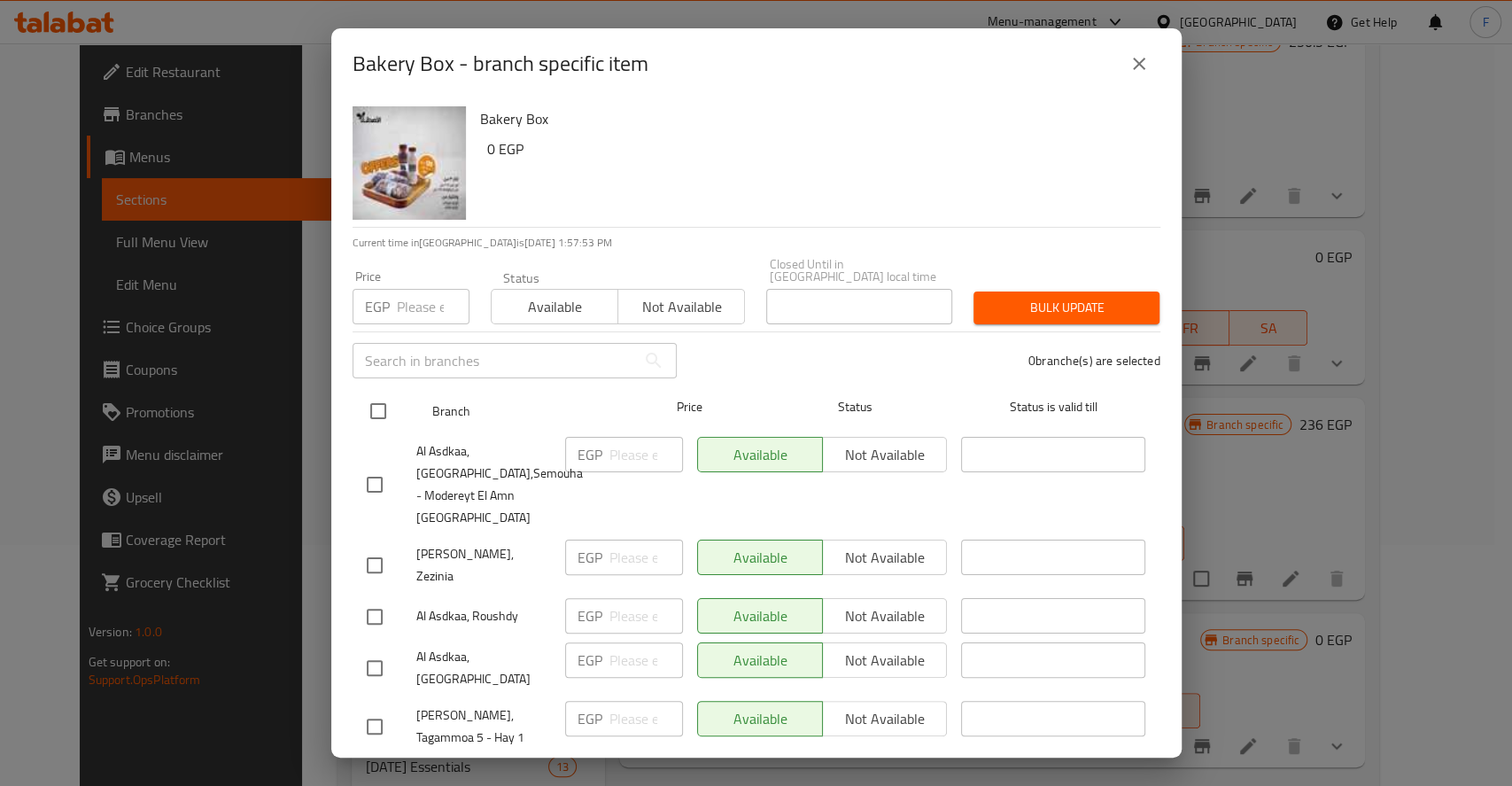
click at [376, 402] on input "checkbox" at bounding box center [378, 410] width 37 height 37
checkbox input "true"
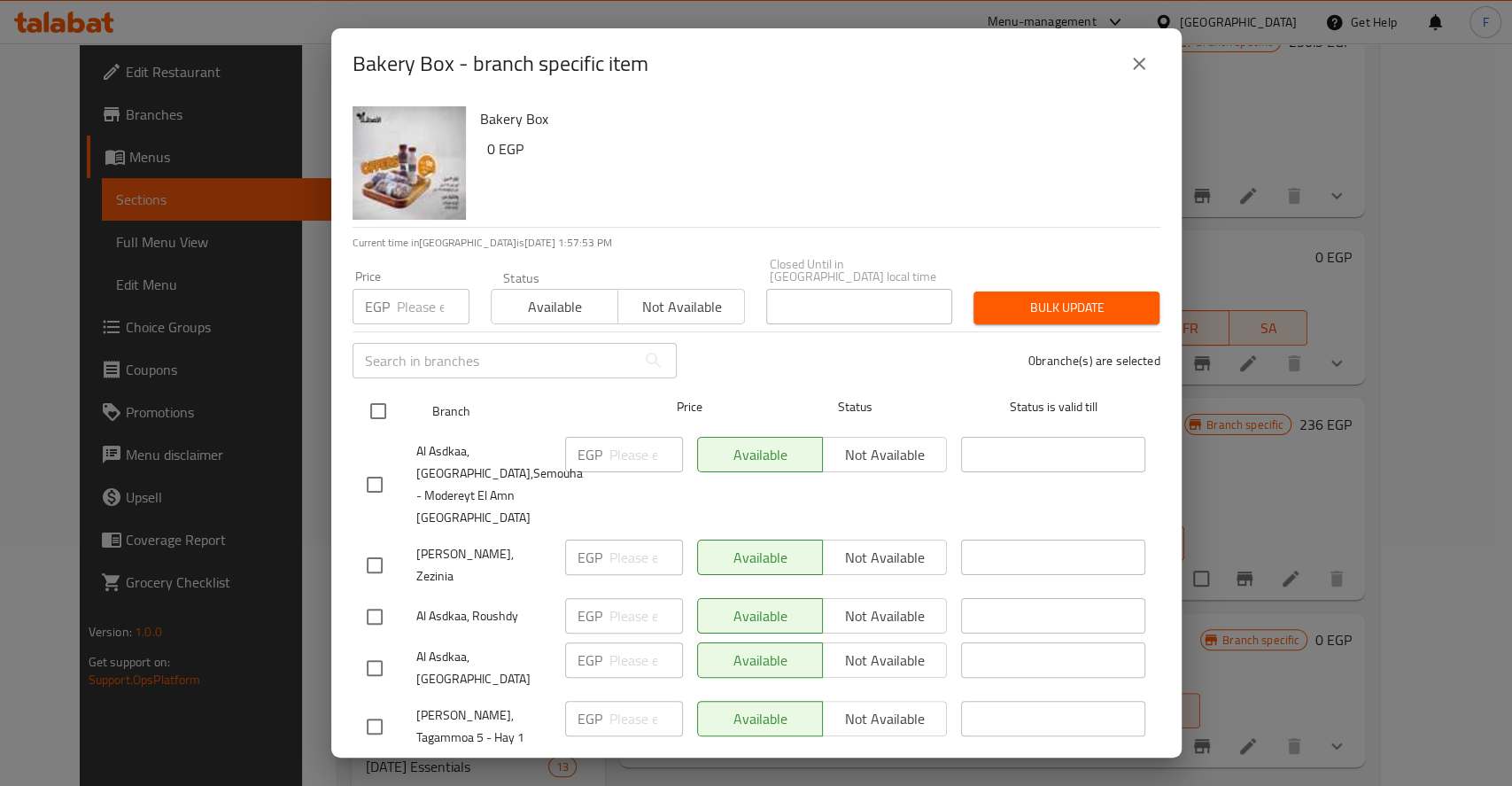
checkbox input "true"
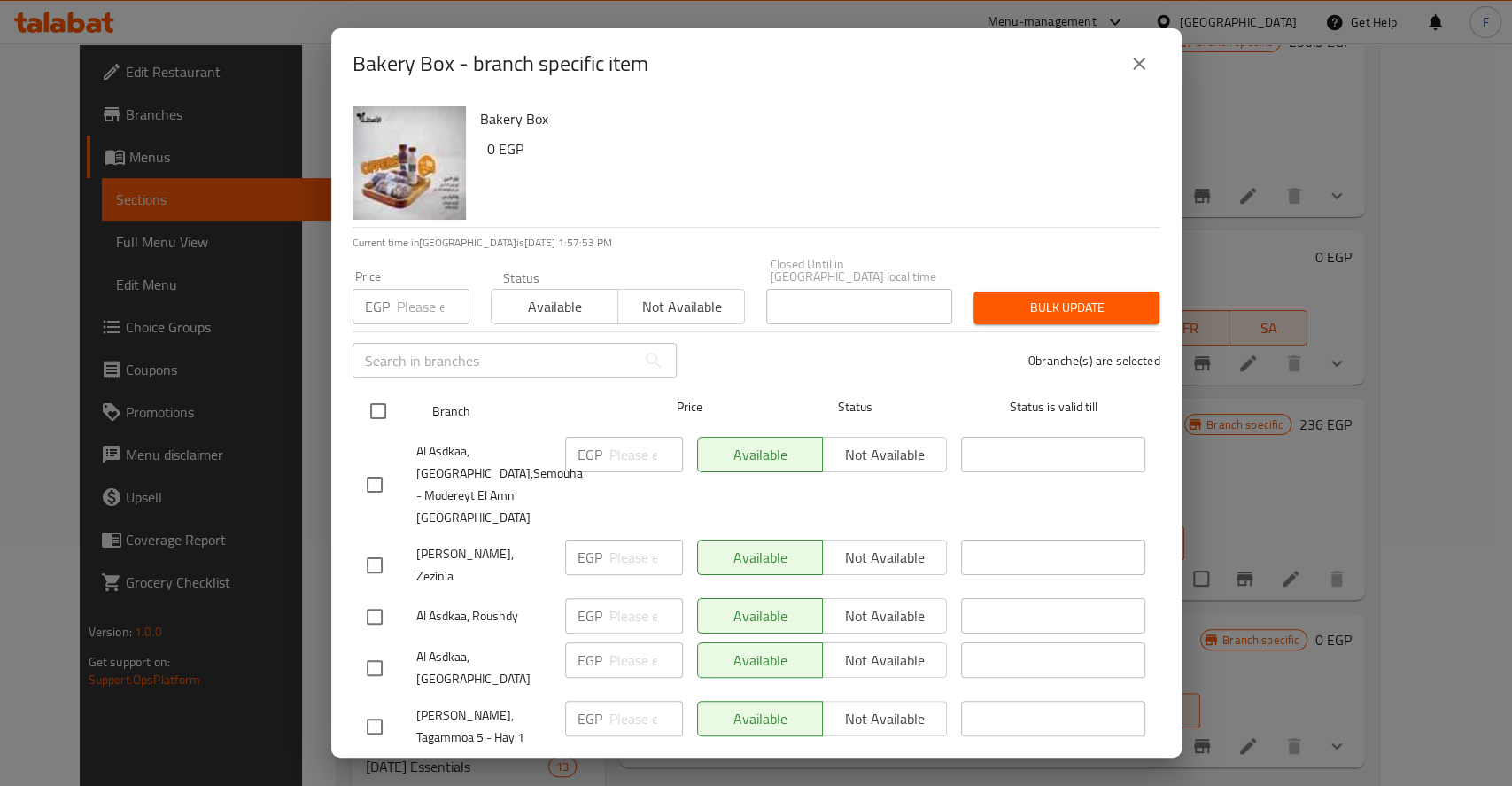
checkbox input "true"
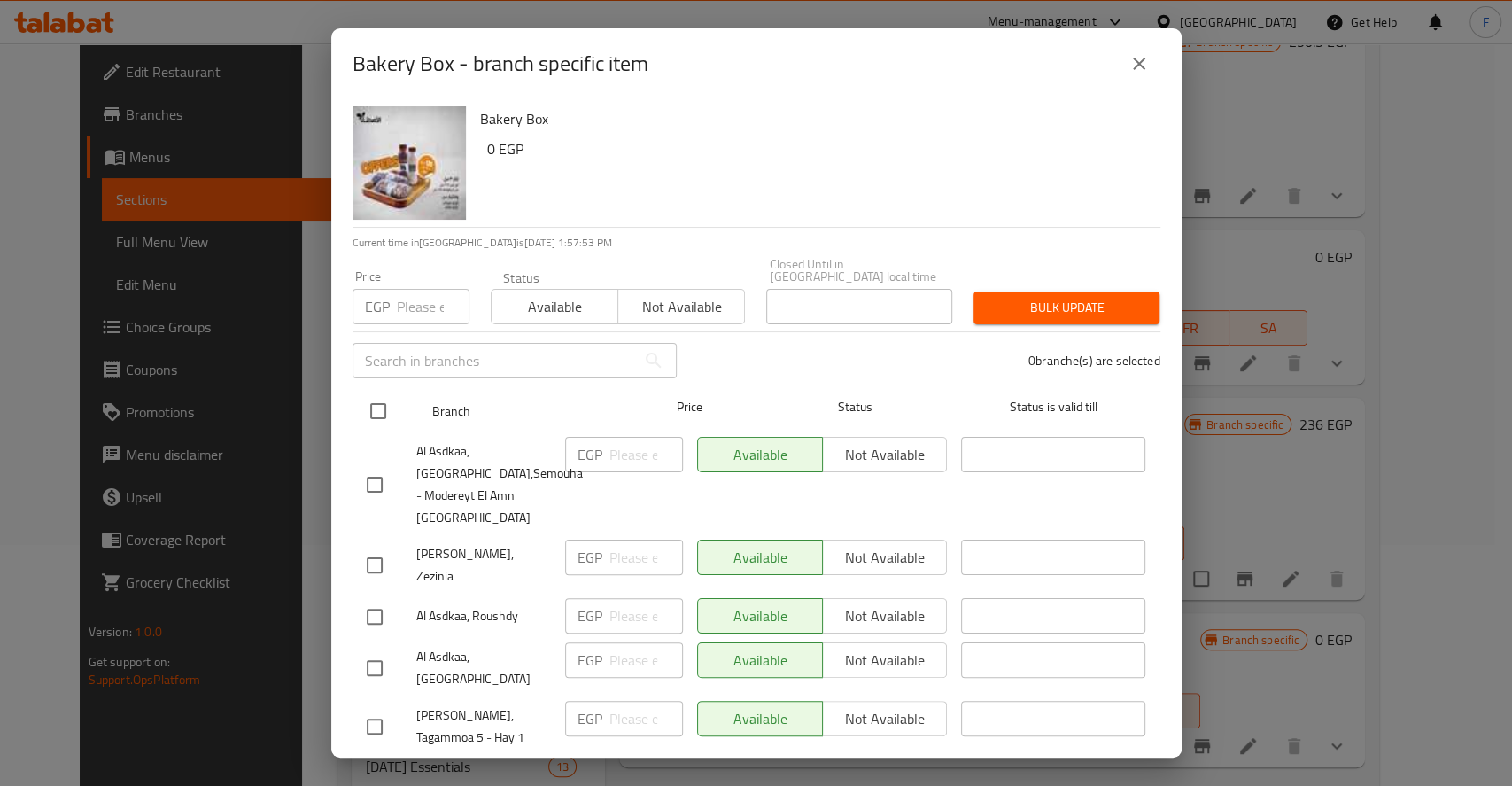
checkbox input "true"
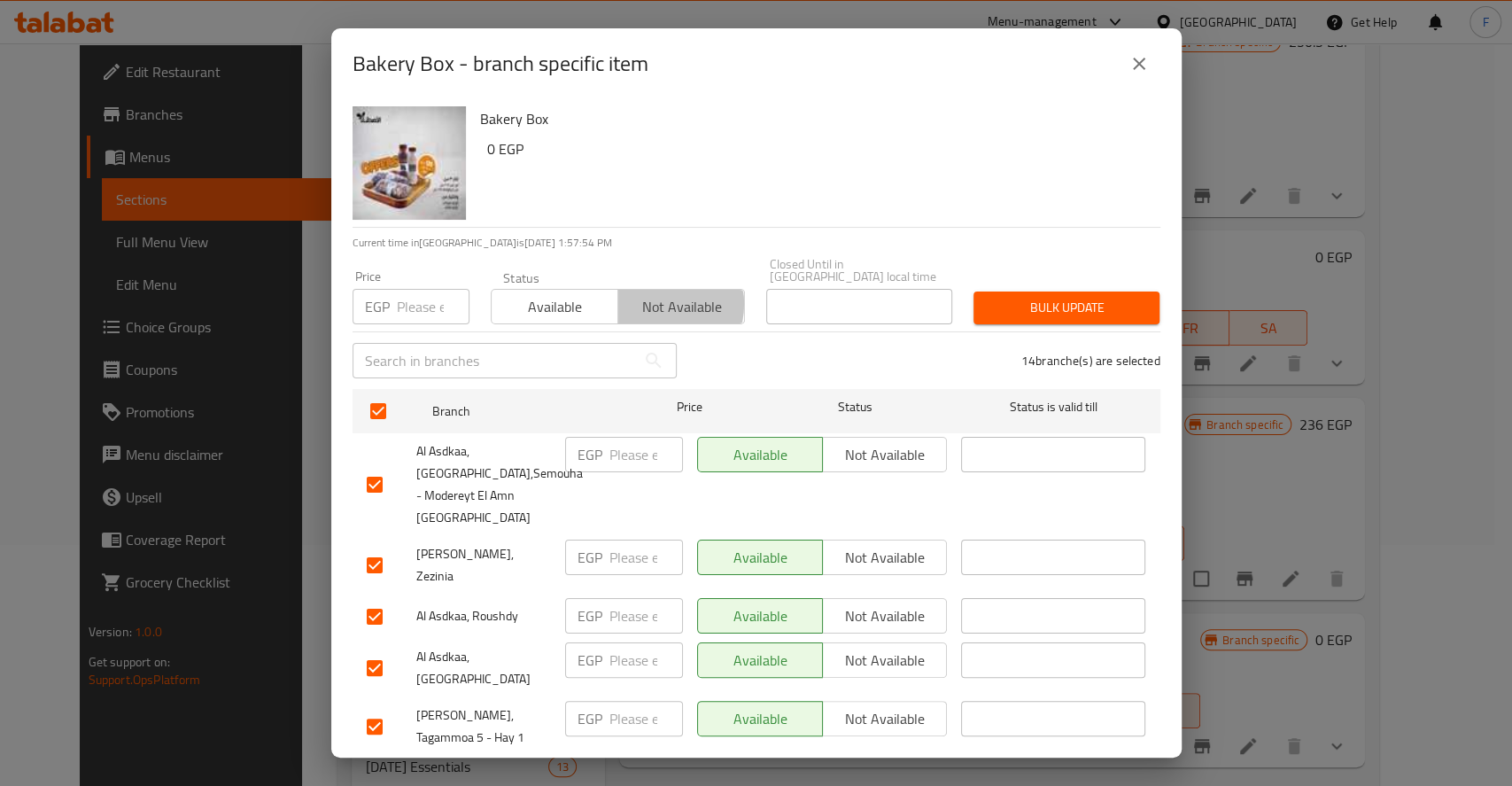
click at [644, 294] on span "Not available" at bounding box center [681, 307] width 112 height 26
click at [1127, 298] on button "Bulk update" at bounding box center [1067, 308] width 186 height 33
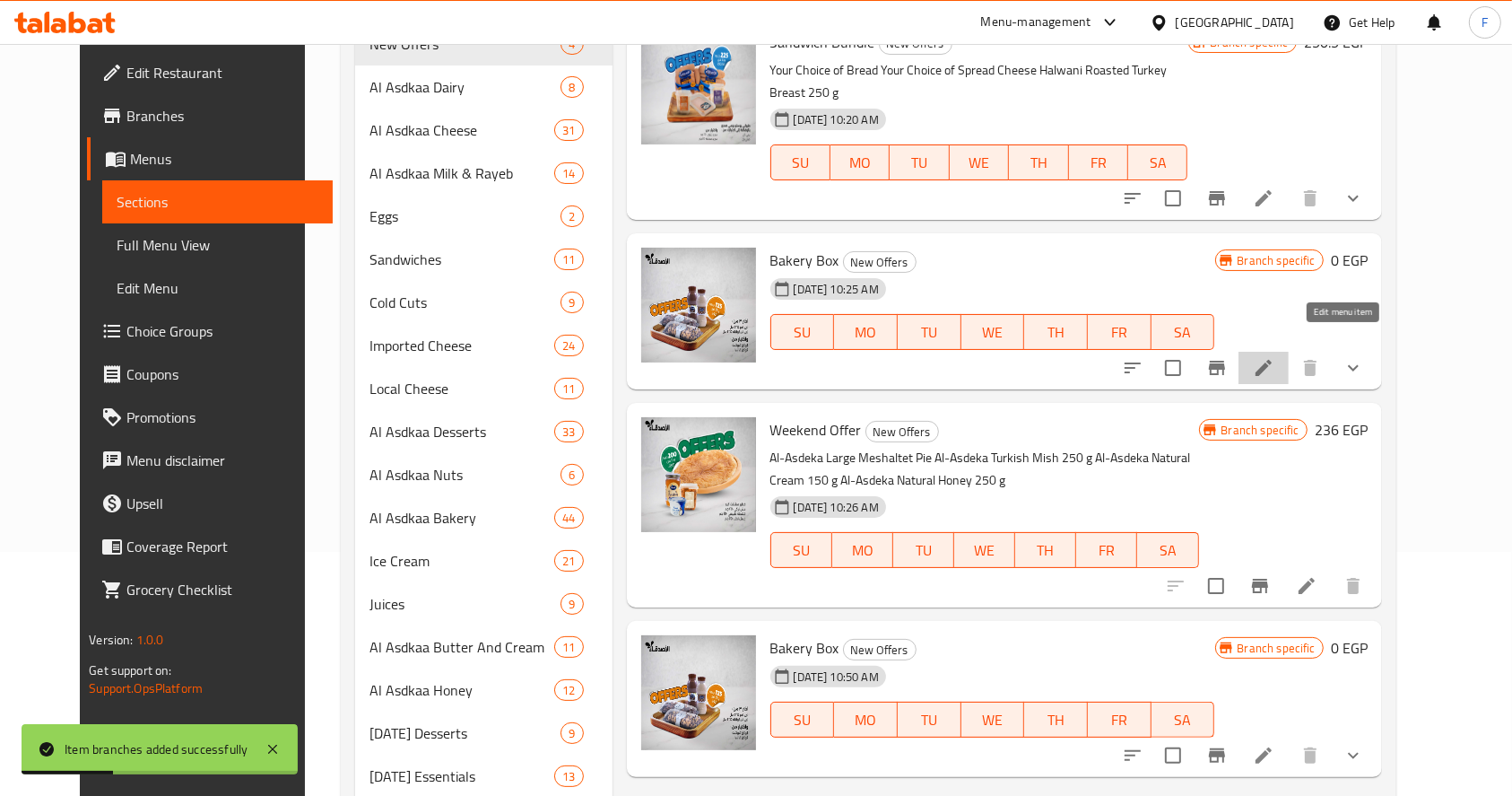
click at [1275, 357] on icon at bounding box center [1264, 368] width 22 height 22
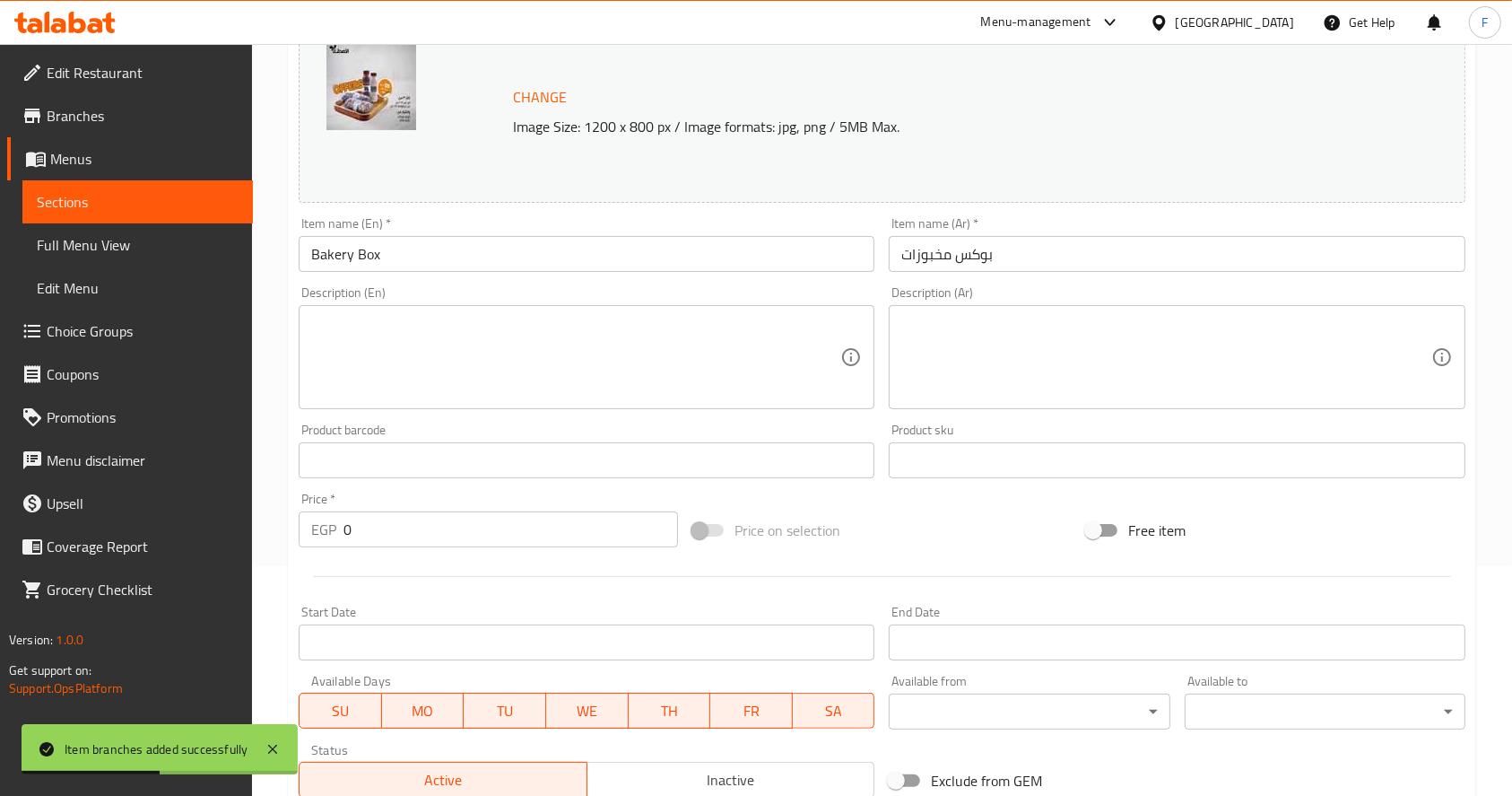
scroll to position [230, 0]
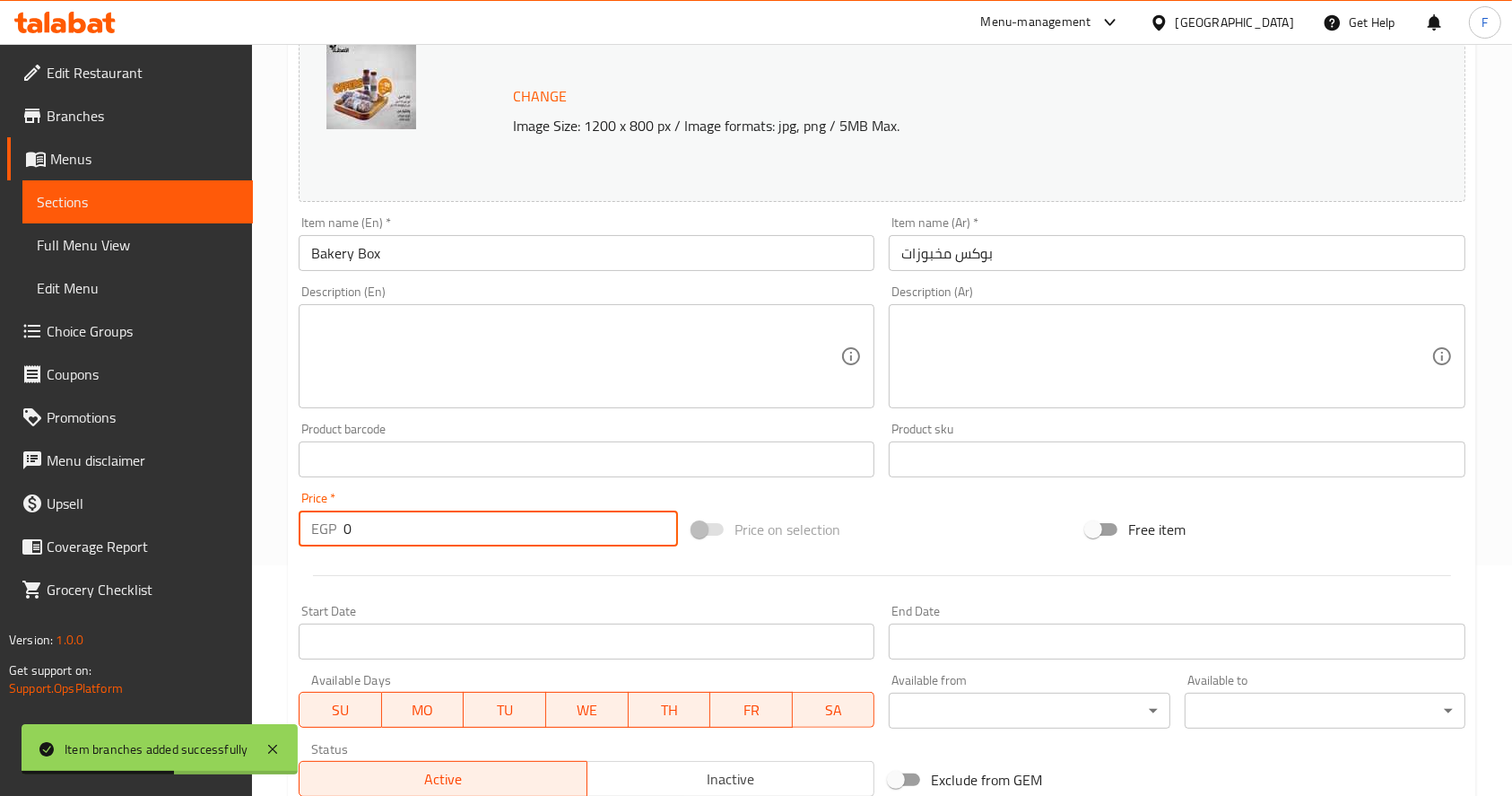
drag, startPoint x: 427, startPoint y: 535, endPoint x: 229, endPoint y: 547, distance: 198.4
click at [229, 547] on div "Edit Restaurant Branches Menus Sections Full Menu View Edit Menu Choice Groups …" at bounding box center [756, 490] width 1512 height 1353
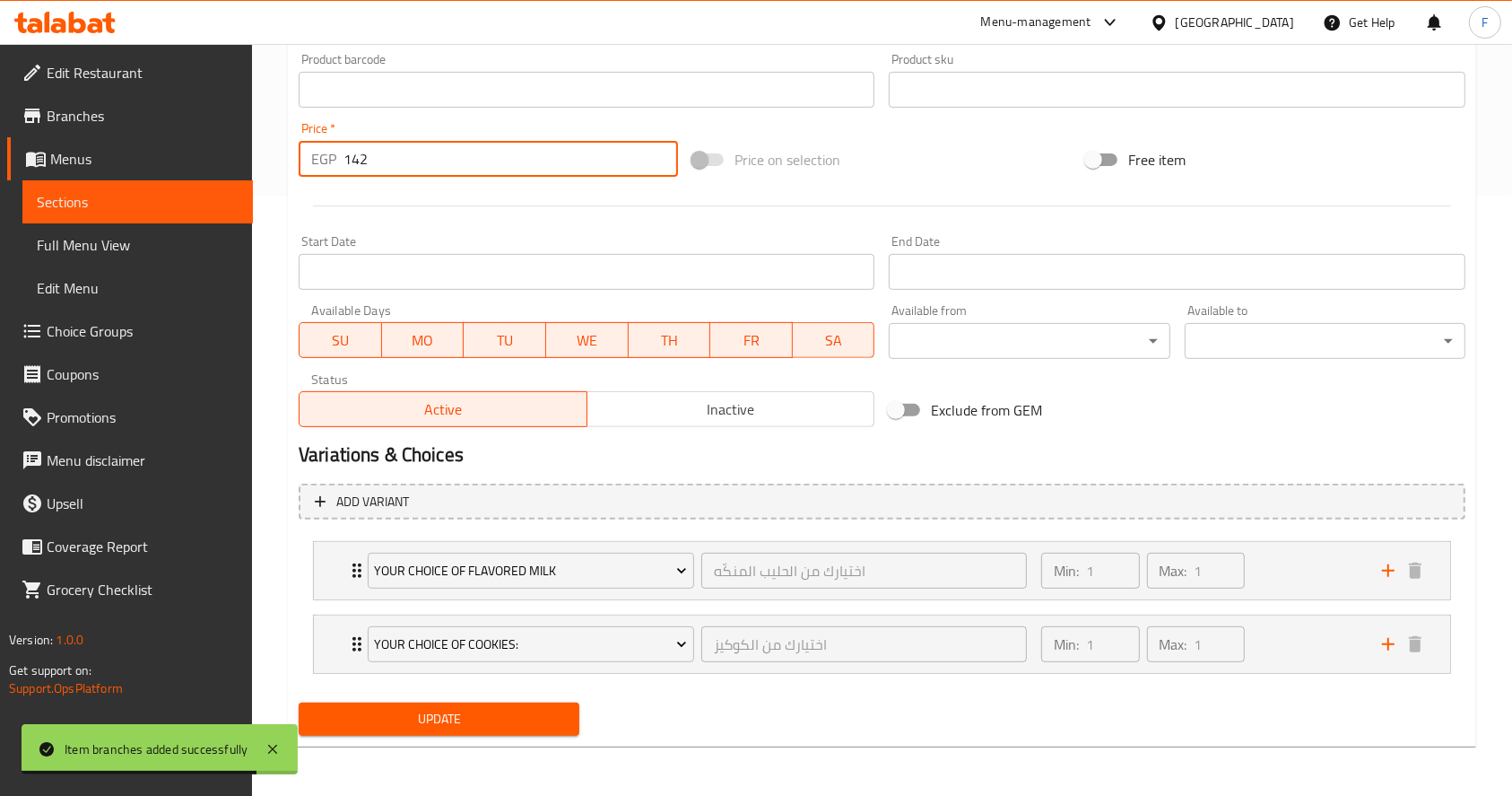
type input "142"
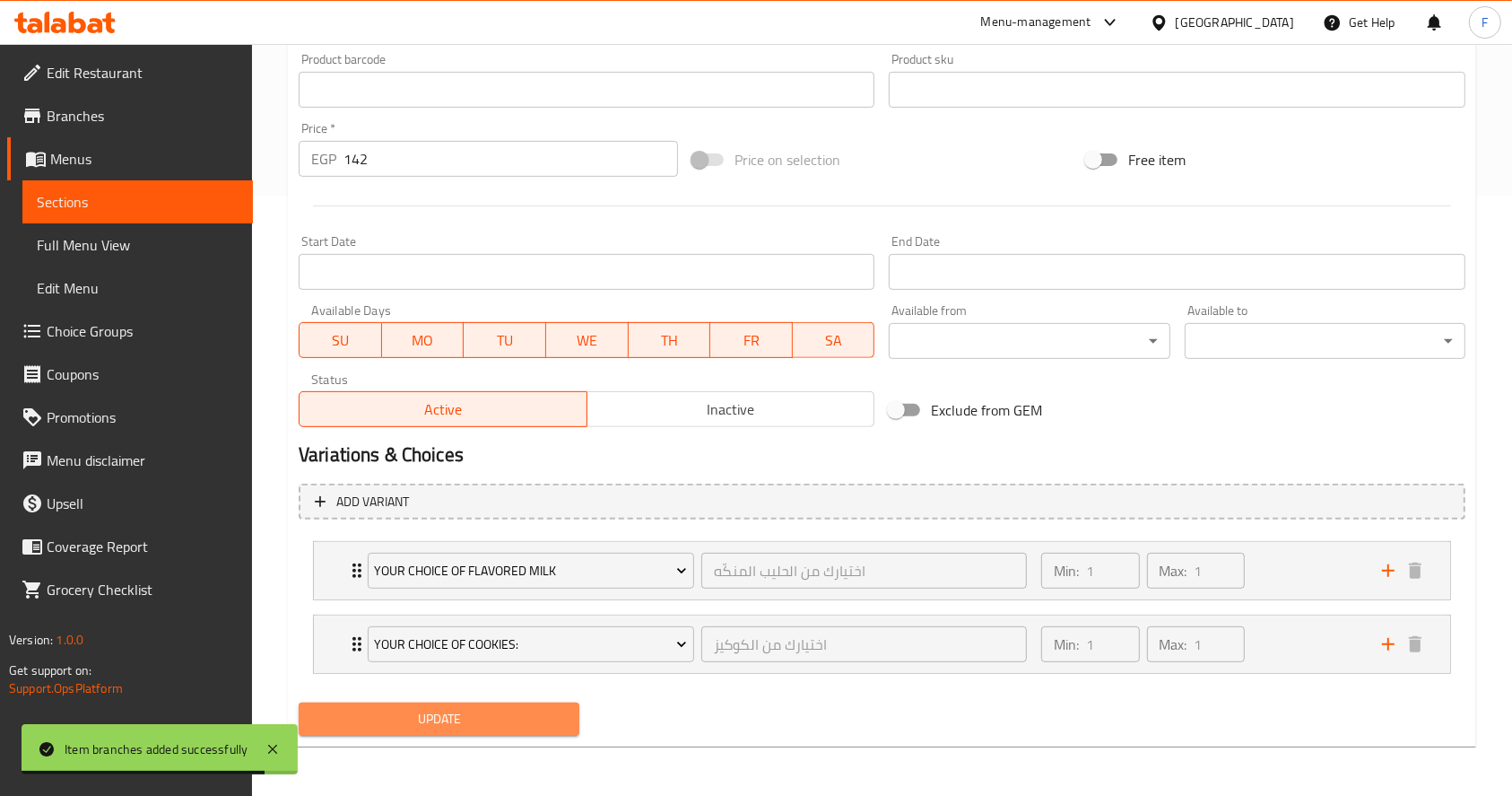
click at [445, 725] on span "Update" at bounding box center [438, 719] width 252 height 23
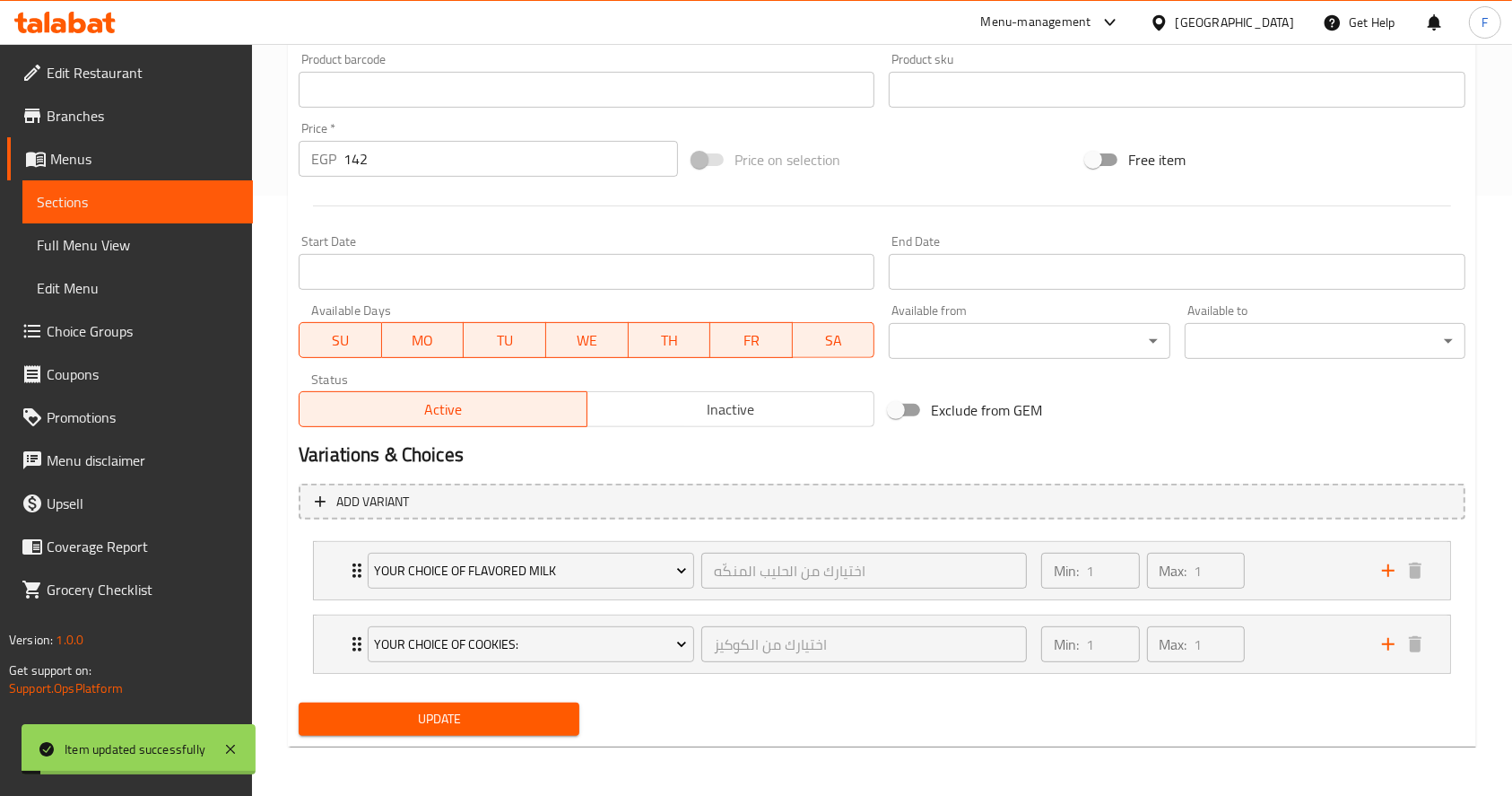
click at [445, 725] on span "Update" at bounding box center [438, 719] width 252 height 23
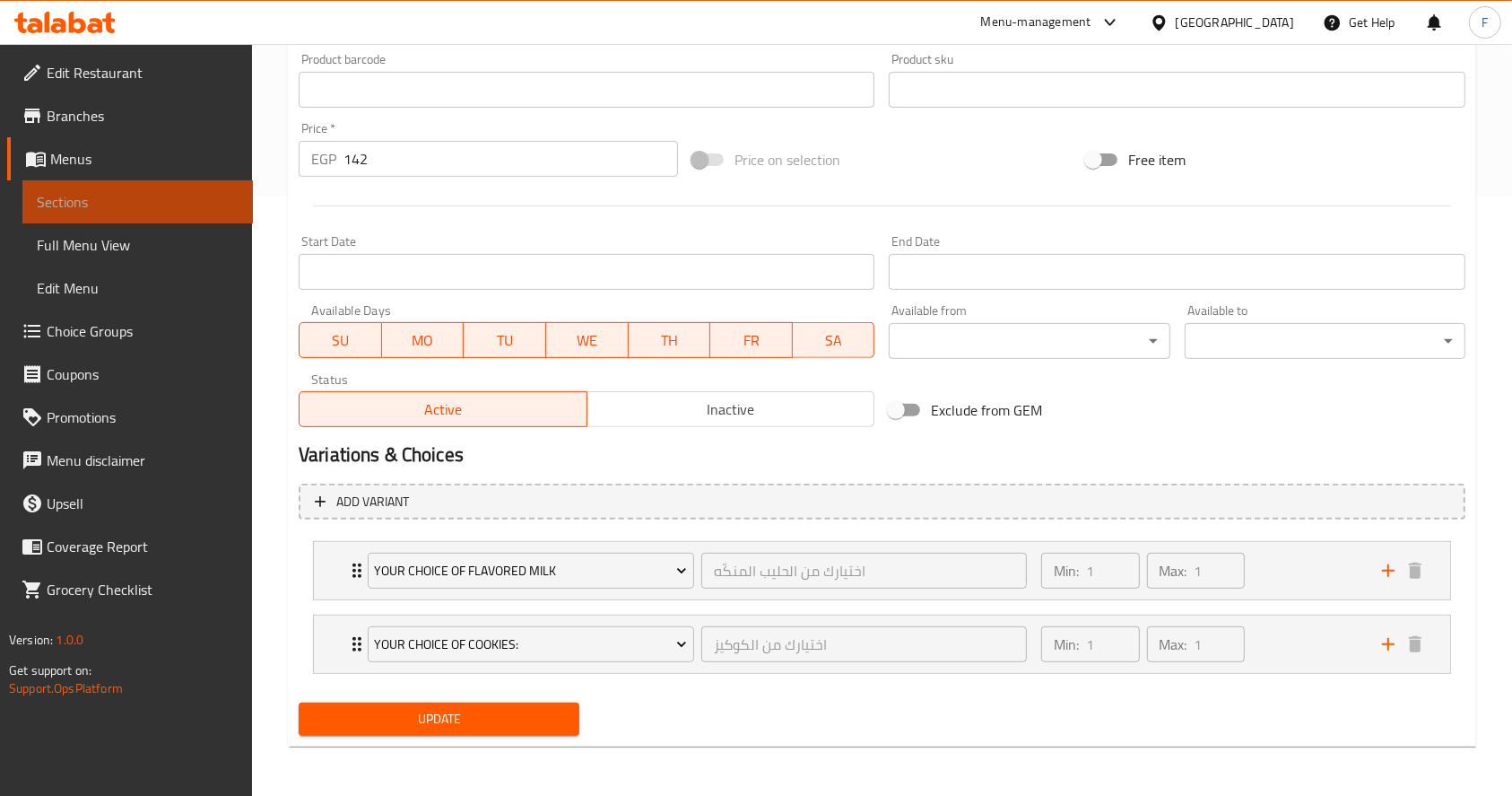
click at [99, 202] on span "Sections" at bounding box center [138, 202] width 202 height 22
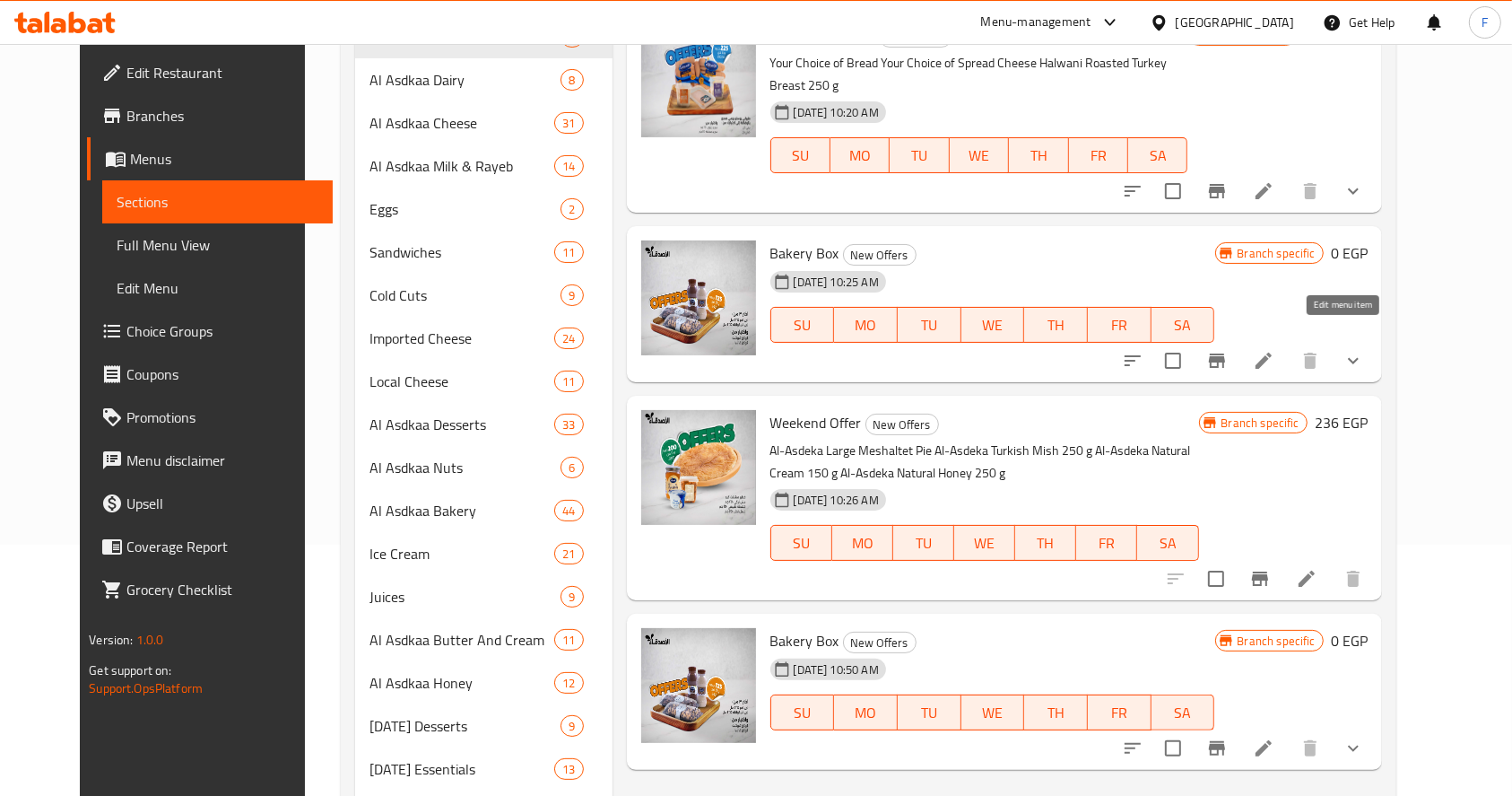
click at [1275, 350] on icon at bounding box center [1264, 361] width 22 height 22
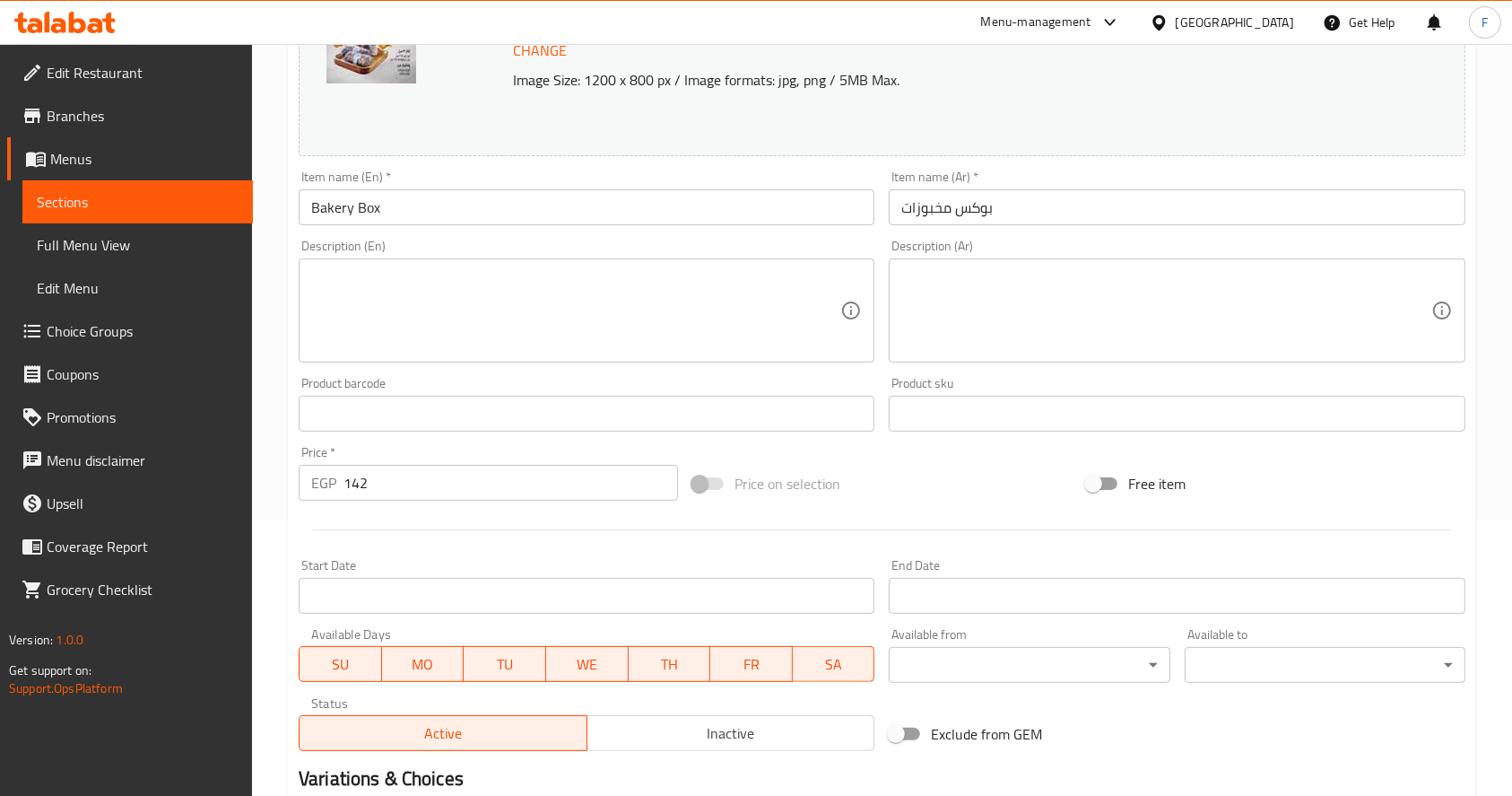
scroll to position [600, 0]
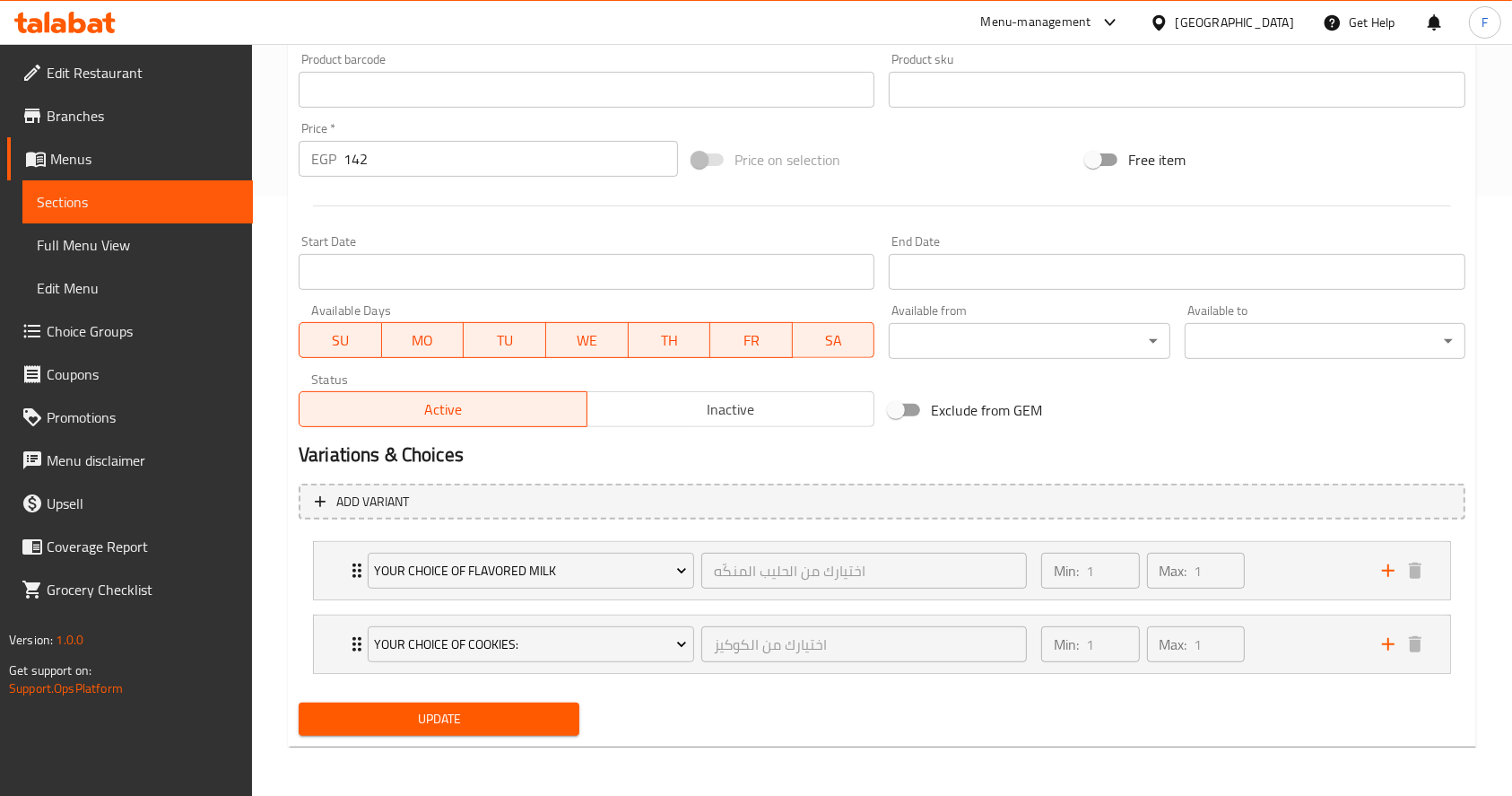
click at [720, 390] on div "Active Inactive" at bounding box center [587, 400] width 576 height 54
click at [717, 404] on span "Inactive" at bounding box center [731, 410] width 273 height 26
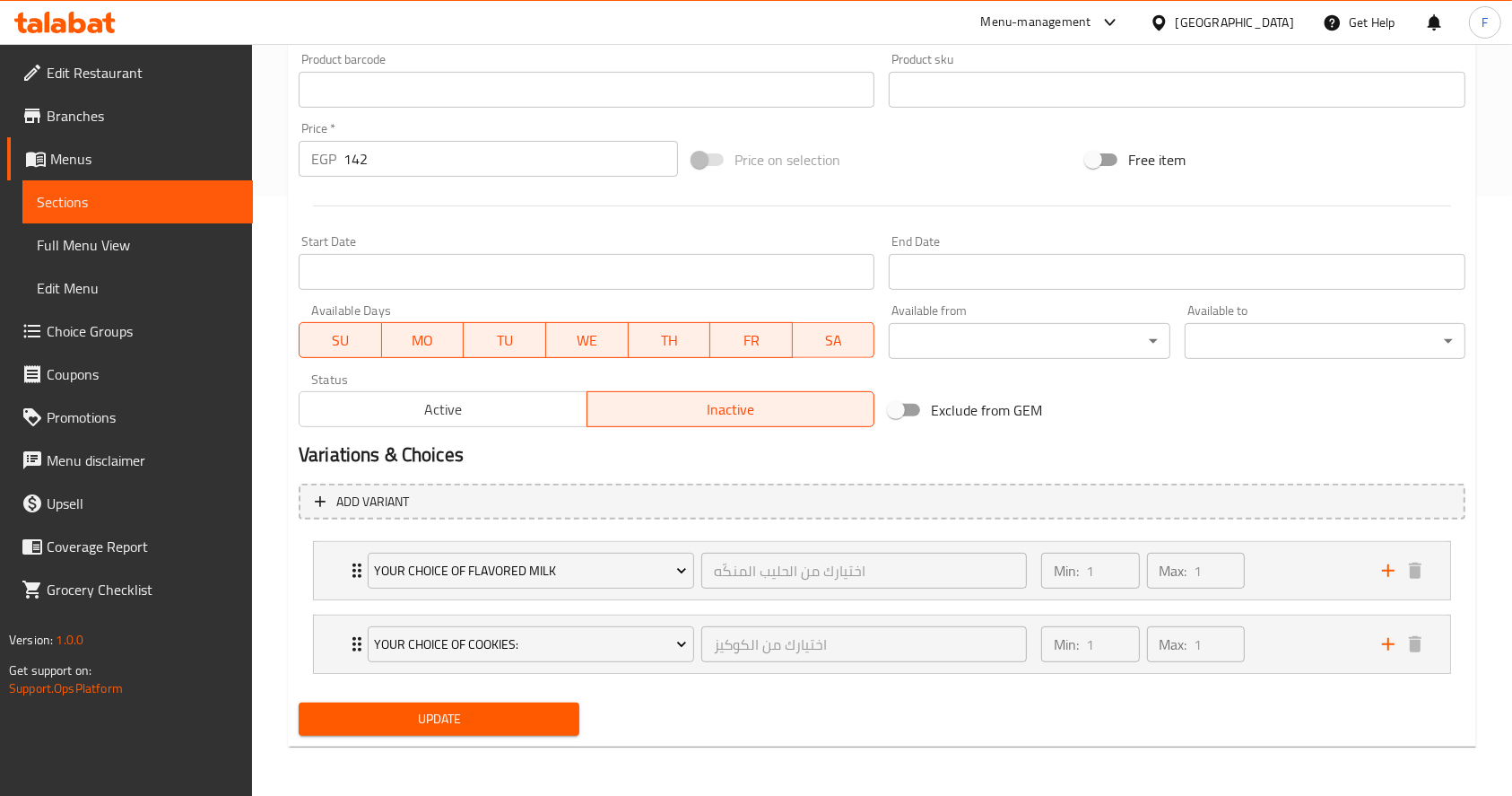
click at [447, 695] on div "Update" at bounding box center [438, 719] width 295 height 48
click at [446, 705] on button "Update" at bounding box center [439, 720] width 280 height 33
click at [450, 728] on span "Update" at bounding box center [438, 719] width 252 height 23
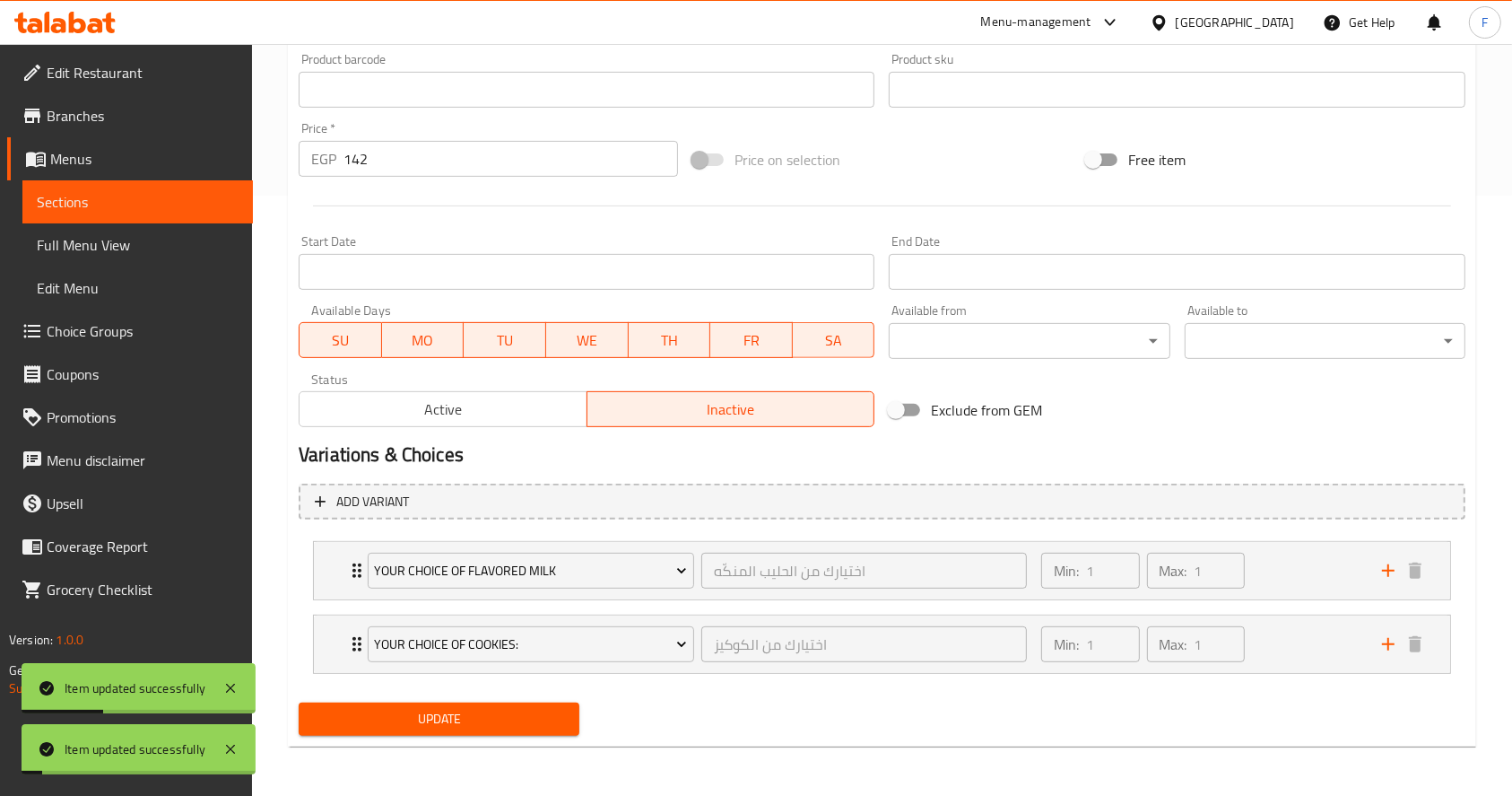
click at [439, 415] on span "Active" at bounding box center [443, 410] width 273 height 26
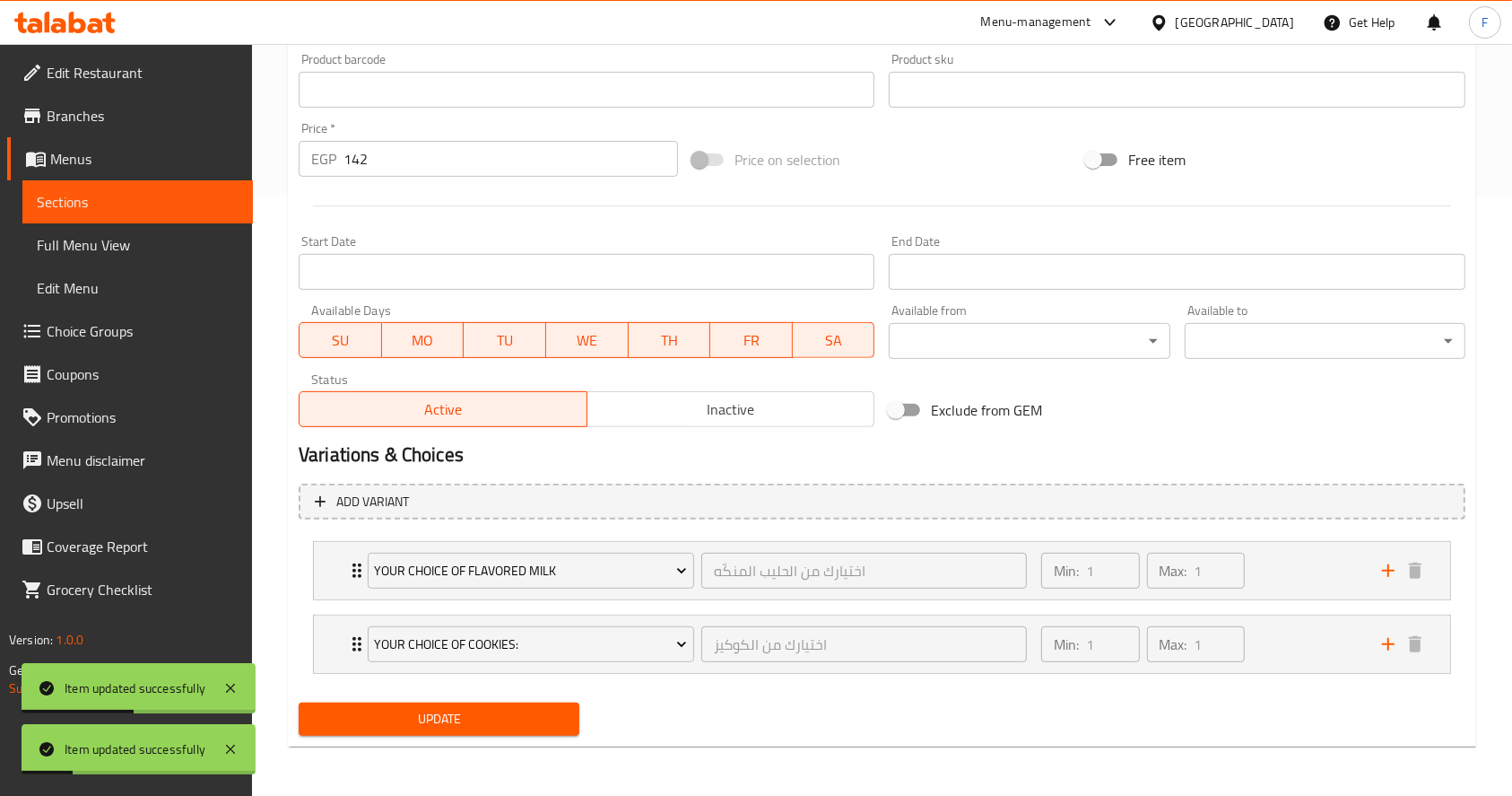
click at [414, 698] on div "Update" at bounding box center [438, 719] width 295 height 48
click at [415, 711] on span "Update" at bounding box center [438, 719] width 252 height 23
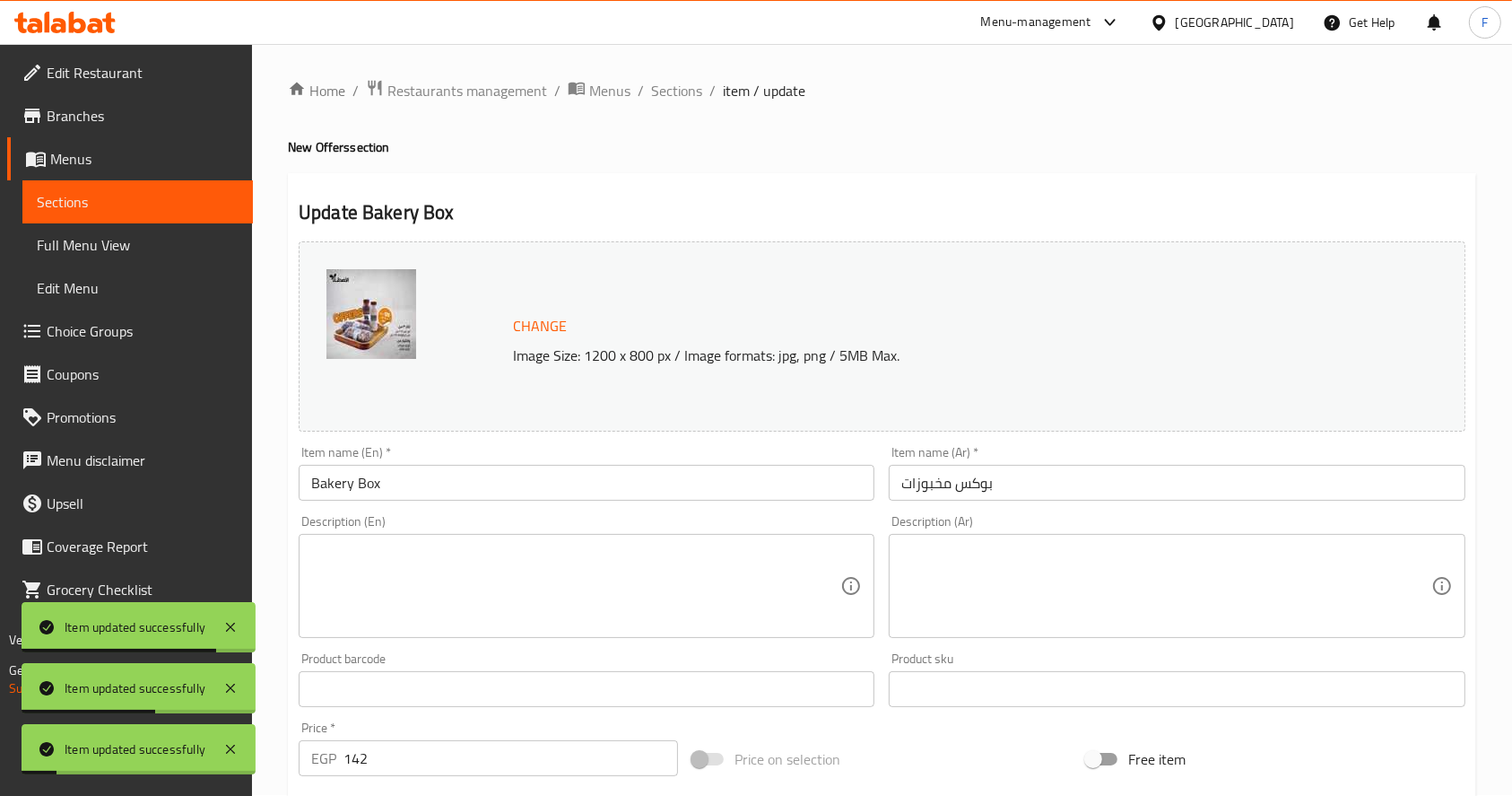
scroll to position [0, 0]
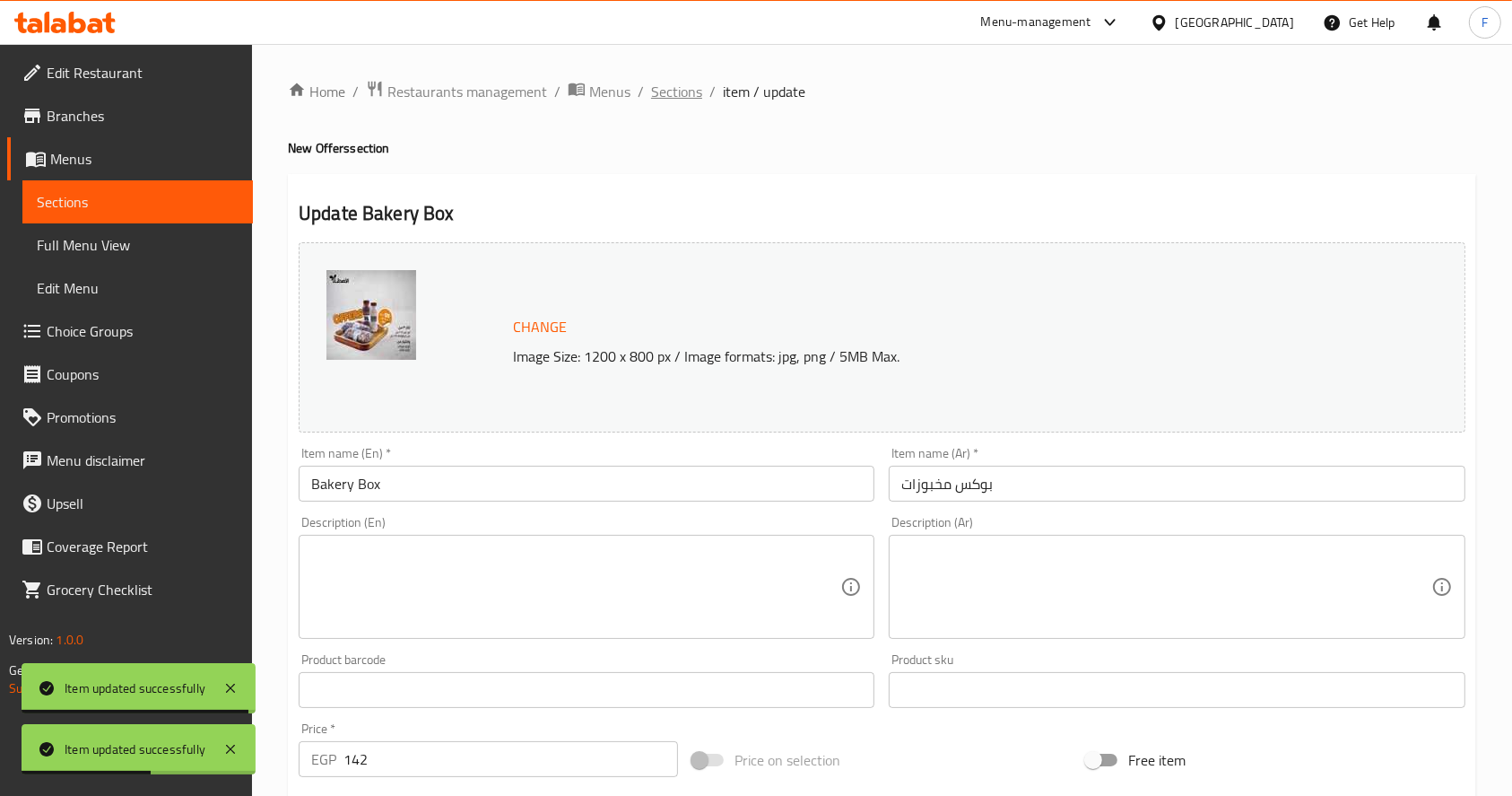
click at [674, 90] on span "Sections" at bounding box center [677, 91] width 51 height 22
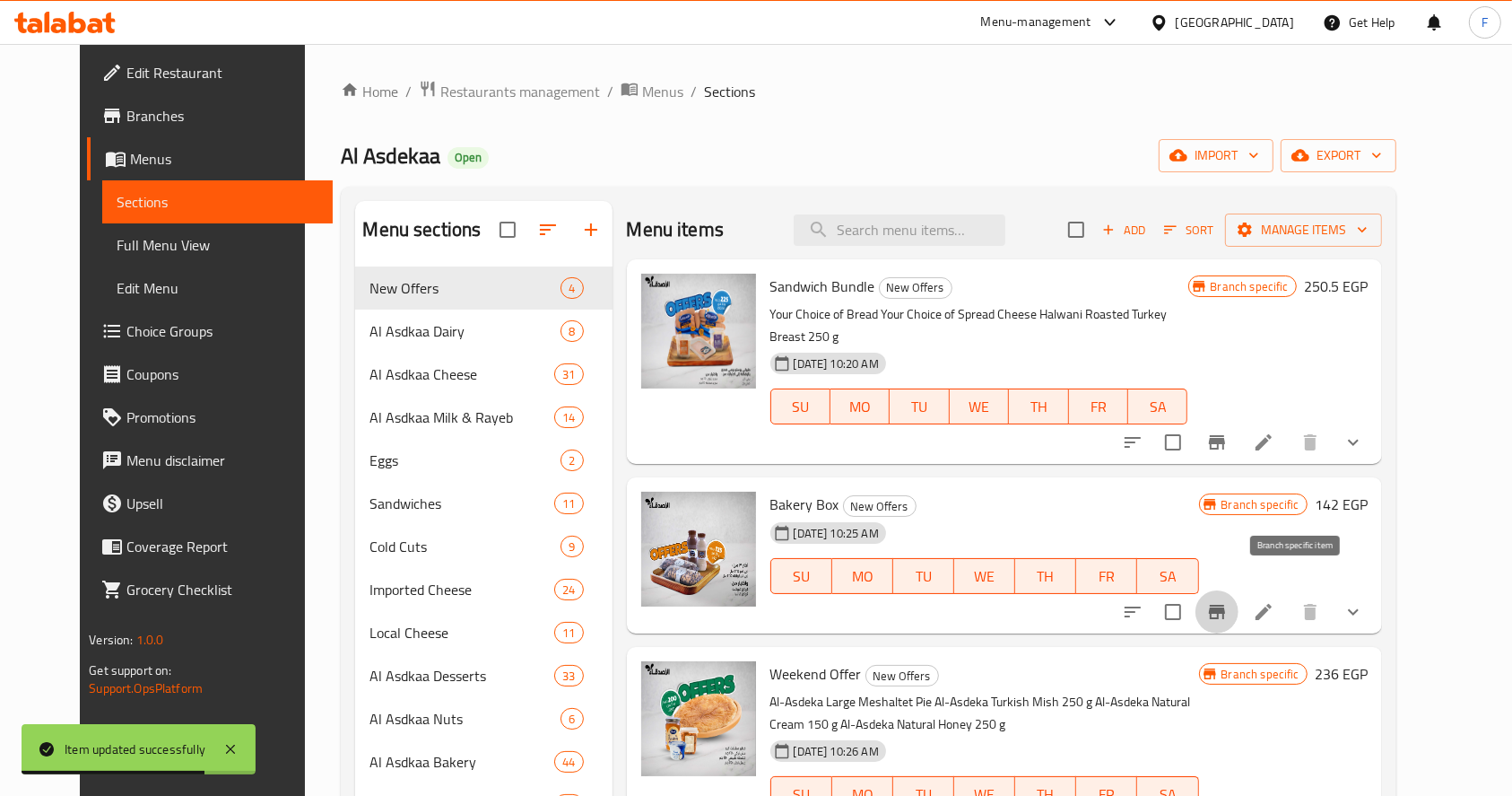
click at [1239, 590] on button "Branch-specific-item" at bounding box center [1217, 612] width 43 height 43
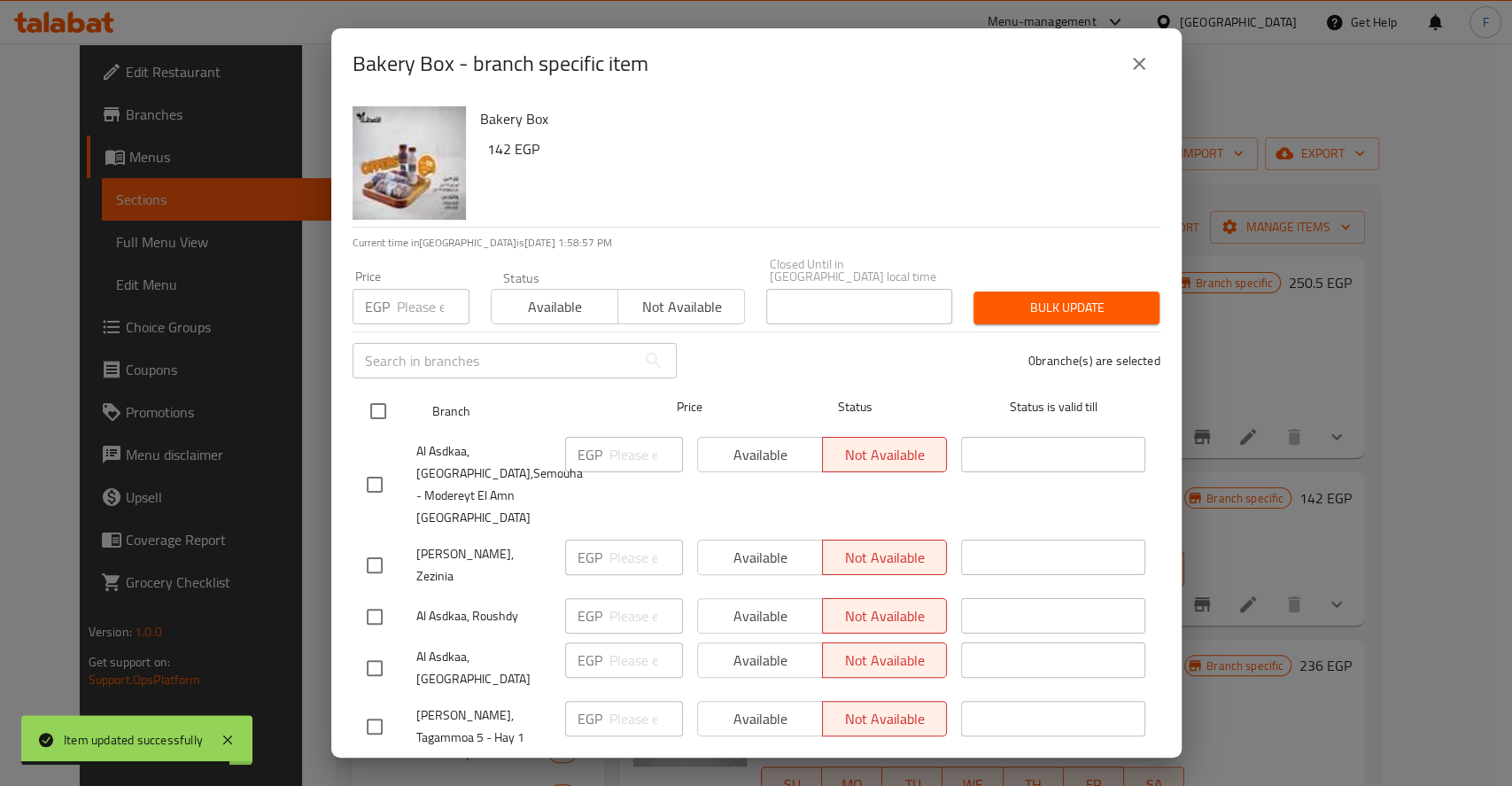
click at [387, 403] on input "checkbox" at bounding box center [378, 410] width 37 height 37
checkbox input "true"
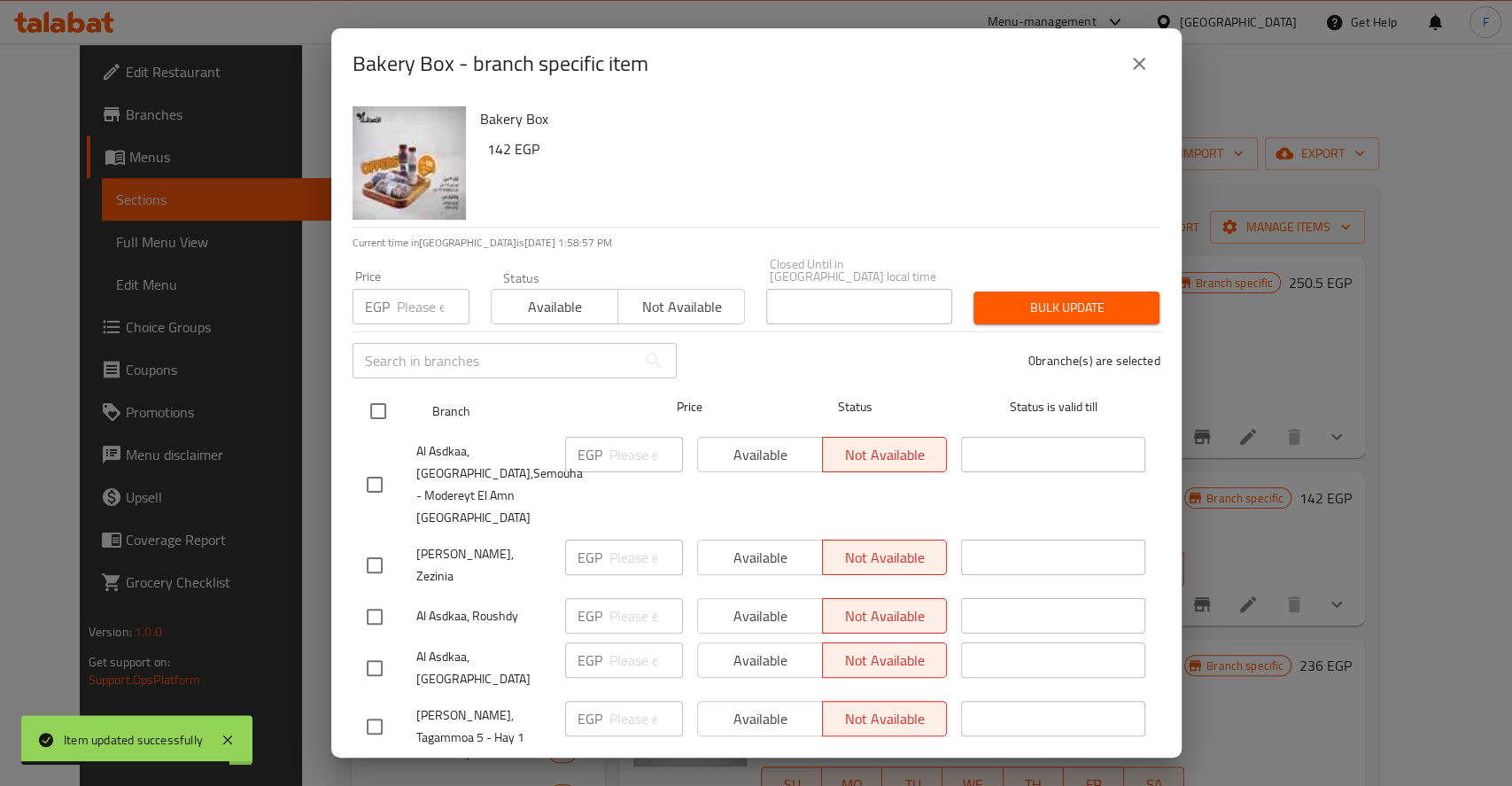
checkbox input "true"
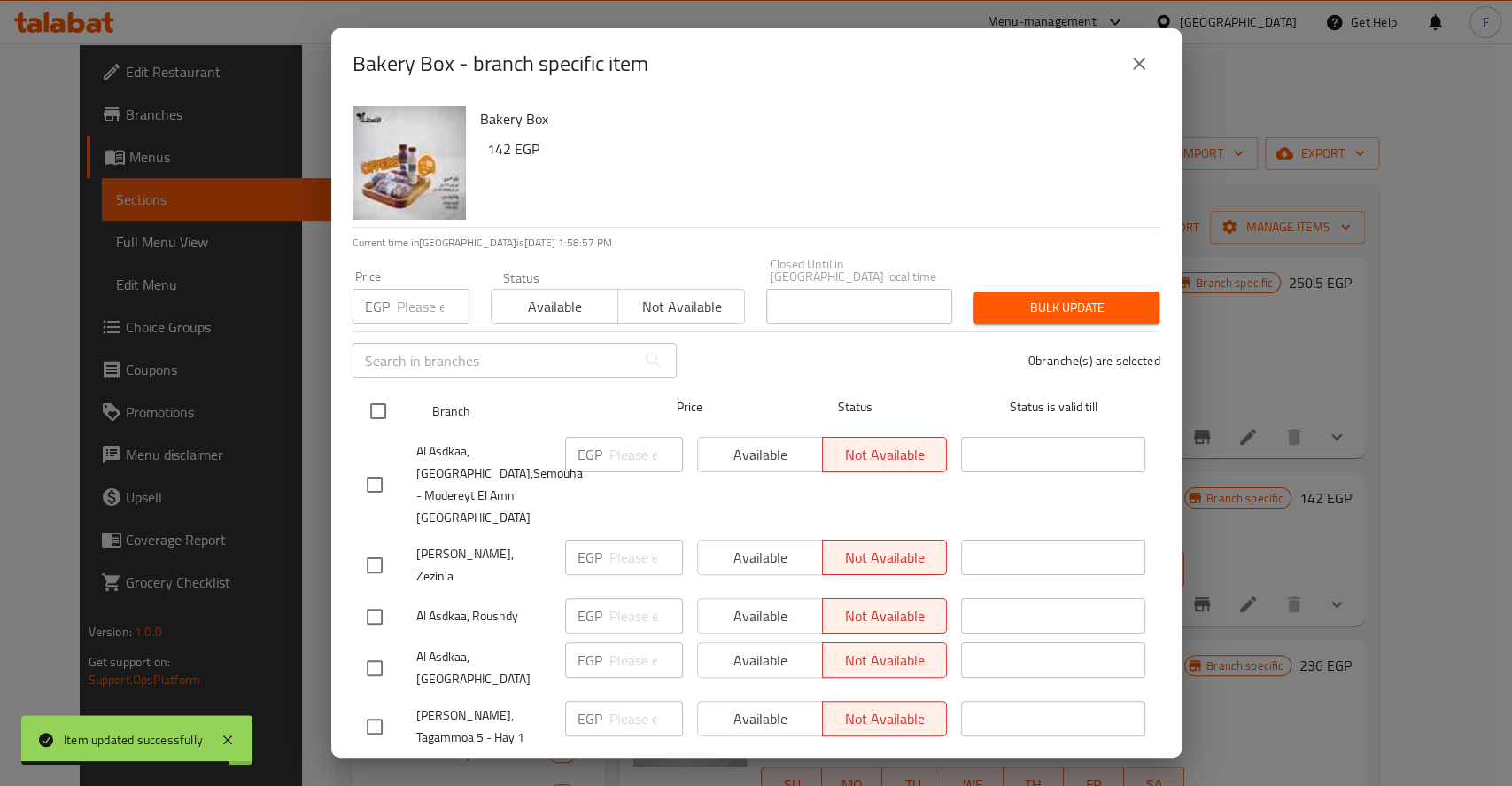
checkbox input "true"
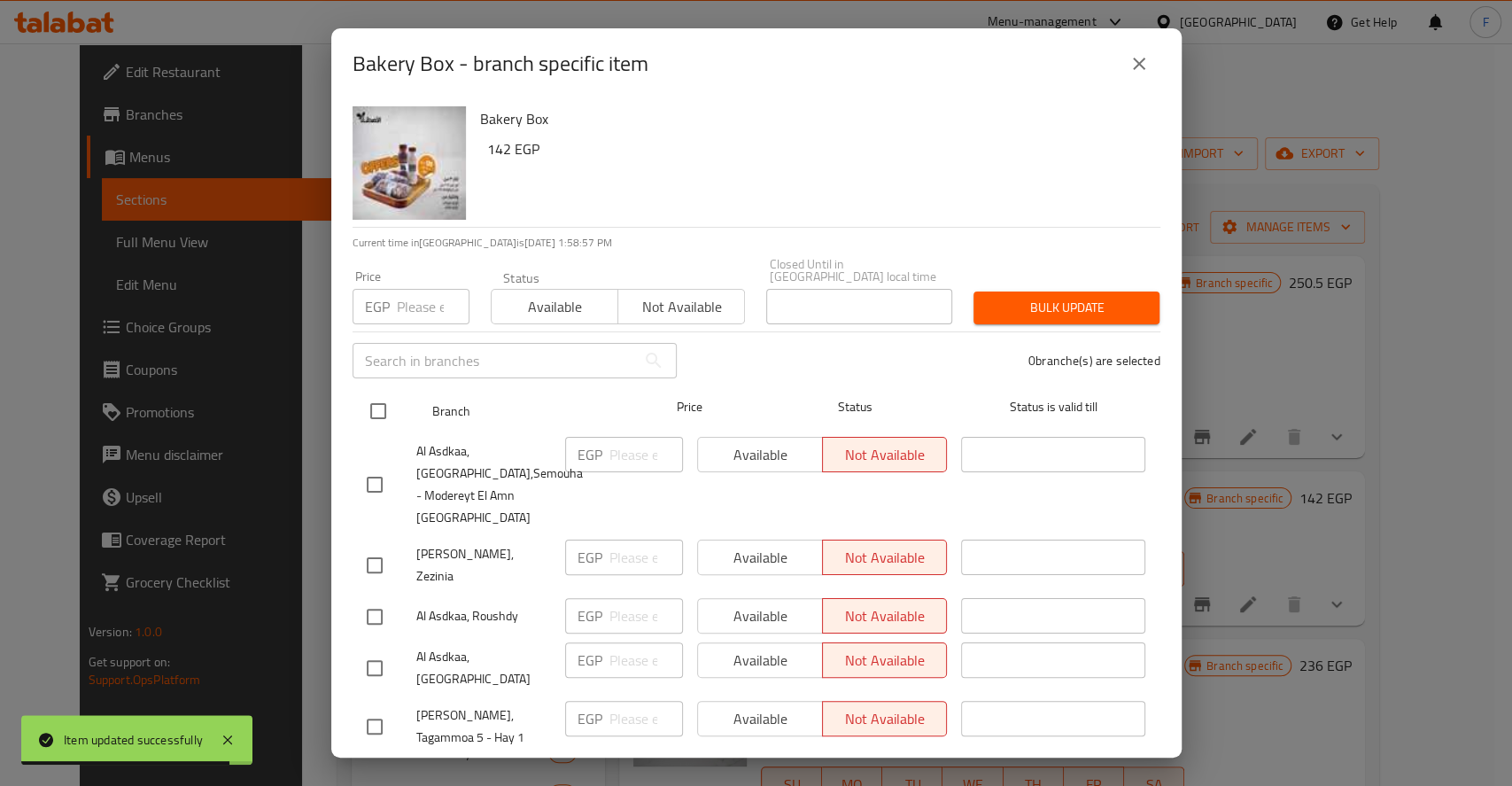
checkbox input "true"
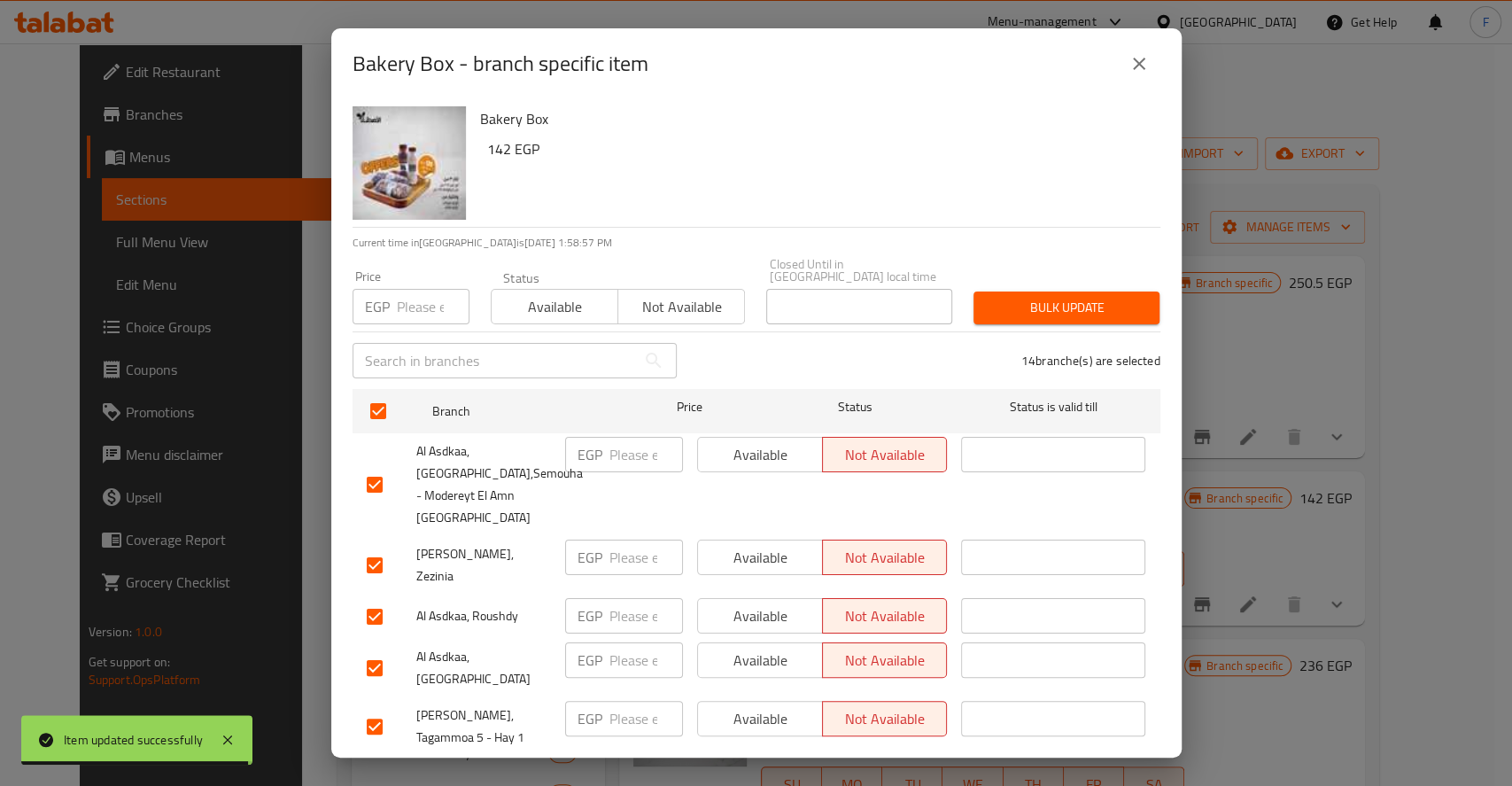
click at [559, 294] on span "Available" at bounding box center [555, 307] width 112 height 26
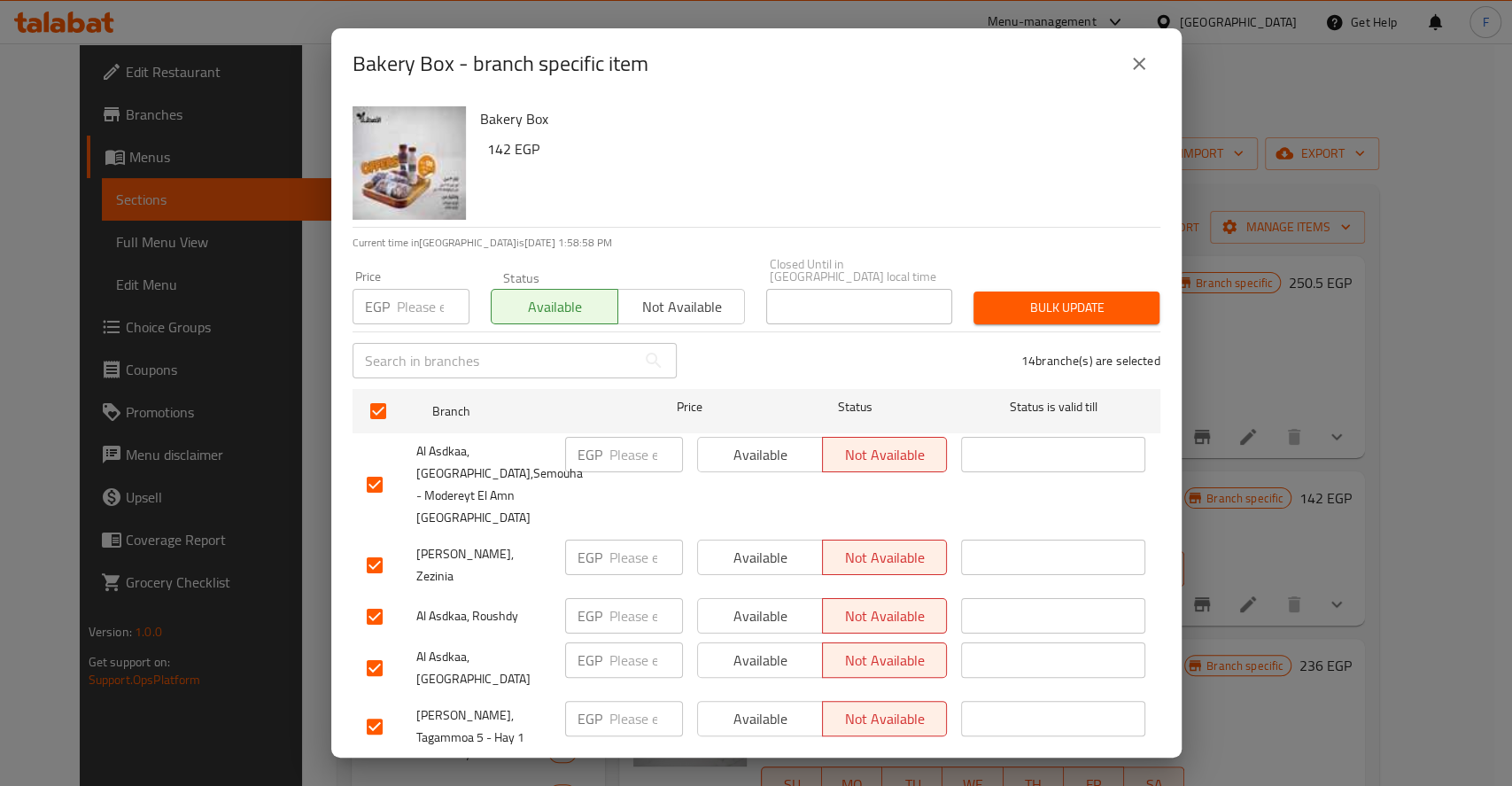
click at [1028, 300] on span "Bulk update" at bounding box center [1067, 308] width 158 height 22
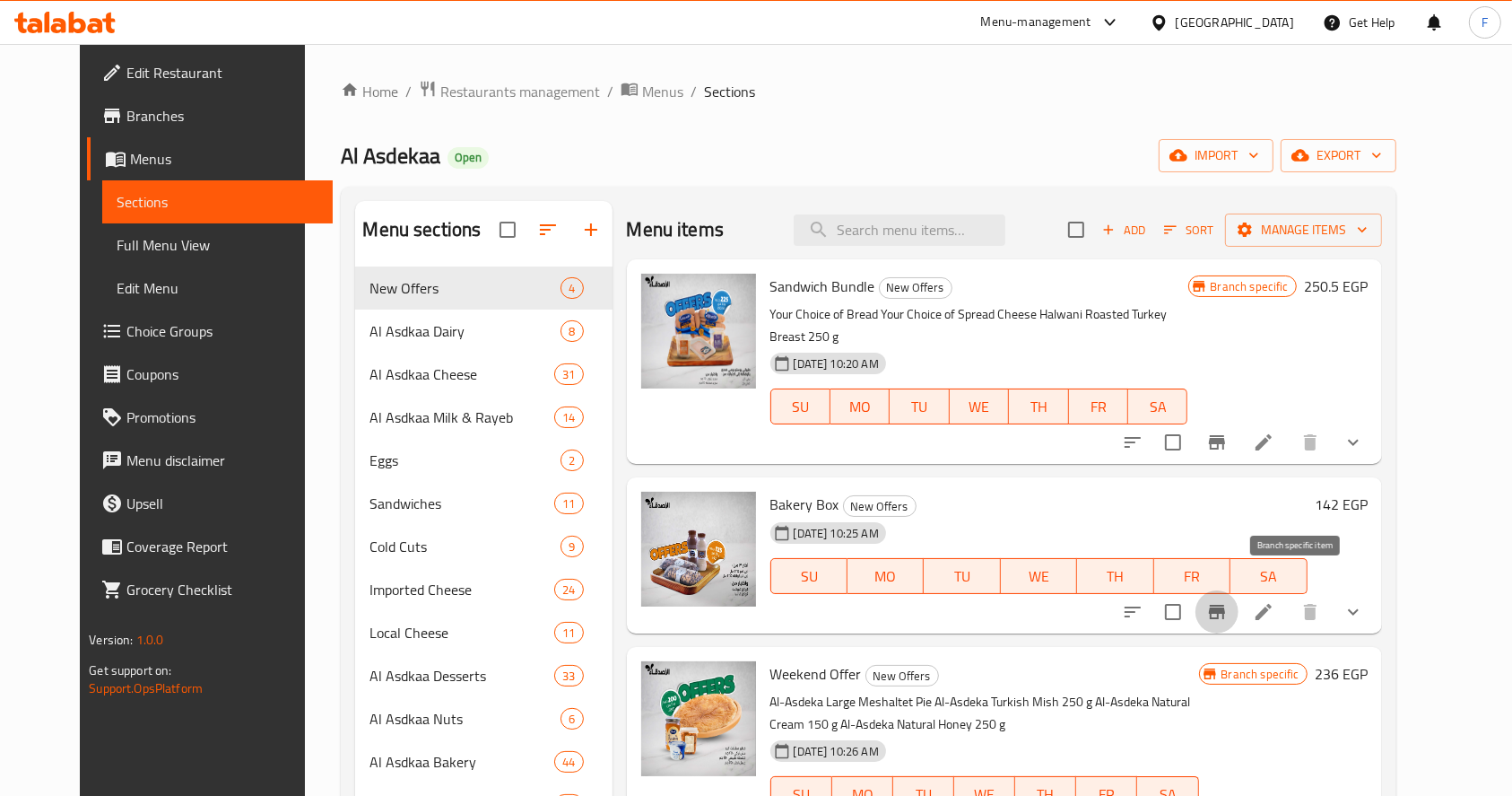
click at [1239, 590] on button "Branch-specific-item" at bounding box center [1217, 612] width 43 height 43
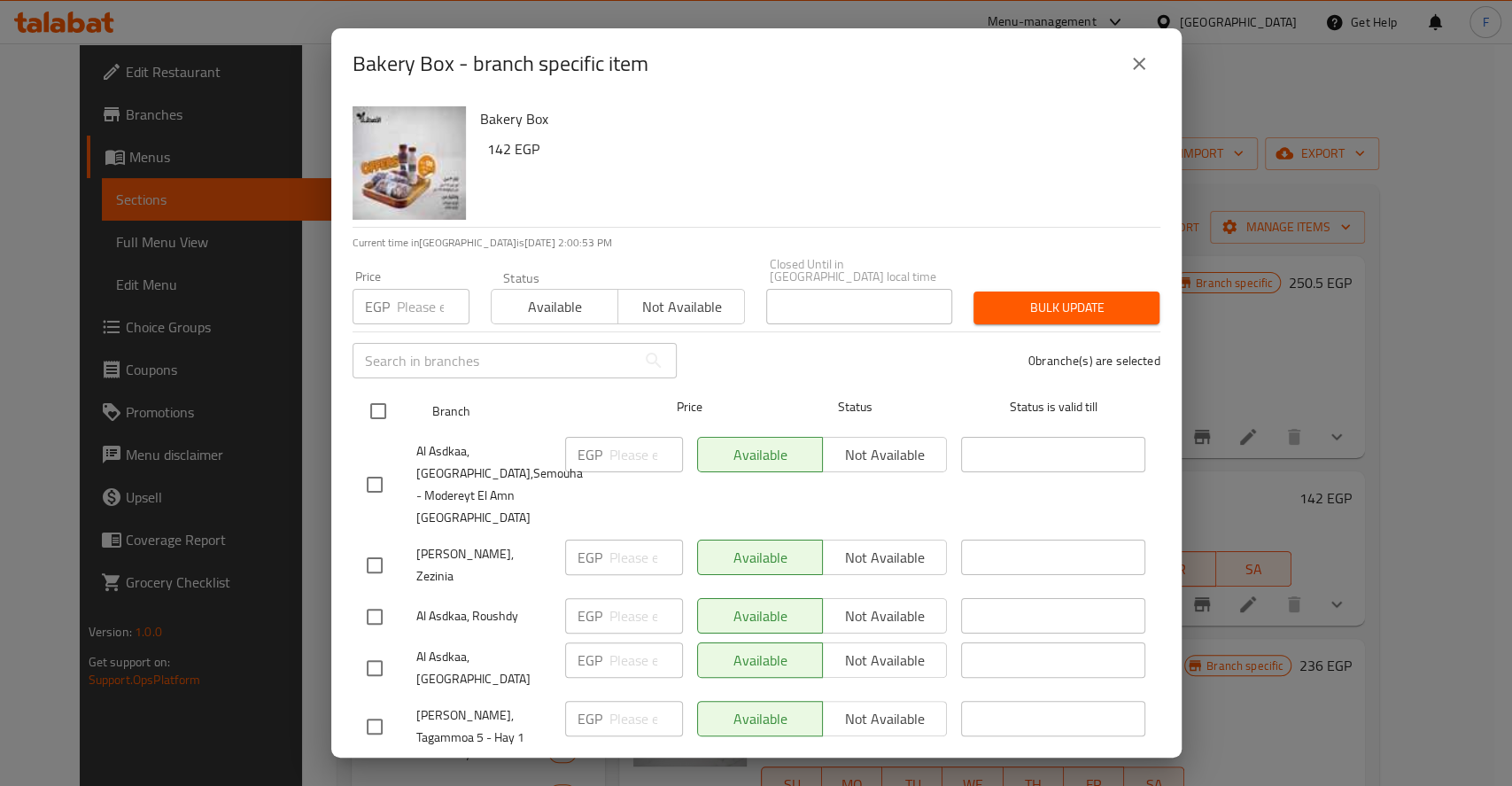
click at [376, 393] on input "checkbox" at bounding box center [378, 410] width 37 height 37
checkbox input "true"
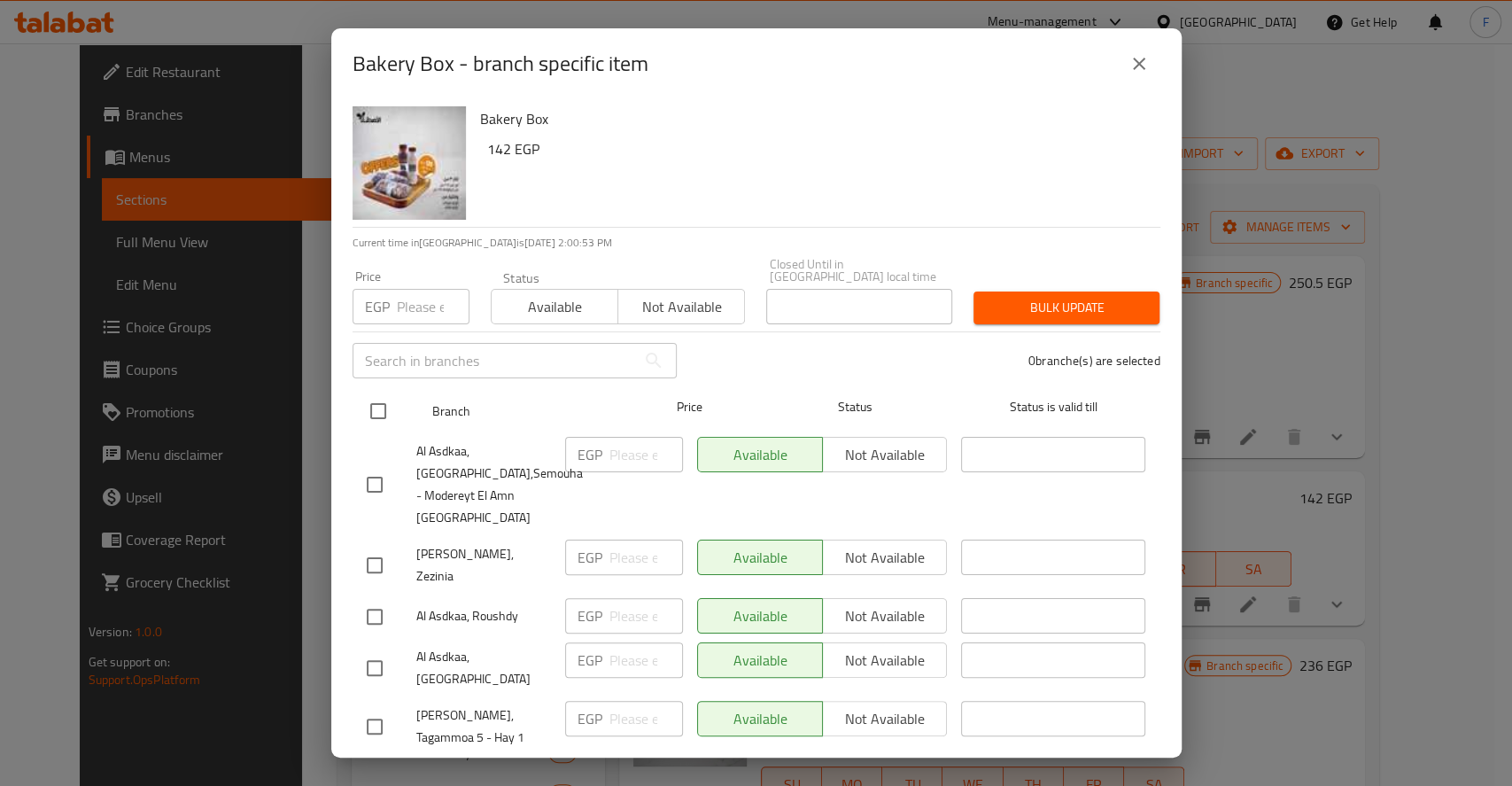
checkbox input "true"
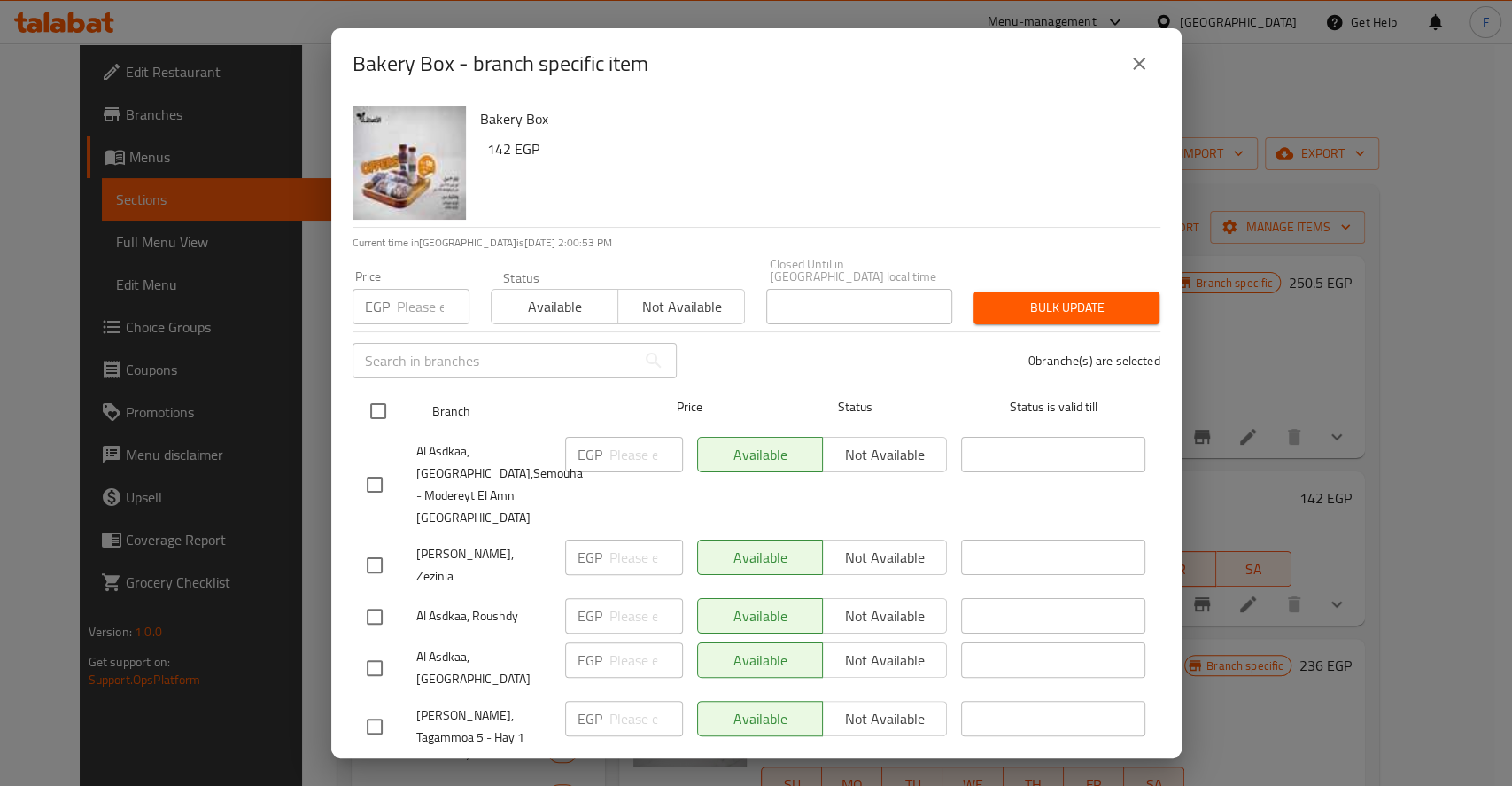
checkbox input "true"
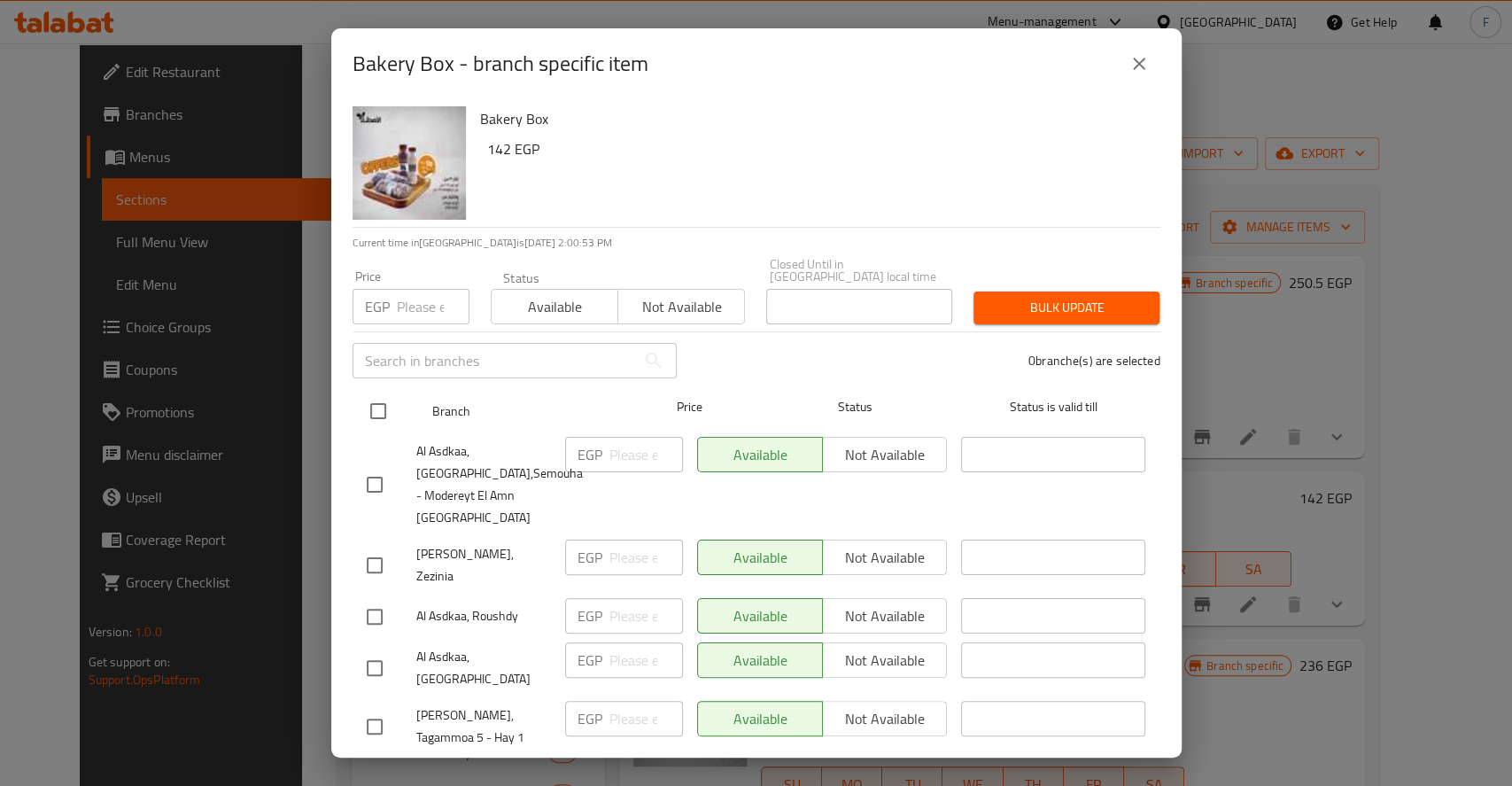
checkbox input "true"
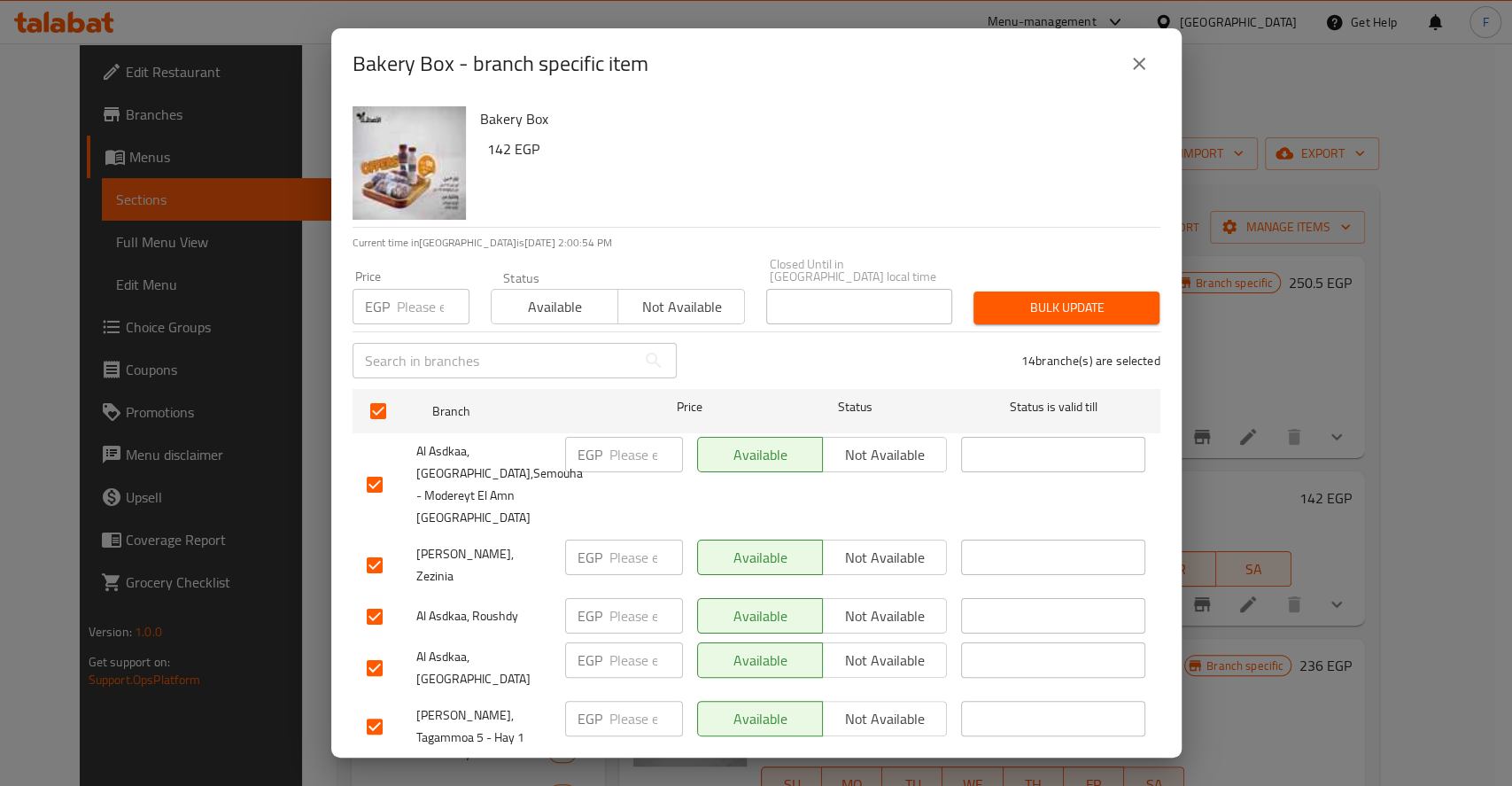
click at [645, 294] on span "Not available" at bounding box center [681, 307] width 112 height 26
click at [1031, 297] on span "Bulk update" at bounding box center [1067, 308] width 158 height 22
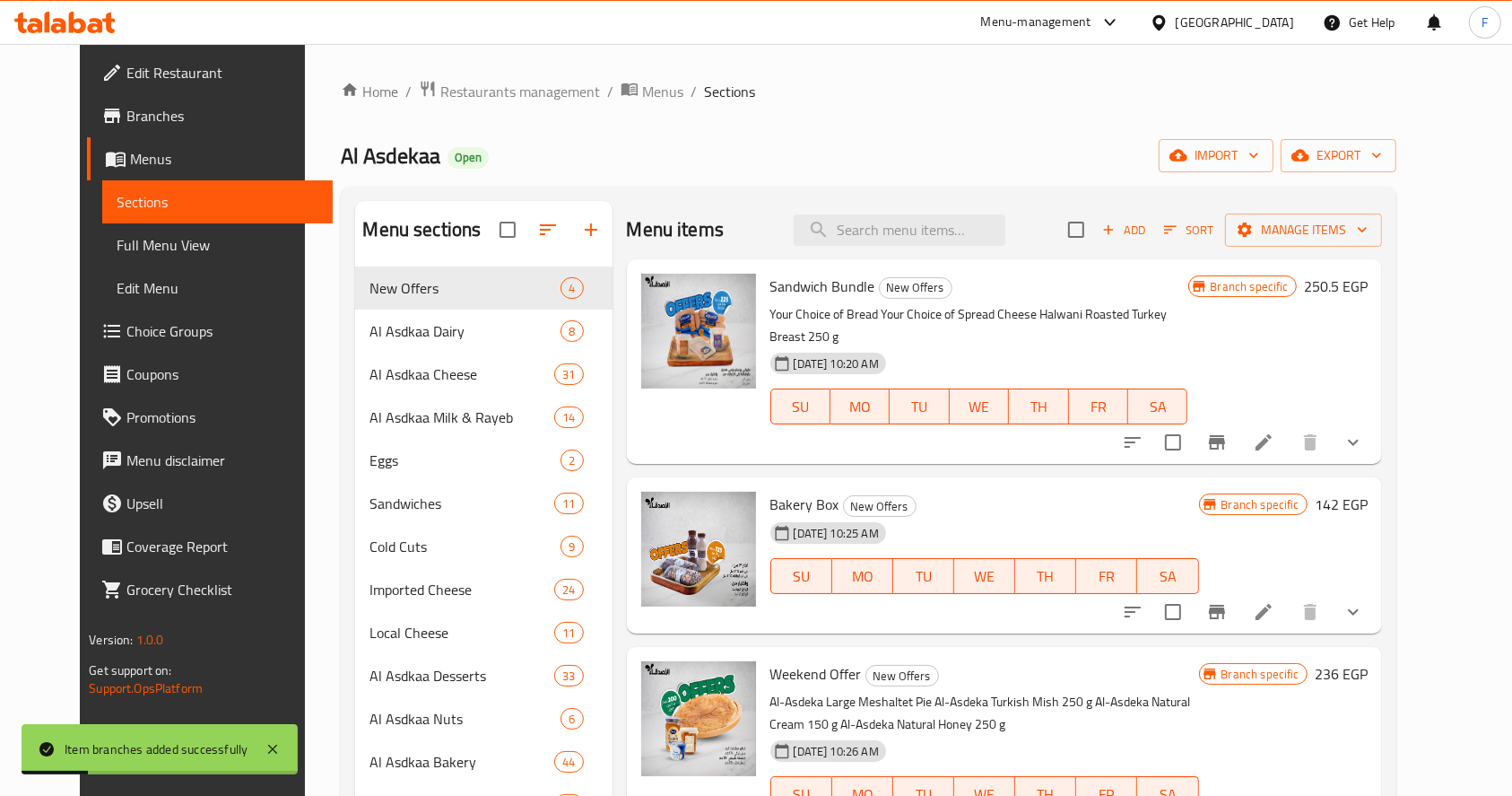
click at [818, 477] on div "Bakery Box New Offers [DATE] 10:25 AM SU MO TU WE TH FR [PERSON_NAME] specific …" at bounding box center [1004, 555] width 756 height 156
click at [1228, 601] on icon "Branch-specific-item" at bounding box center [1217, 612] width 22 height 22
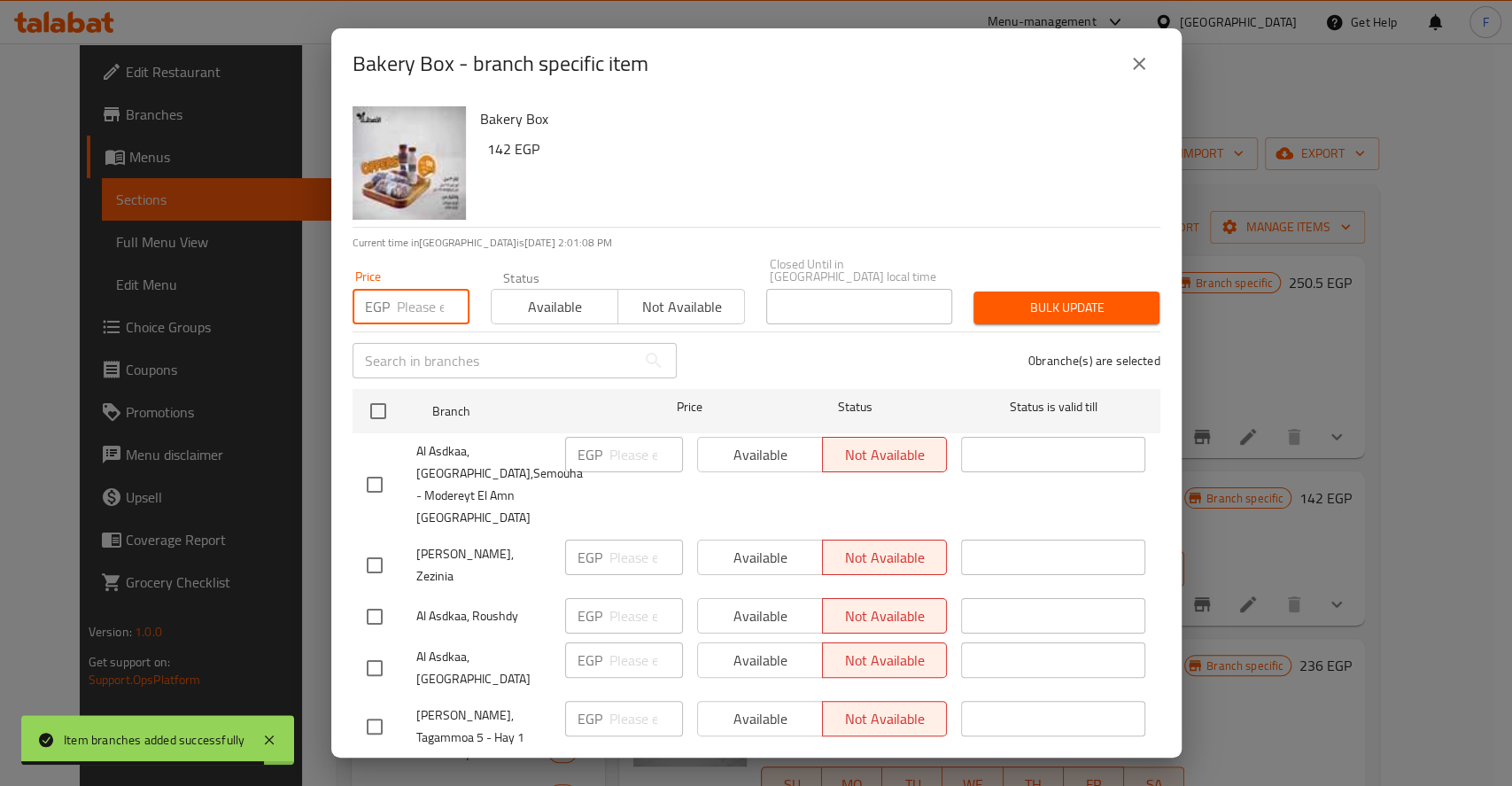
click at [410, 289] on input "number" at bounding box center [433, 306] width 73 height 36
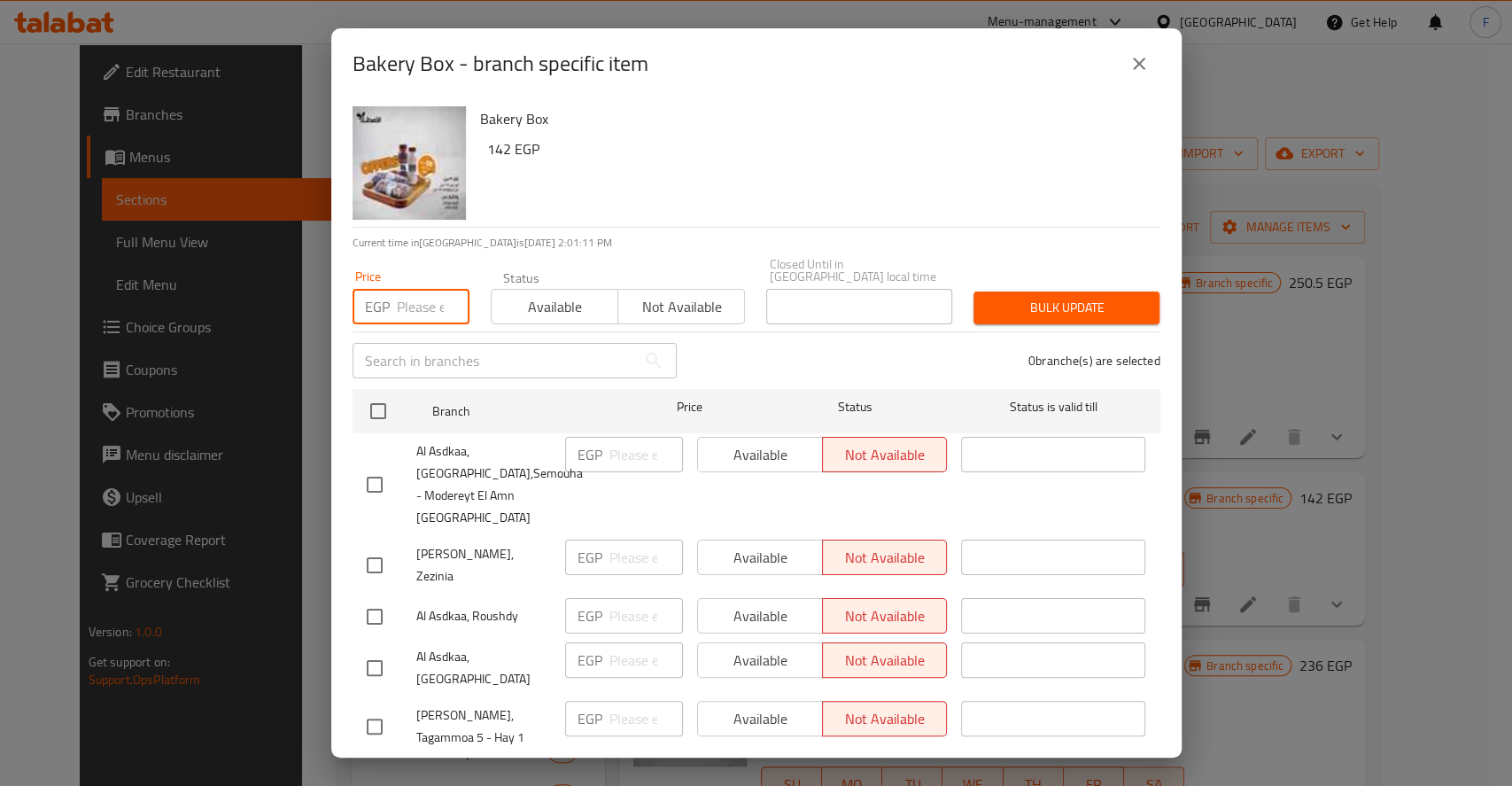
click at [1139, 51] on button "close" at bounding box center [1139, 64] width 43 height 43
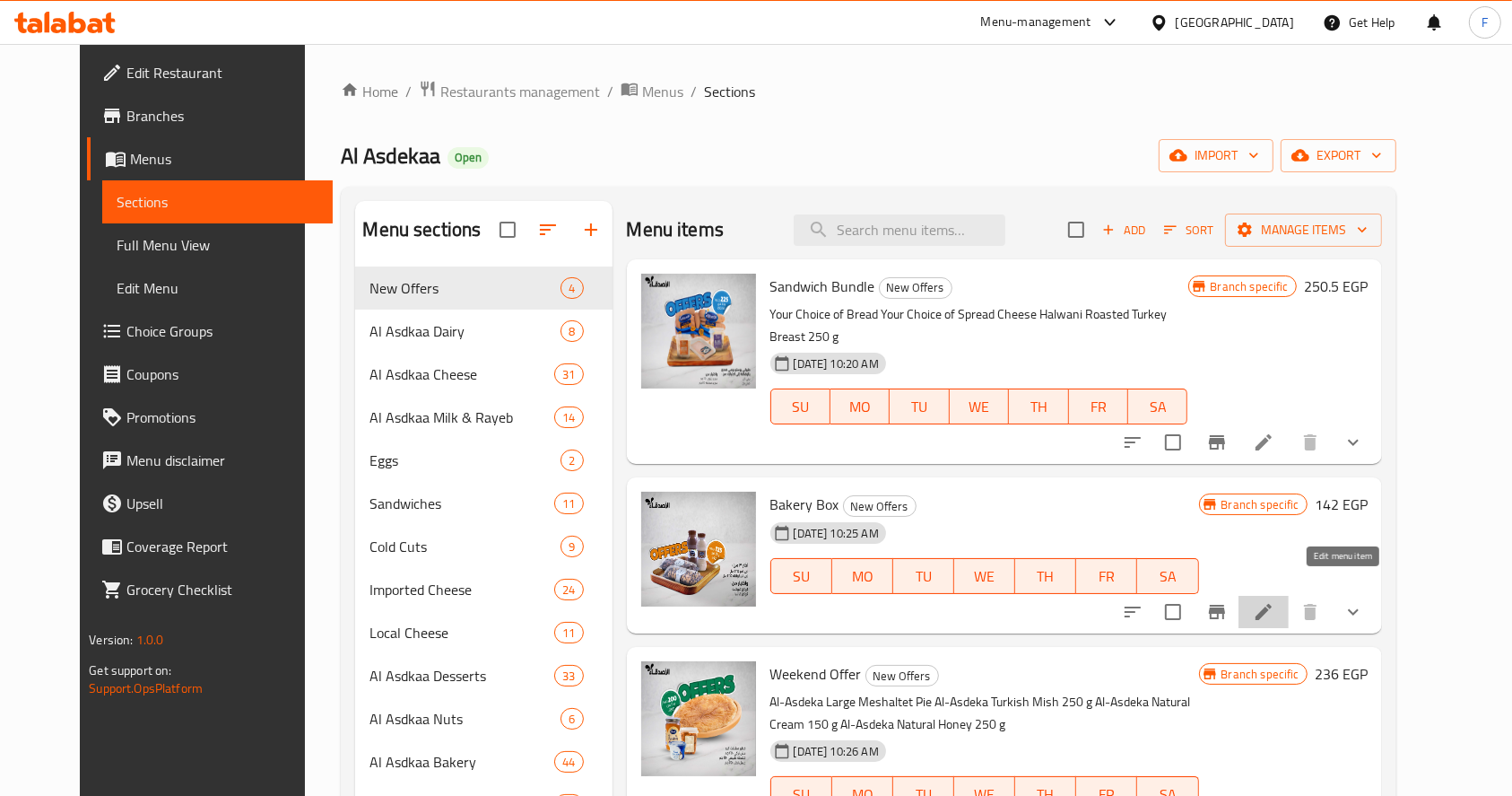
click at [1275, 601] on icon at bounding box center [1264, 612] width 22 height 22
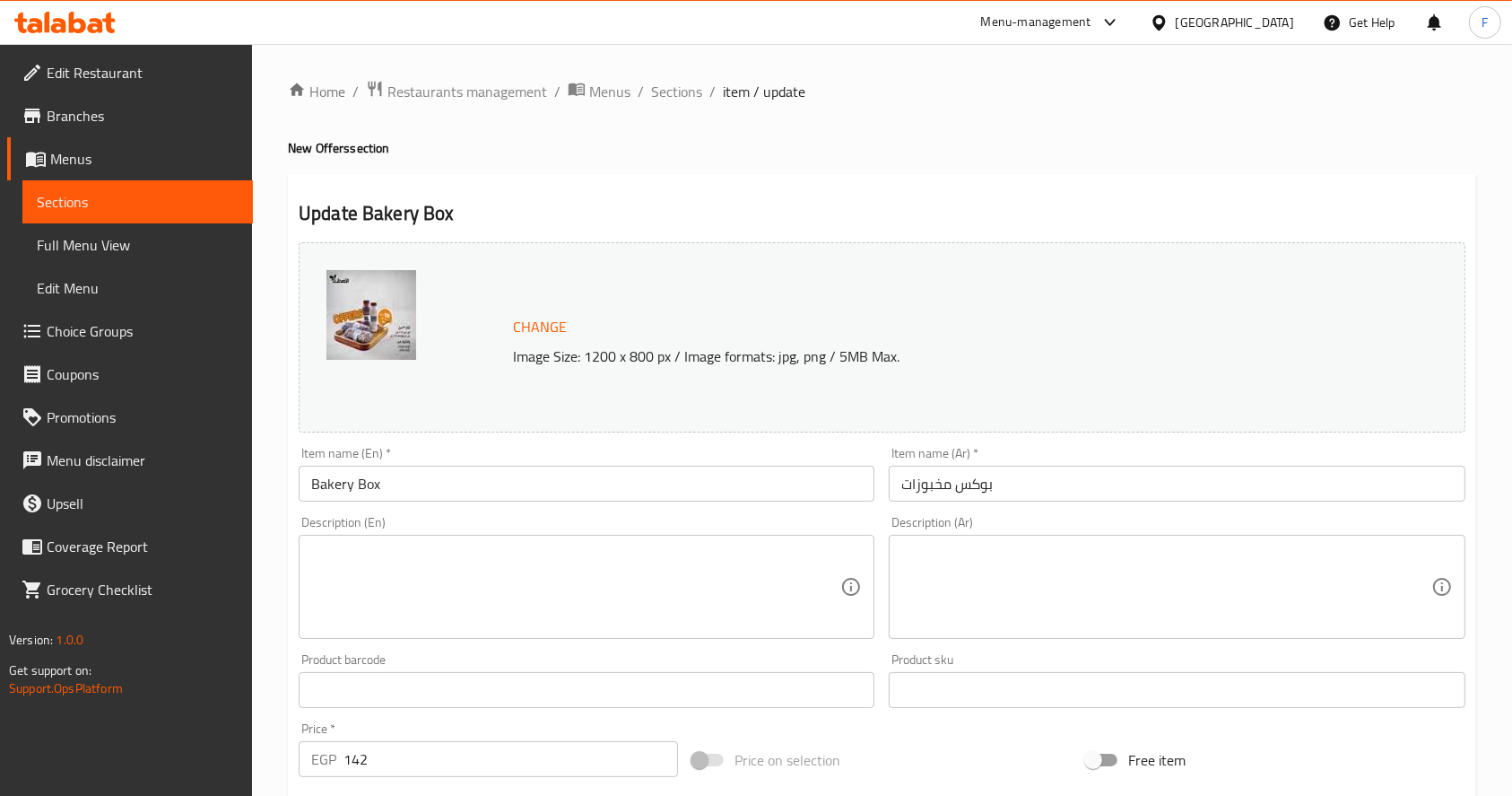
scroll to position [124, 0]
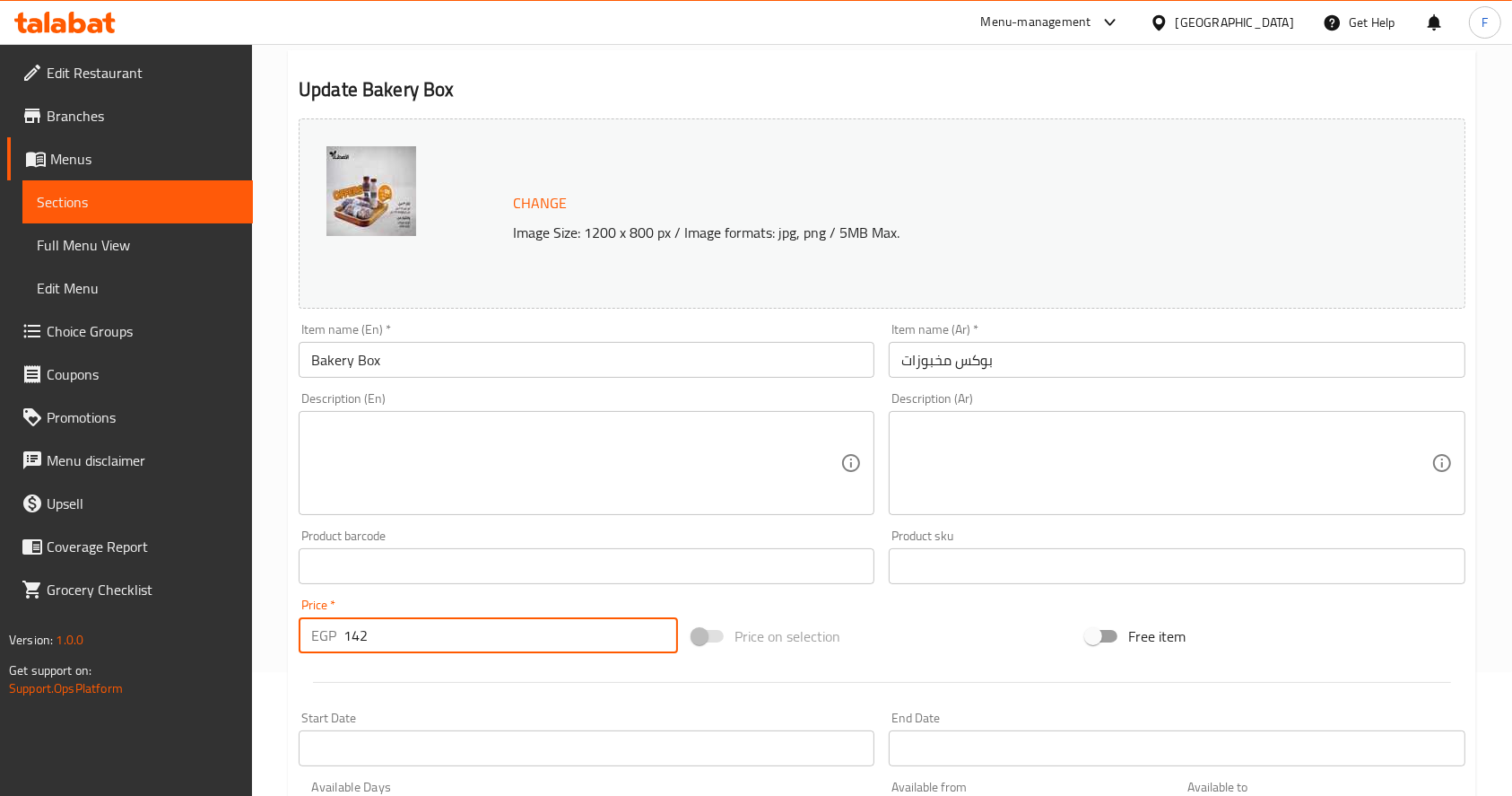
drag, startPoint x: 386, startPoint y: 622, endPoint x: 239, endPoint y: 650, distance: 149.6
click at [239, 650] on div "Edit Restaurant Branches Menus Sections Full Menu View Edit Menu Choice Groups …" at bounding box center [756, 597] width 1512 height 1353
